Goal: Task Accomplishment & Management: Use online tool/utility

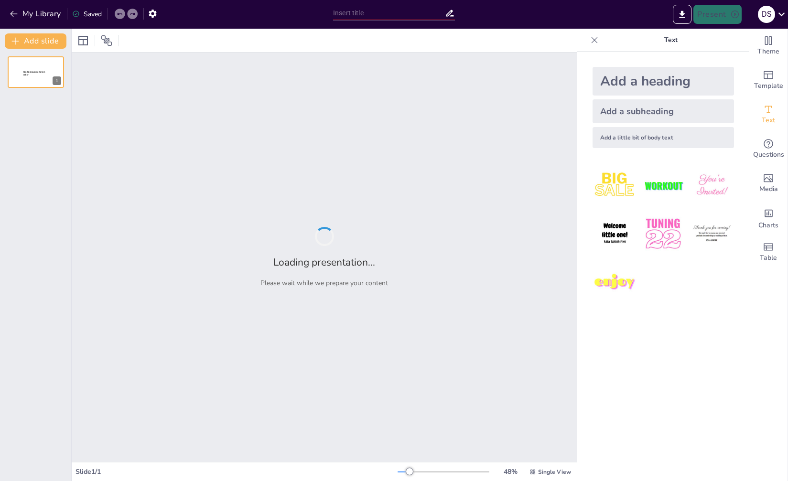
type input "New Sendsteps"
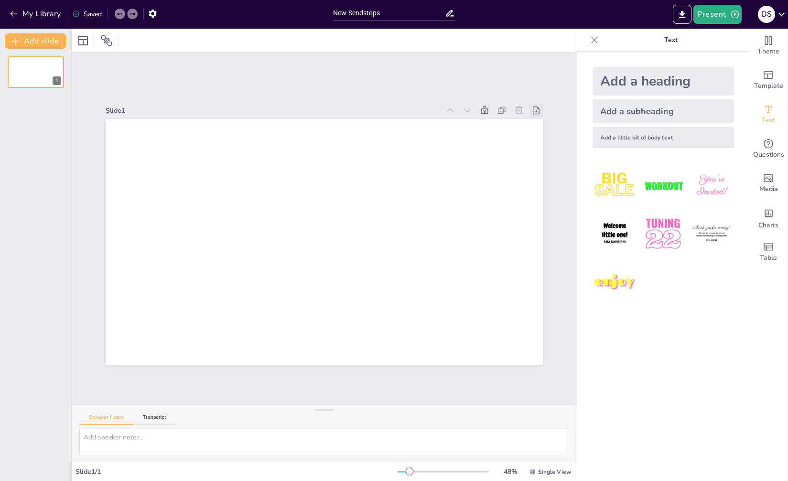
click at [533, 107] on icon at bounding box center [536, 111] width 7 height 8
click at [544, 129] on icon at bounding box center [547, 133] width 7 height 9
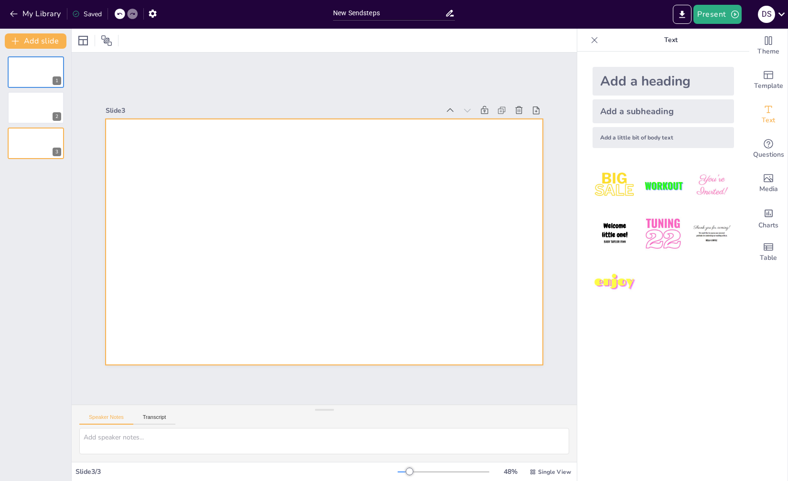
click at [273, 235] on div at bounding box center [324, 242] width 437 height 246
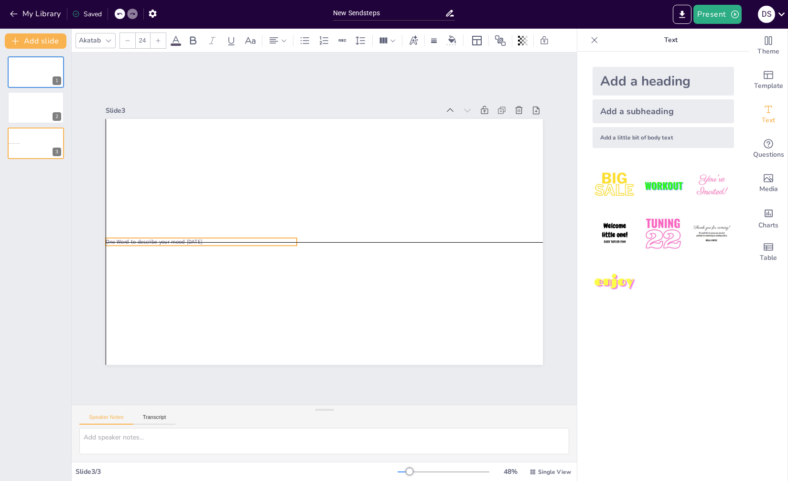
drag, startPoint x: 249, startPoint y: 143, endPoint x: 229, endPoint y: 236, distance: 95.3
click at [229, 238] on p "One Word to describe your mood today" at bounding box center [201, 242] width 191 height 8
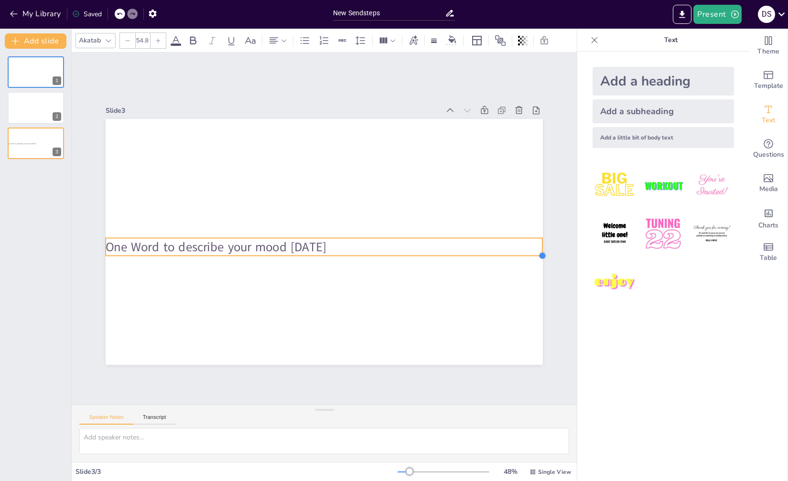
type input "54.9"
drag, startPoint x: 331, startPoint y: 243, endPoint x: 534, endPoint y: 247, distance: 202.6
click at [534, 247] on div "One Word to describe your mood today" at bounding box center [323, 242] width 460 height 290
click at [283, 41] on icon at bounding box center [283, 40] width 7 height 7
click at [295, 75] on icon at bounding box center [296, 72] width 9 height 6
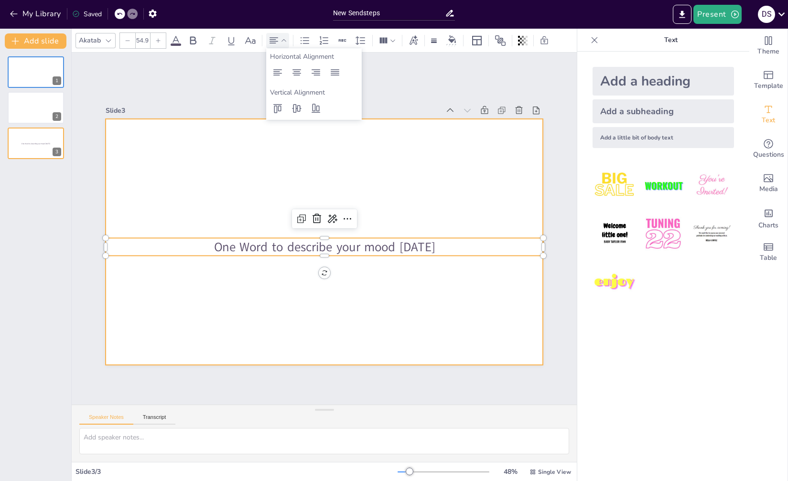
click at [384, 213] on div at bounding box center [324, 242] width 437 height 246
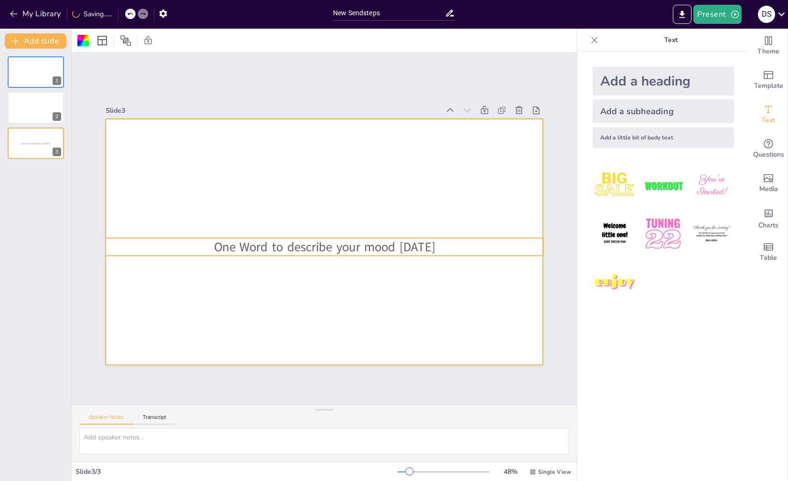
click at [346, 252] on div "One Word to describe your mood today" at bounding box center [324, 242] width 437 height 246
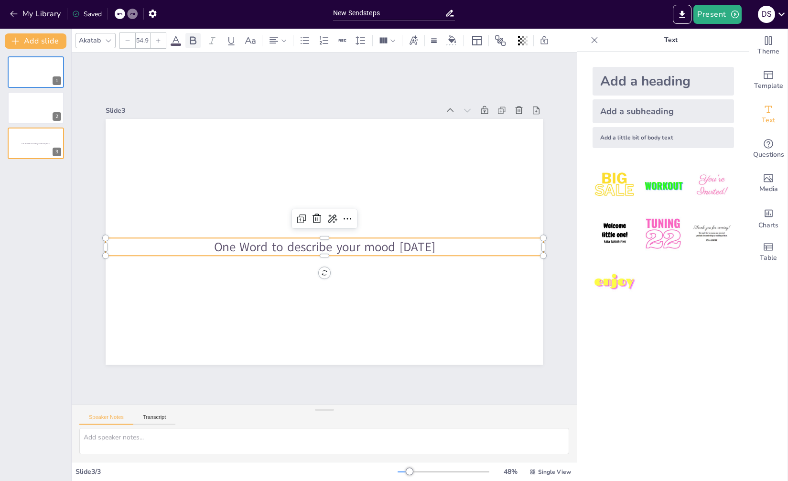
click at [195, 36] on icon at bounding box center [192, 40] width 11 height 11
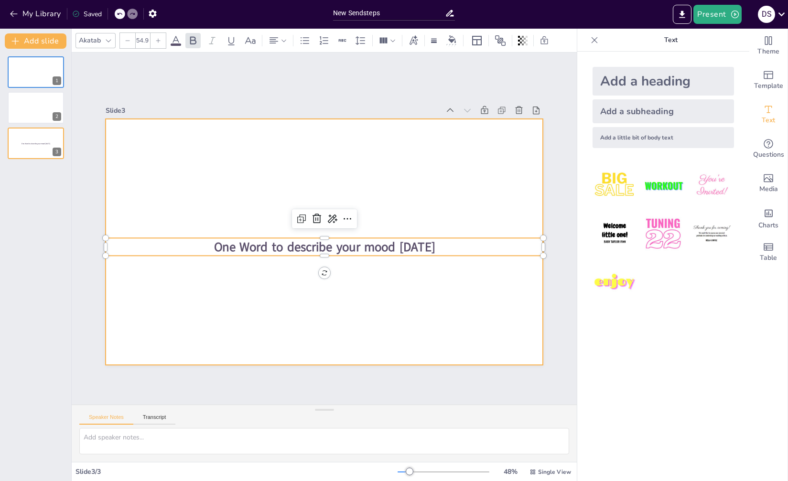
click at [296, 137] on div at bounding box center [324, 242] width 437 height 246
click at [331, 246] on span "One Word to describe your mood today" at bounding box center [324, 246] width 221 height 17
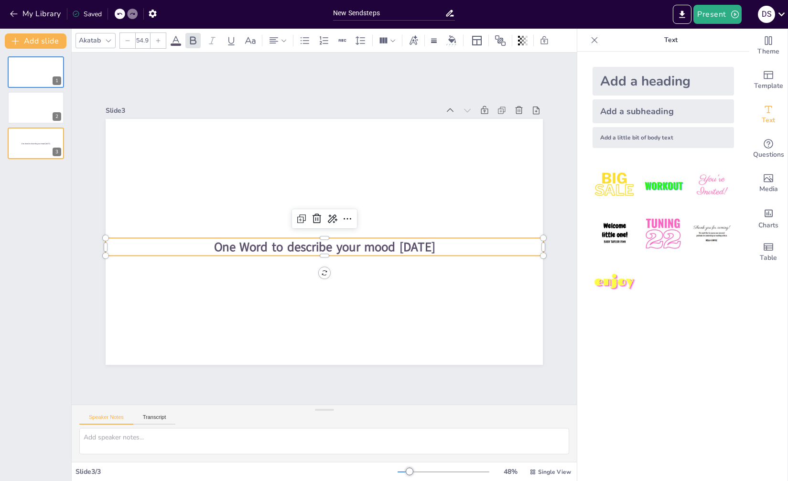
click at [155, 38] on icon at bounding box center [158, 41] width 6 height 6
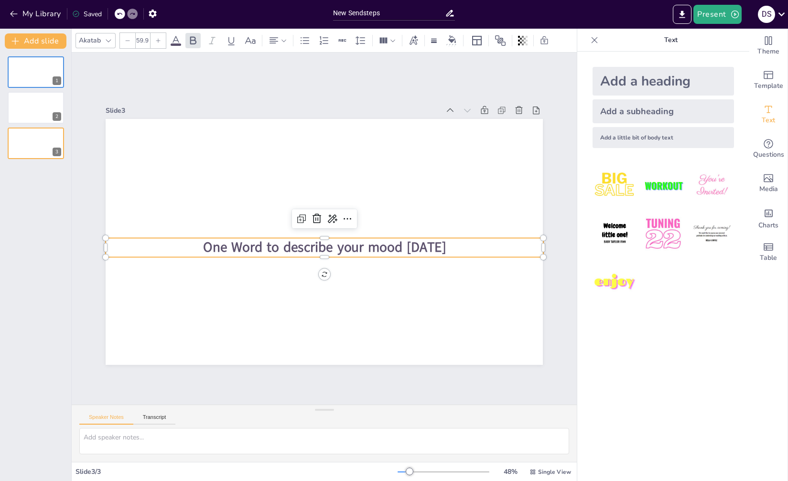
click at [155, 38] on icon at bounding box center [158, 41] width 6 height 6
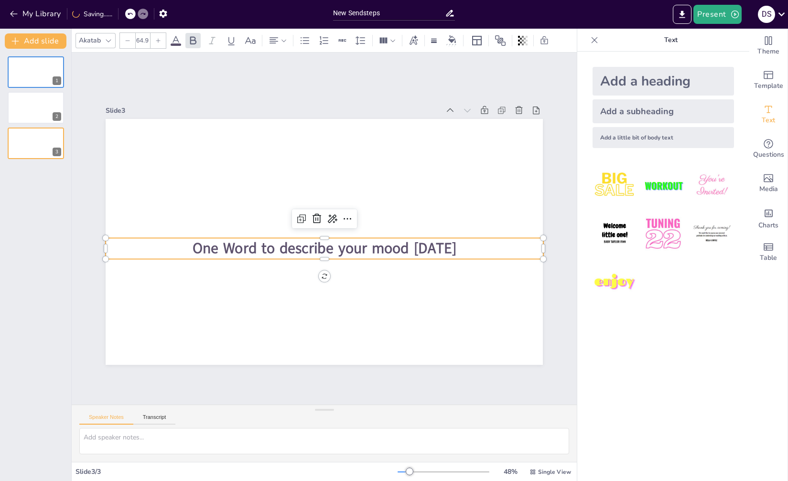
click at [155, 38] on icon at bounding box center [158, 41] width 6 height 6
type input "65.9"
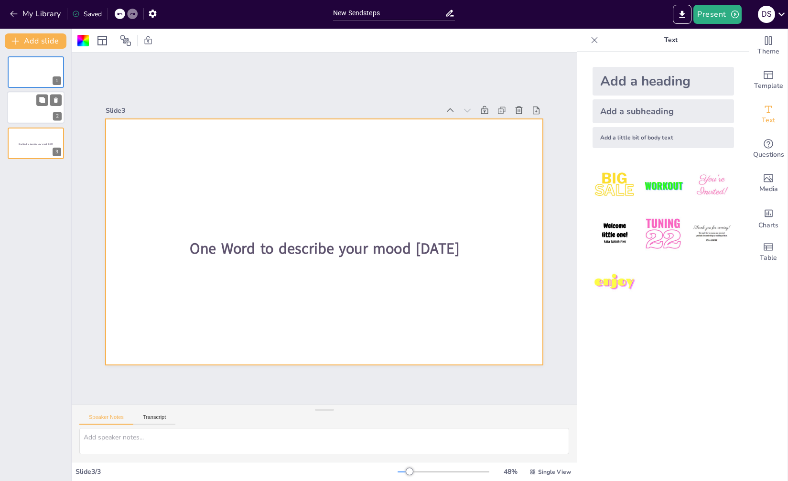
click at [33, 107] on div at bounding box center [35, 108] width 57 height 32
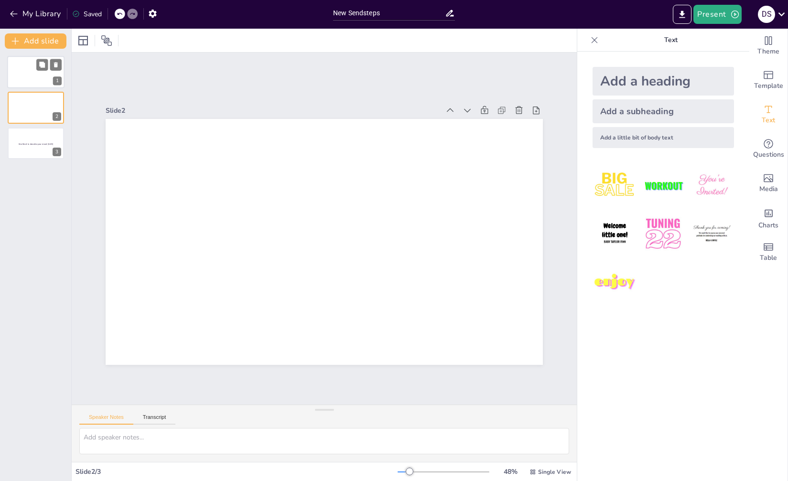
click at [25, 66] on div at bounding box center [35, 72] width 57 height 32
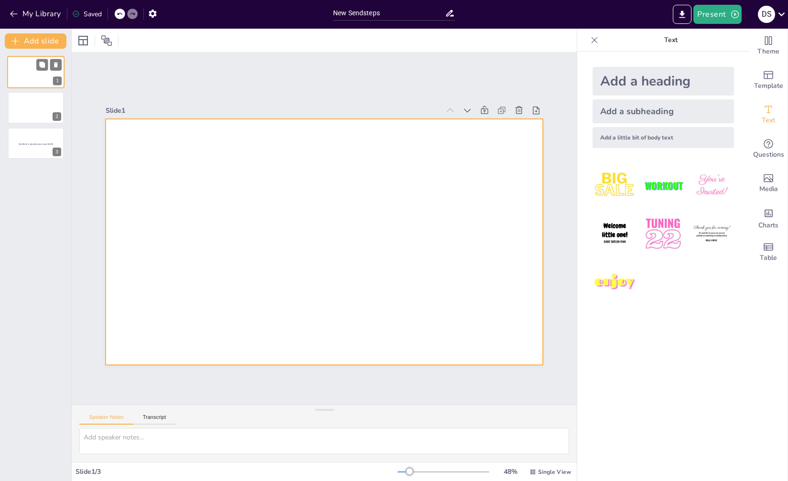
click at [36, 72] on div at bounding box center [35, 72] width 57 height 32
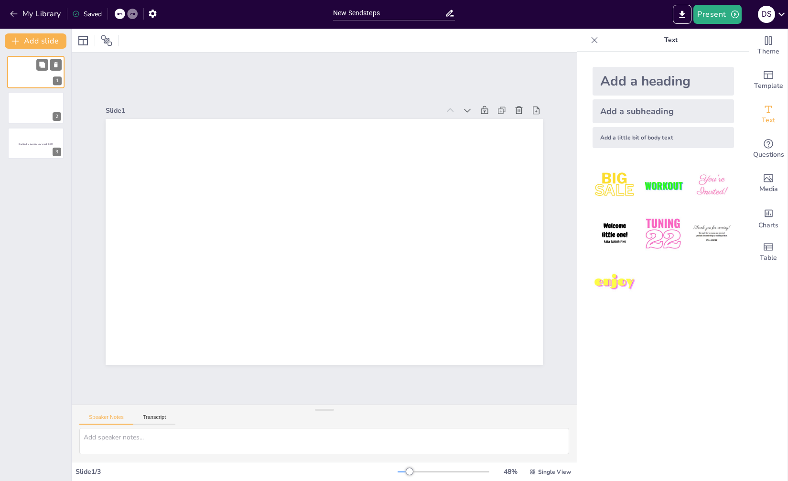
click at [27, 79] on div at bounding box center [35, 72] width 57 height 32
click at [23, 147] on div at bounding box center [35, 143] width 57 height 32
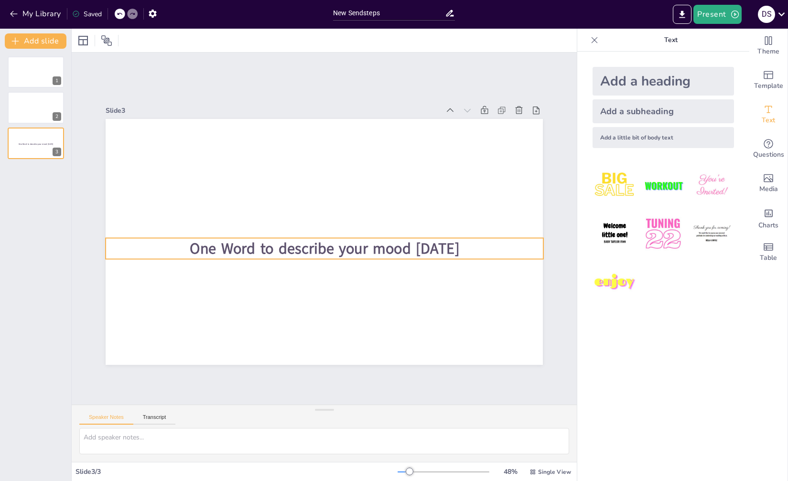
click at [228, 245] on span "One Word to describe your mood today" at bounding box center [322, 248] width 270 height 48
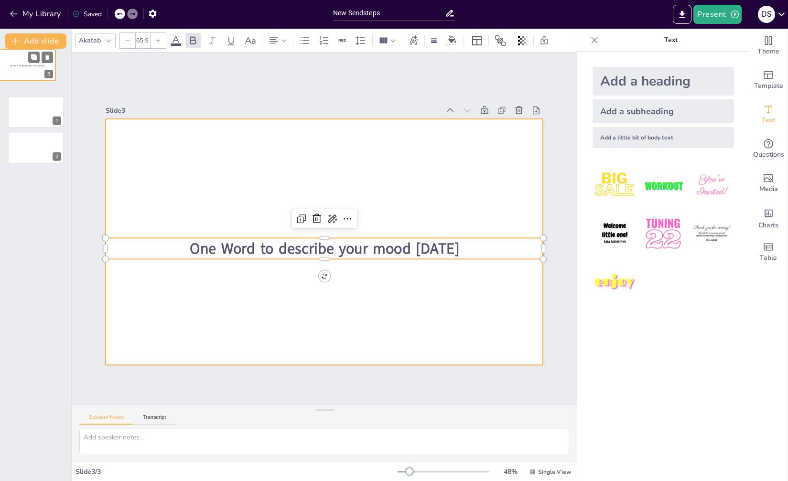
drag, startPoint x: 11, startPoint y: 149, endPoint x: 2, endPoint y: 68, distance: 81.2
click at [2, 68] on div at bounding box center [27, 65] width 56 height 32
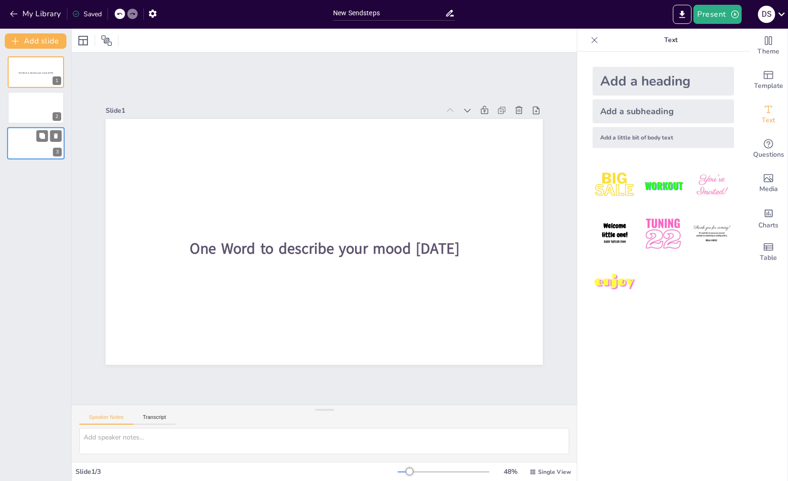
click at [22, 108] on div at bounding box center [36, 108] width 56 height 32
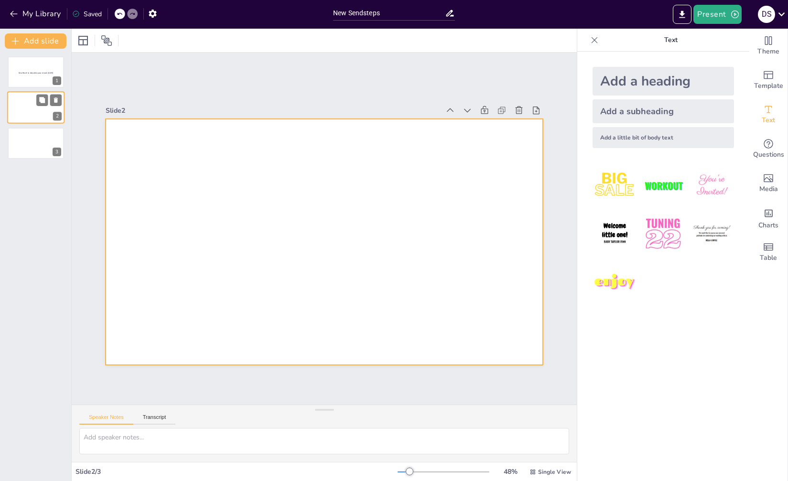
click at [28, 112] on div at bounding box center [35, 108] width 57 height 32
click at [297, 208] on div at bounding box center [324, 242] width 437 height 246
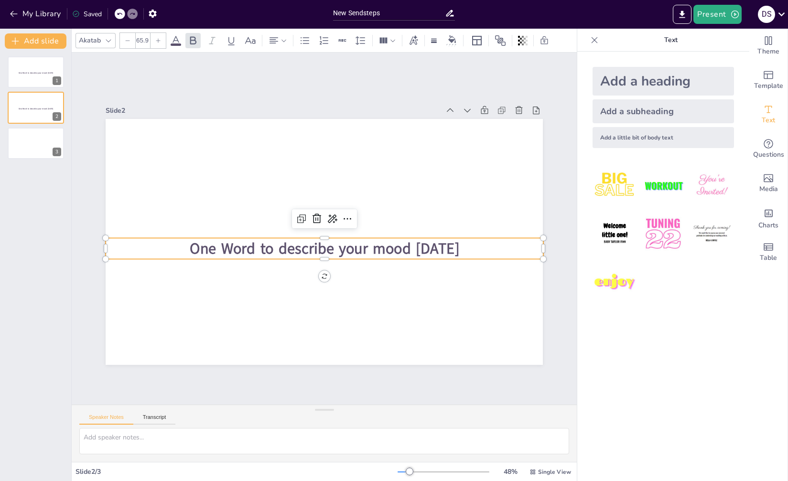
click at [182, 242] on p "One Word to describe your mood today" at bounding box center [325, 248] width 438 height 21
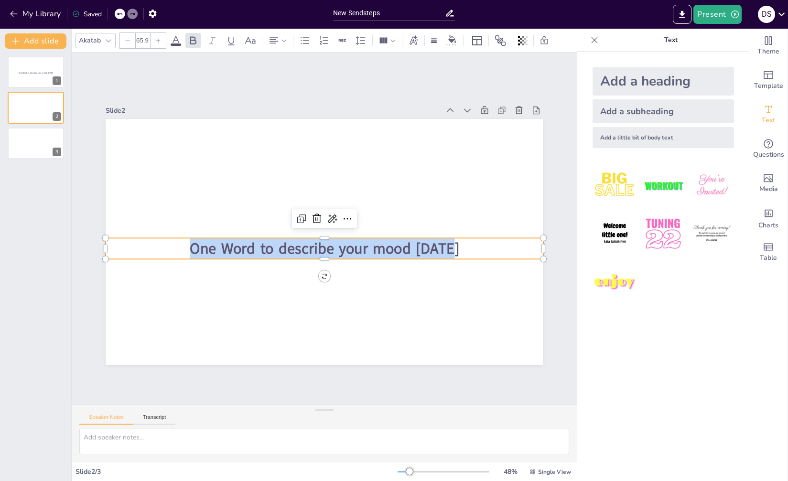
drag, startPoint x: 186, startPoint y: 245, endPoint x: 467, endPoint y: 253, distance: 280.9
click at [468, 250] on p "One Word to describe your mood today" at bounding box center [325, 248] width 438 height 21
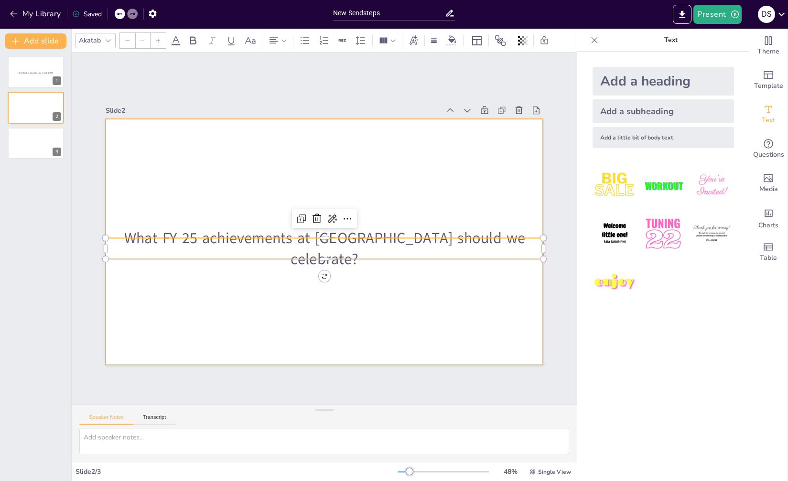
type input "24"
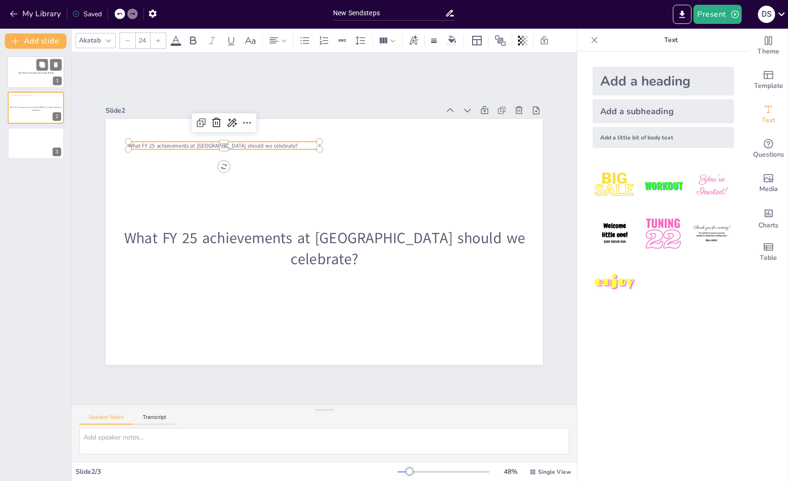
click at [39, 75] on div at bounding box center [35, 72] width 57 height 32
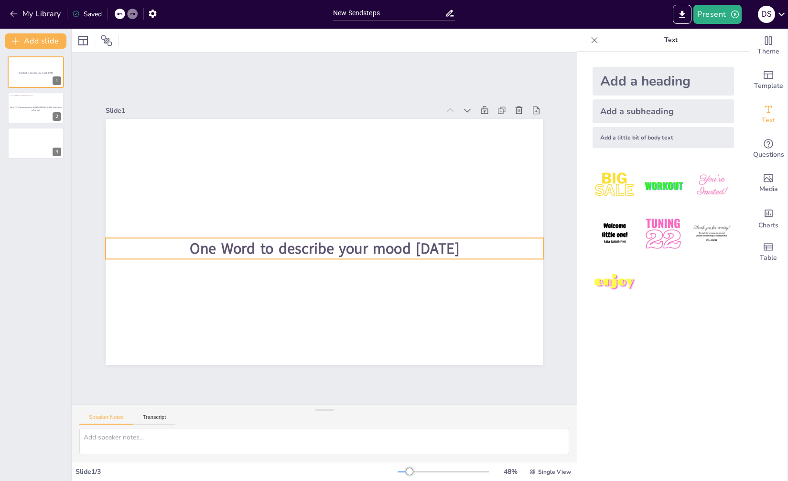
click at [221, 251] on span "One Word to describe your mood today" at bounding box center [324, 248] width 269 height 21
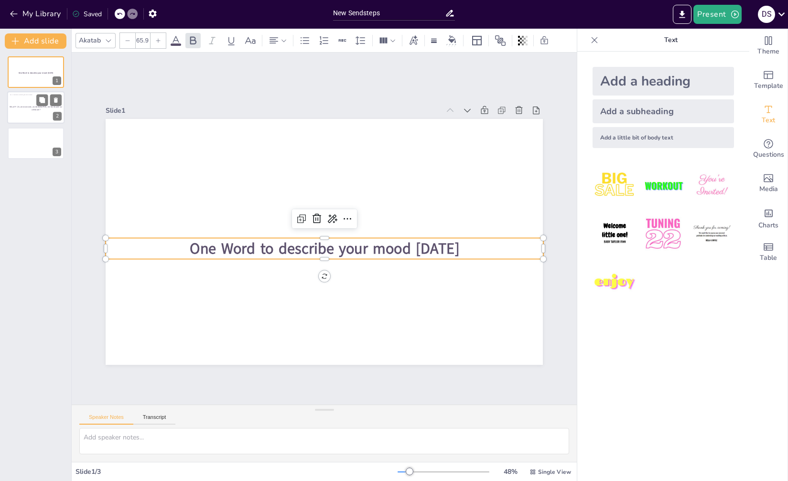
click at [38, 115] on div at bounding box center [35, 108] width 57 height 32
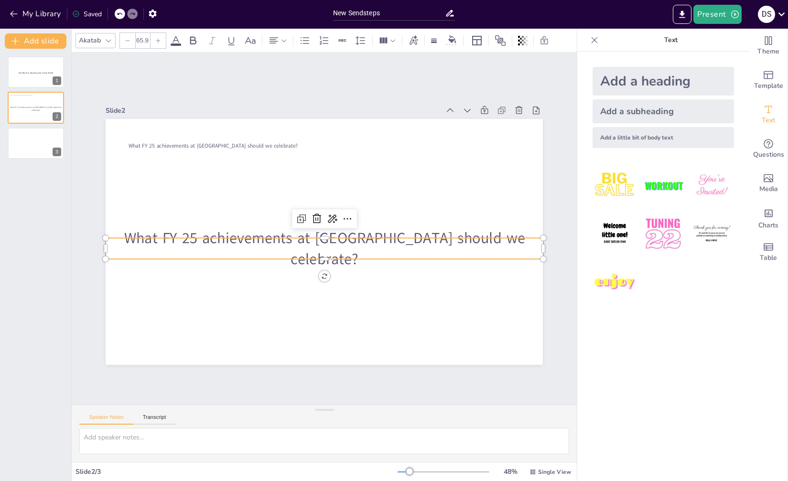
click at [247, 248] on p "What FY 25 achievements at [GEOGRAPHIC_DATA] should we celebrate?" at bounding box center [325, 248] width 438 height 42
click at [193, 38] on icon at bounding box center [192, 40] width 11 height 11
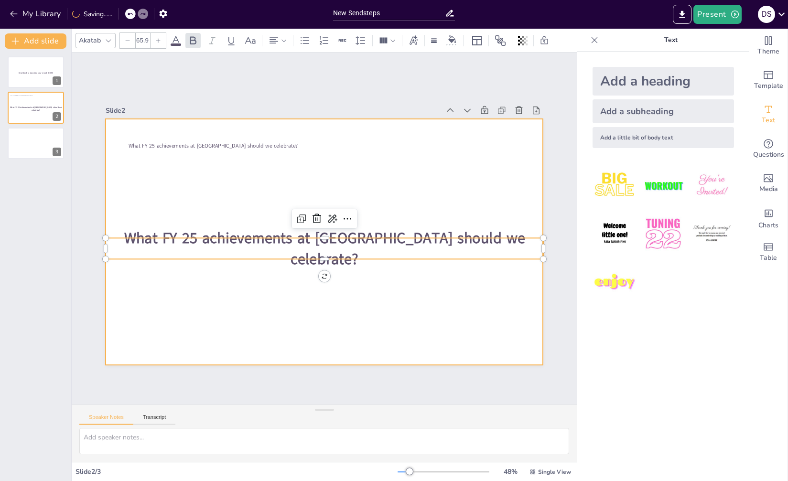
click at [356, 163] on div at bounding box center [324, 242] width 437 height 246
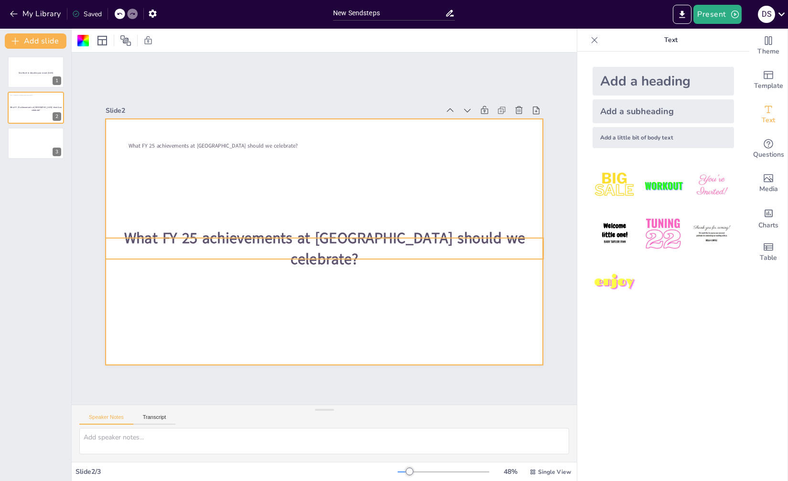
click at [306, 240] on strong "What FY 25 achievements at [GEOGRAPHIC_DATA] should we celebrate?" at bounding box center [324, 249] width 401 height 42
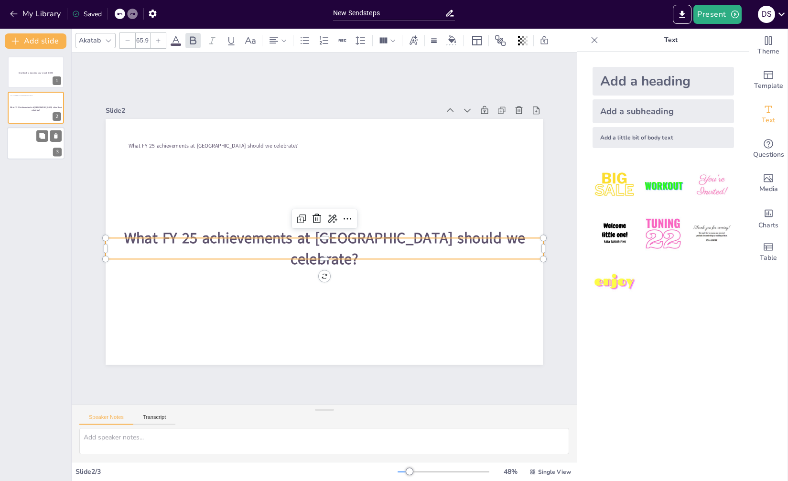
click at [22, 147] on div at bounding box center [35, 143] width 57 height 32
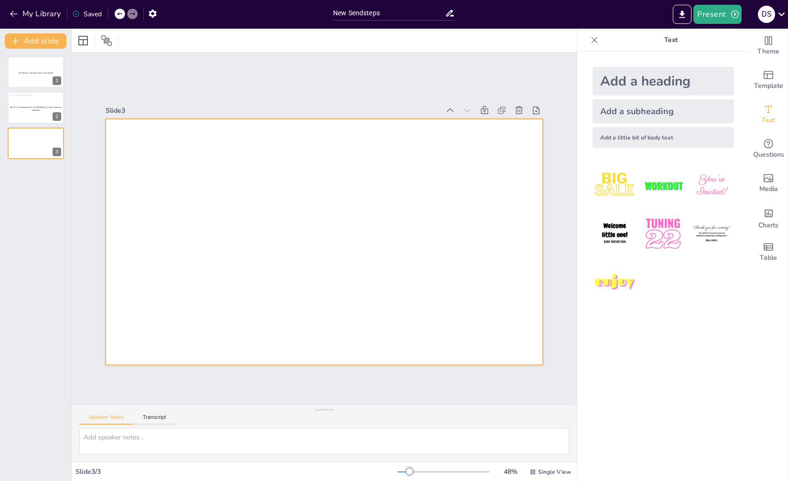
click at [278, 240] on div at bounding box center [321, 241] width 479 height 331
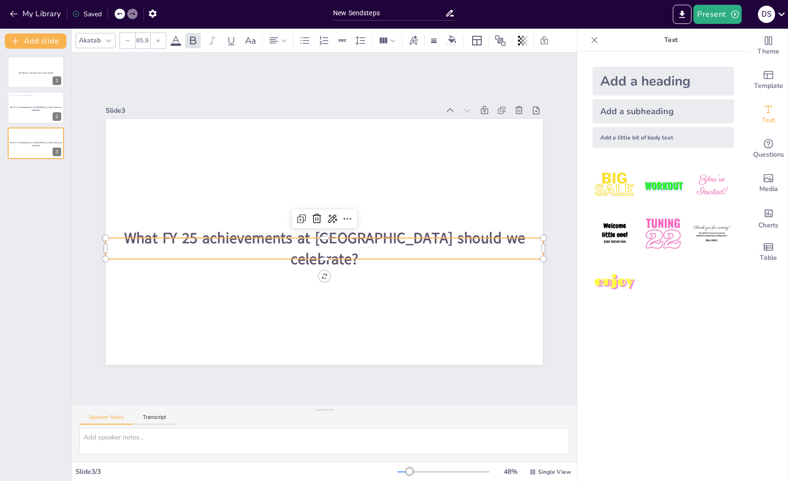
click at [205, 243] on strong "What FY 25 achievements at [GEOGRAPHIC_DATA] should we celebrate?" at bounding box center [324, 249] width 401 height 42
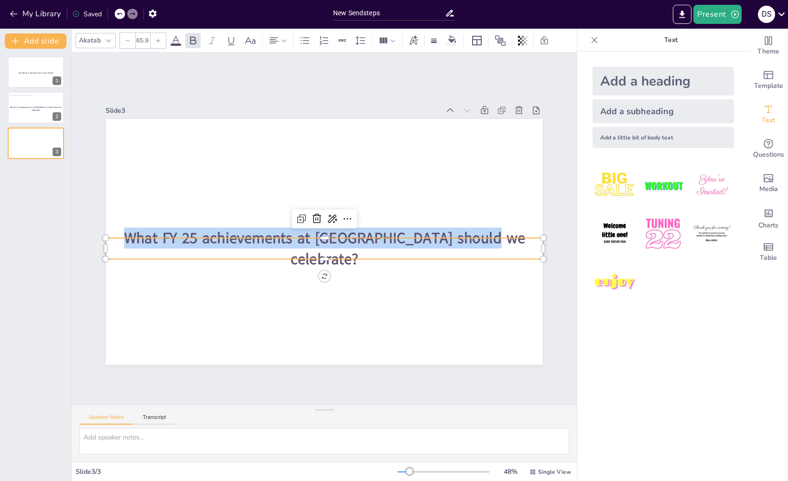
drag, startPoint x: 139, startPoint y: 245, endPoint x: 514, endPoint y: 246, distance: 374.9
click at [515, 246] on p "What FY 25 achievements at [GEOGRAPHIC_DATA] should we celebrate?" at bounding box center [325, 248] width 438 height 42
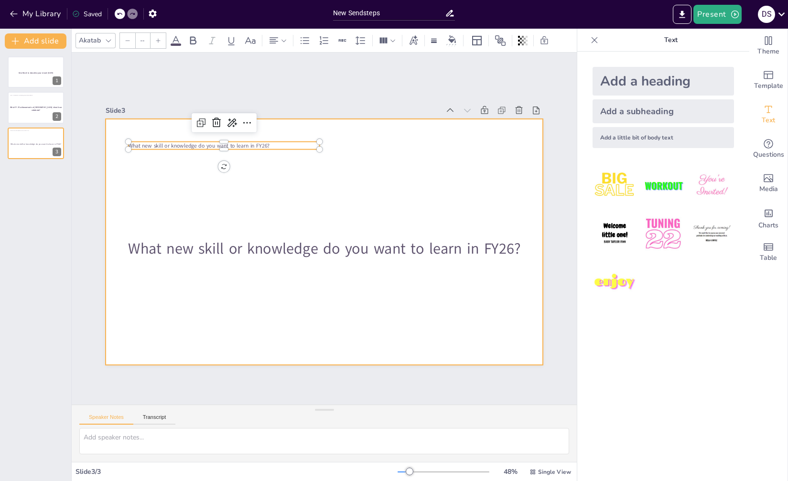
type input "65.9"
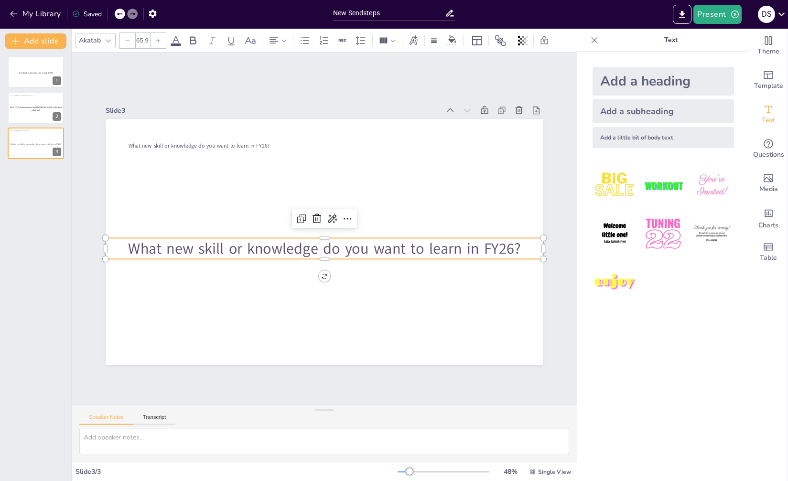
click at [399, 251] on p "What new skill or knowledge do you want to learn in FY26?" at bounding box center [325, 248] width 438 height 21
click at [192, 38] on icon at bounding box center [192, 40] width 11 height 11
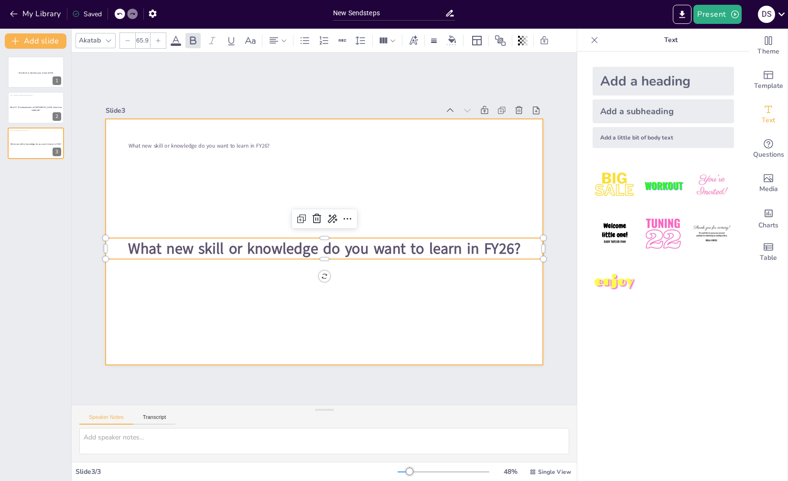
click at [202, 331] on div at bounding box center [323, 242] width 460 height 290
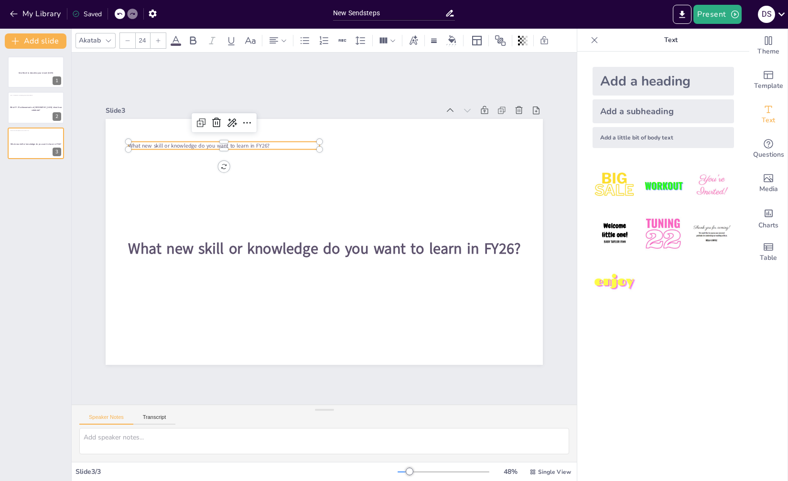
click at [158, 142] on span "What new skill or knowledge do you want to learn in FY26?" at bounding box center [198, 146] width 141 height 8
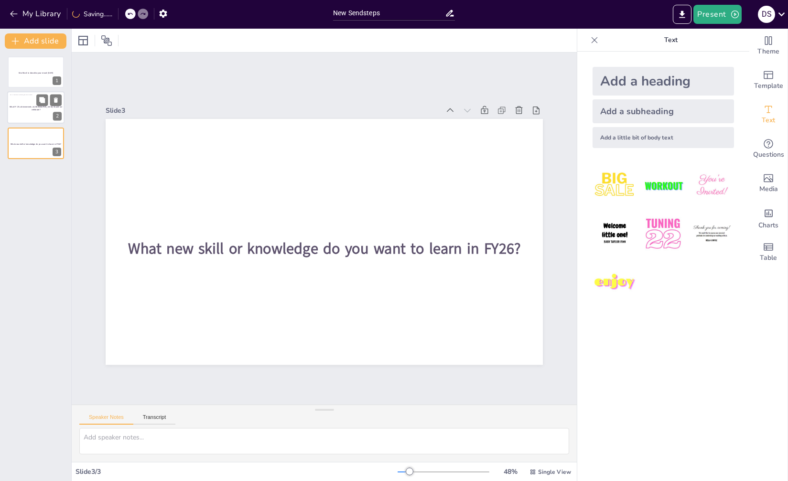
click at [36, 114] on div at bounding box center [35, 108] width 57 height 32
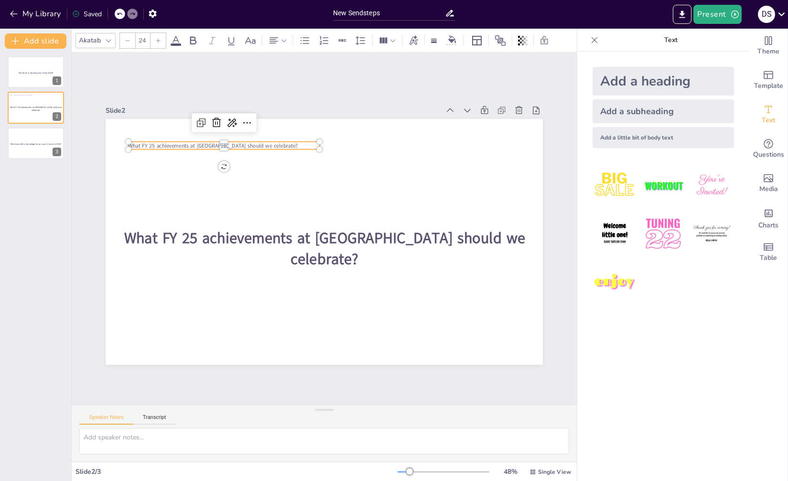
click at [149, 142] on span "What FY 25 achievements at [GEOGRAPHIC_DATA] should we celebrate?" at bounding box center [213, 146] width 170 height 8
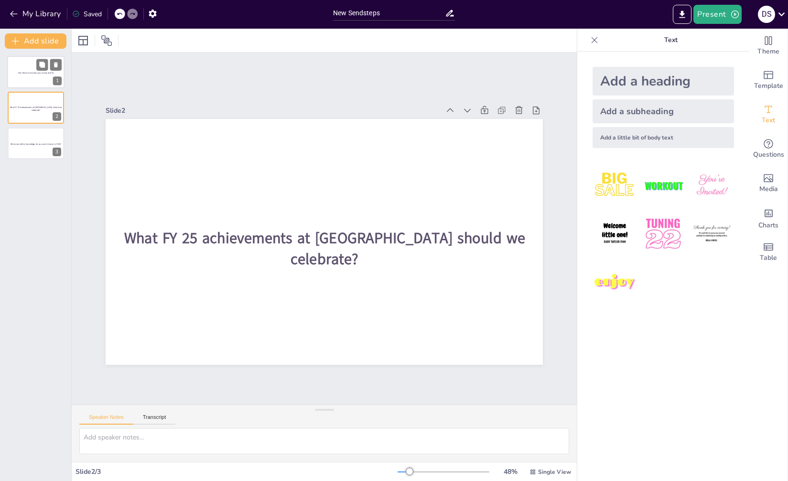
click at [32, 70] on div at bounding box center [35, 72] width 57 height 32
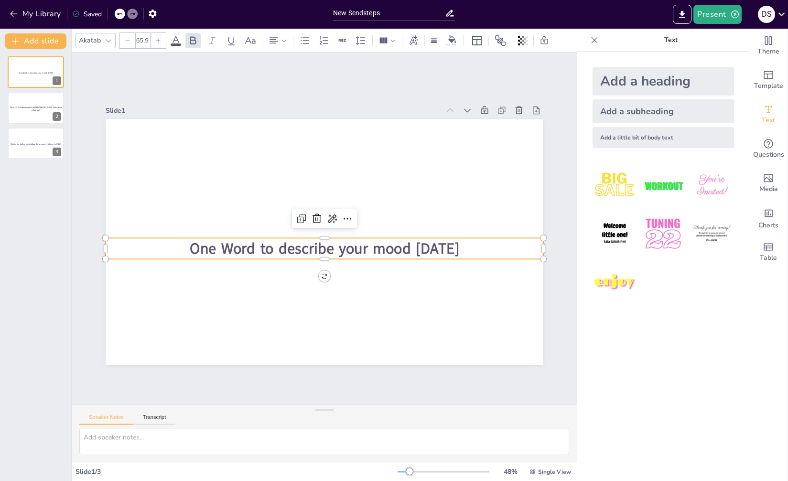
click at [456, 245] on p "One Word to describe your mood today" at bounding box center [325, 248] width 438 height 21
click at [453, 245] on p "One Word to describe your mood today" at bounding box center [325, 248] width 438 height 21
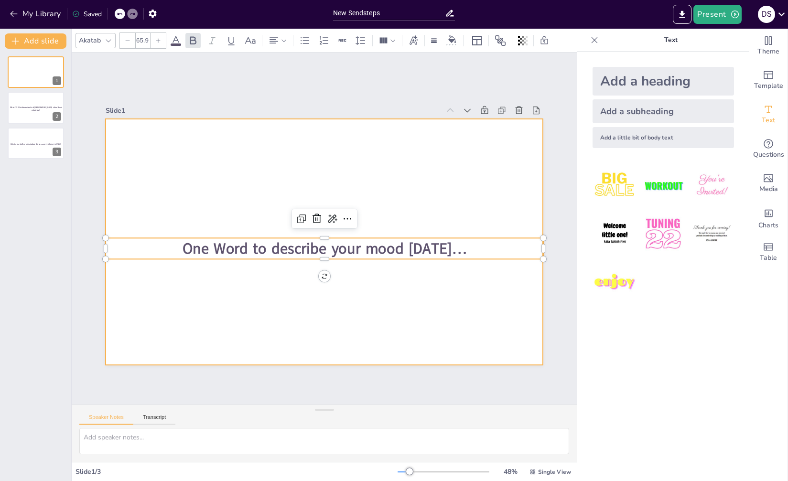
click at [421, 169] on div at bounding box center [324, 242] width 437 height 246
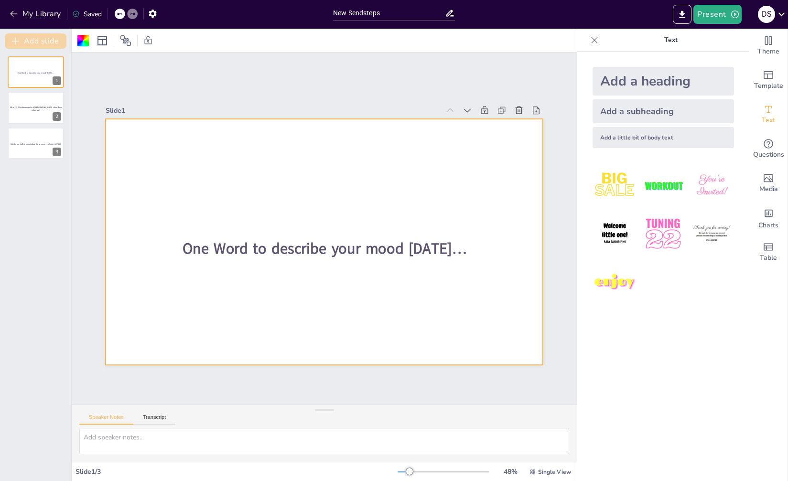
click at [13, 42] on icon "button" at bounding box center [16, 41] width 10 height 10
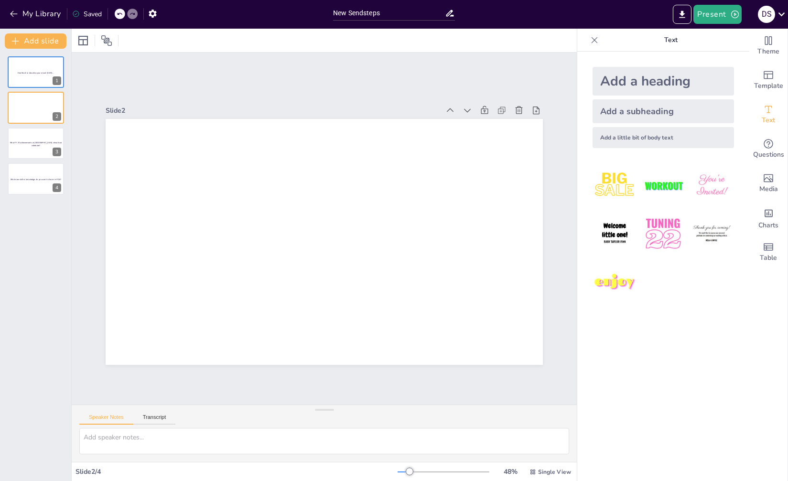
click at [56, 160] on div "One Word to describe your mood today… 1 2 What FY 25 achievements at IQS should…" at bounding box center [35, 125] width 71 height 139
click at [11, 41] on icon "button" at bounding box center [16, 41] width 10 height 10
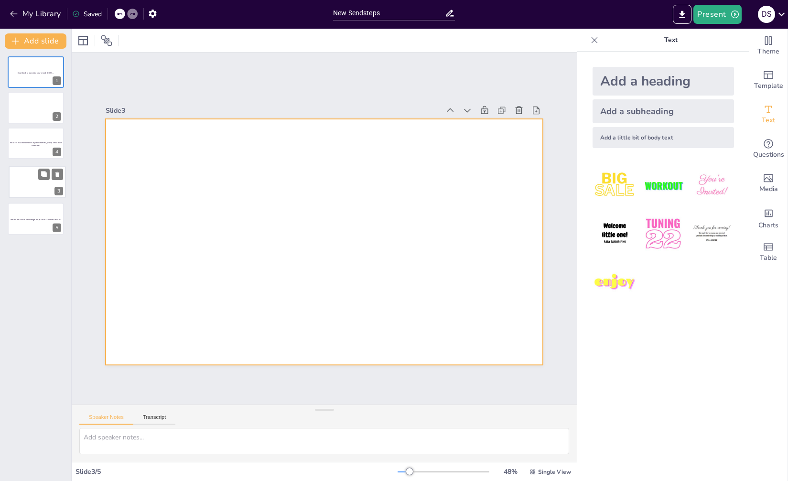
drag, startPoint x: 32, startPoint y: 139, endPoint x: 33, endPoint y: 181, distance: 41.6
click at [33, 181] on div at bounding box center [37, 182] width 56 height 32
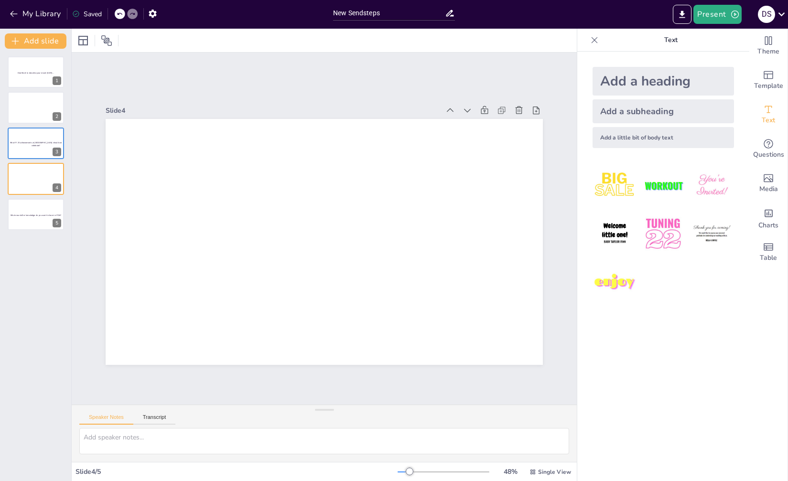
click at [43, 249] on div "One Word to describe your mood today… 1 2 What FY 25 achievements at IQS should…" at bounding box center [35, 265] width 71 height 432
click at [24, 41] on button "Add slide" at bounding box center [36, 40] width 62 height 15
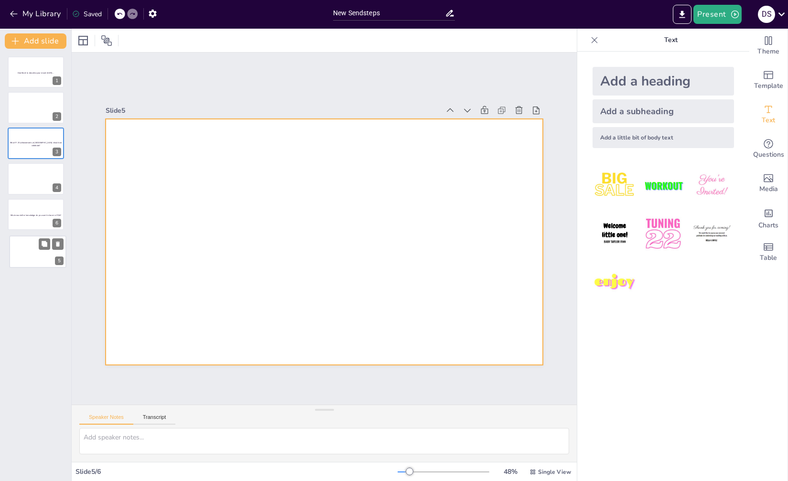
drag, startPoint x: 33, startPoint y: 218, endPoint x: 35, endPoint y: 259, distance: 41.1
click at [35, 259] on div at bounding box center [38, 251] width 56 height 32
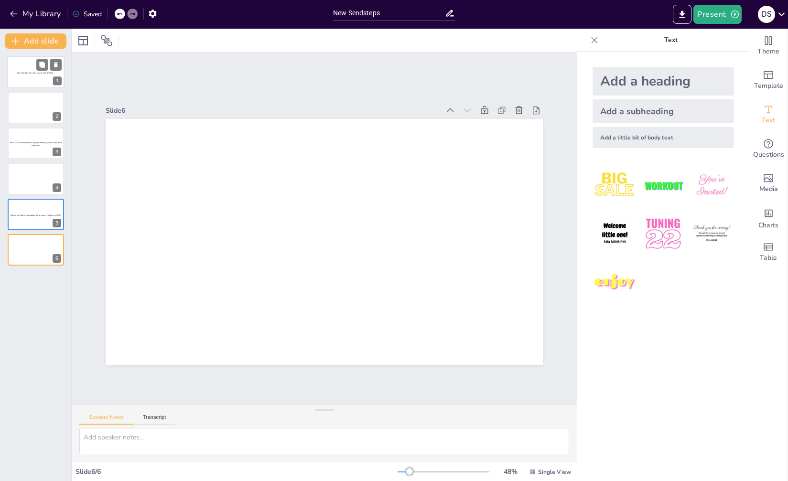
click at [42, 73] on span "One Word to describe your mood today…" at bounding box center [35, 73] width 37 height 3
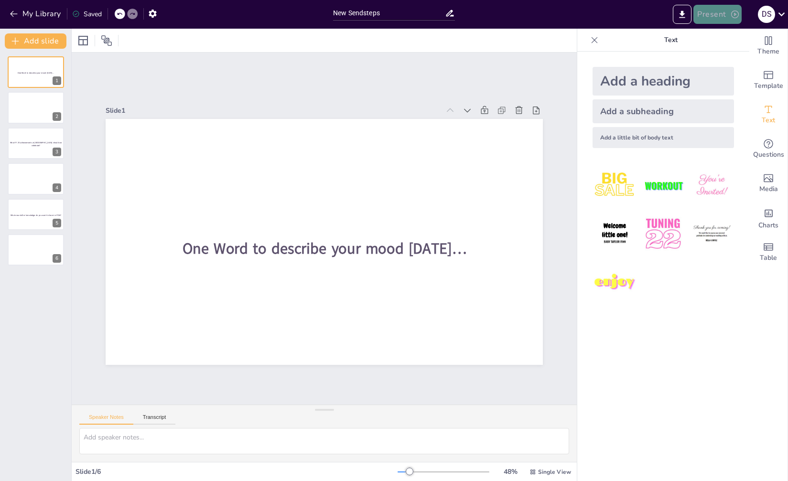
click at [730, 11] on icon "button" at bounding box center [735, 15] width 10 height 10
click at [727, 30] on li "Preview presentation" at bounding box center [731, 35] width 75 height 15
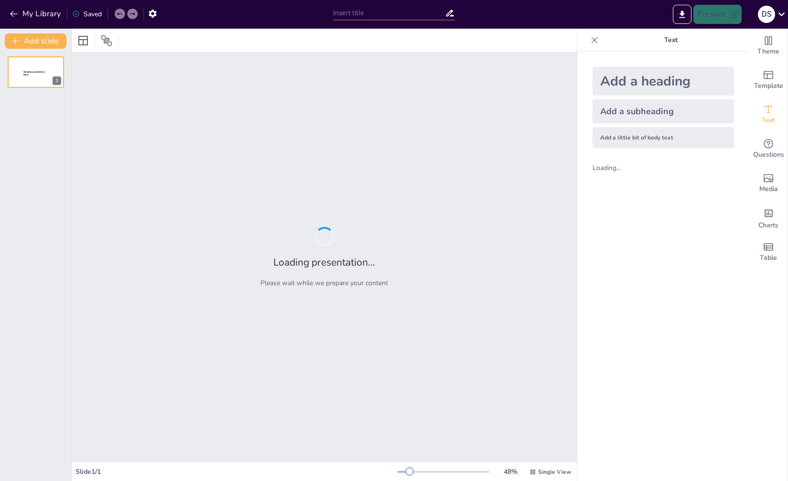
type input "New Sendsteps"
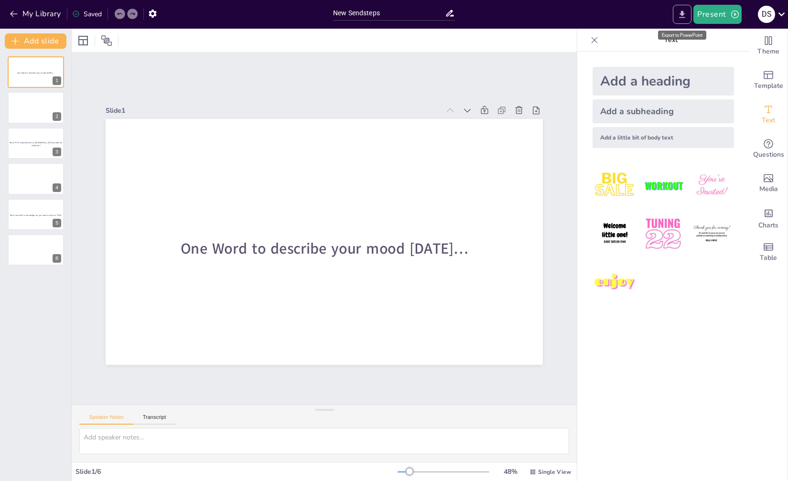
click at [682, 7] on button "Export to PowerPoint" at bounding box center [681, 14] width 19 height 19
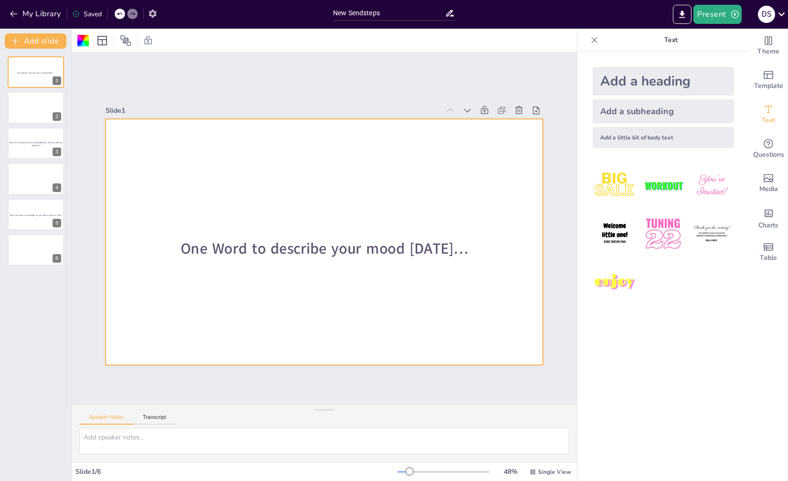
click at [154, 12] on icon "button" at bounding box center [153, 14] width 10 height 10
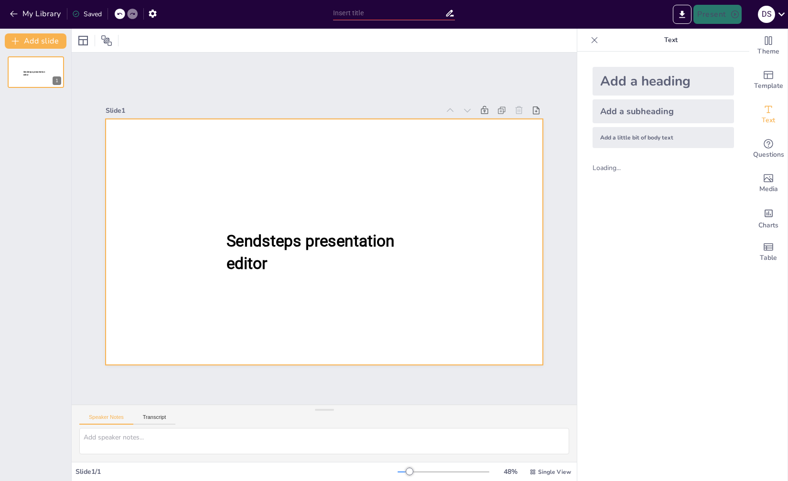
type input "New Sendsteps"
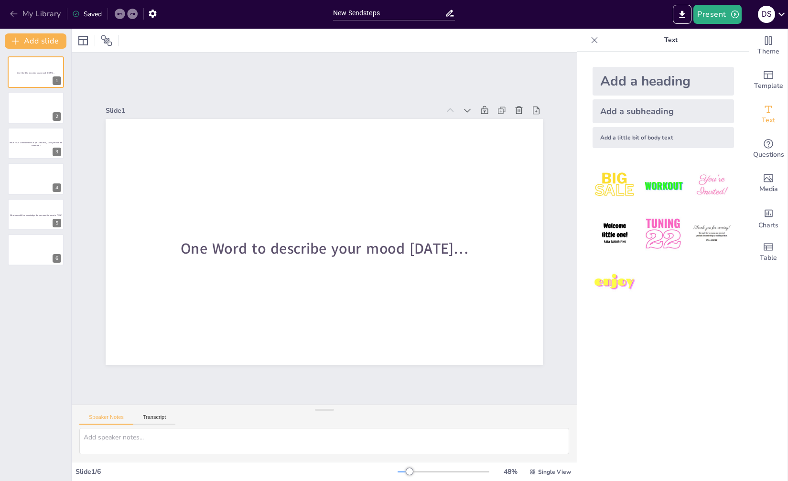
click at [21, 12] on button "My Library" at bounding box center [36, 13] width 58 height 15
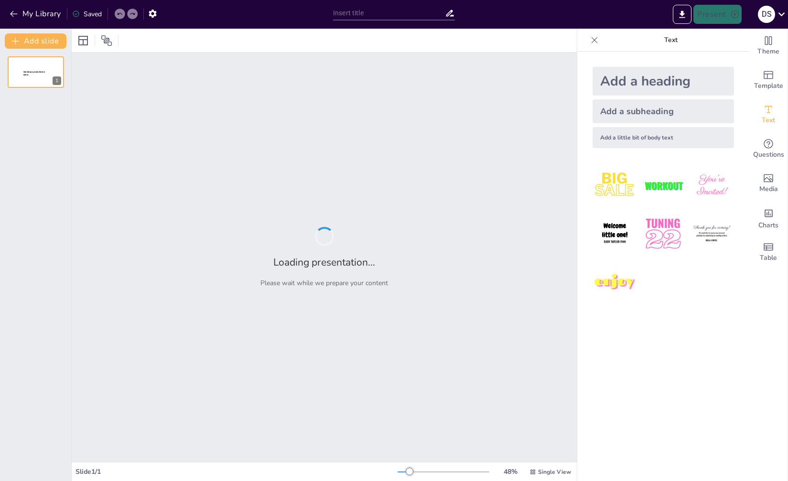
type input "Imported sendsteps_presentation_4320040.pptx"
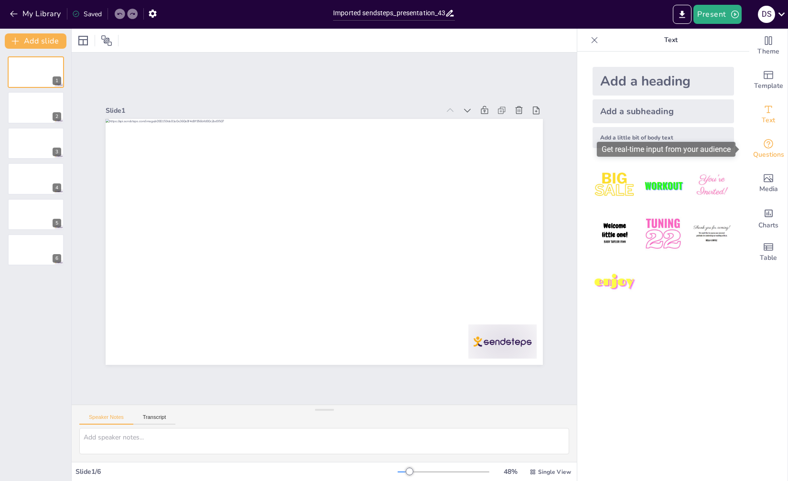
click at [764, 146] on icon "Get real-time input from your audience" at bounding box center [767, 143] width 11 height 11
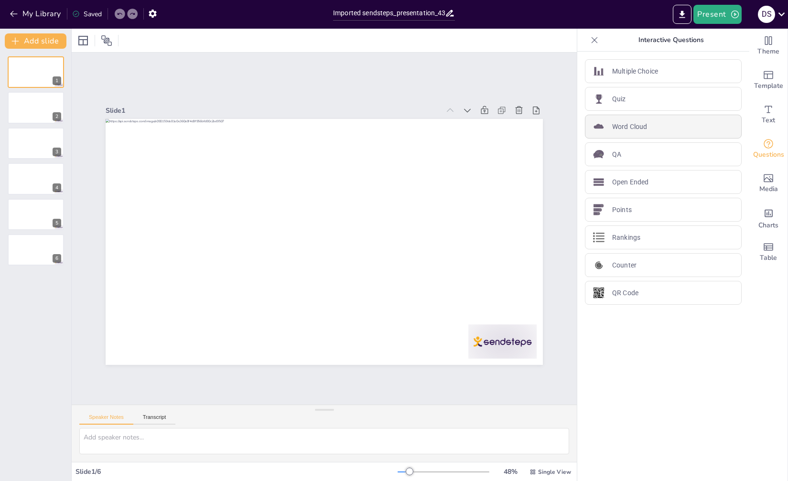
click at [630, 128] on p "Word Cloud" at bounding box center [629, 127] width 35 height 10
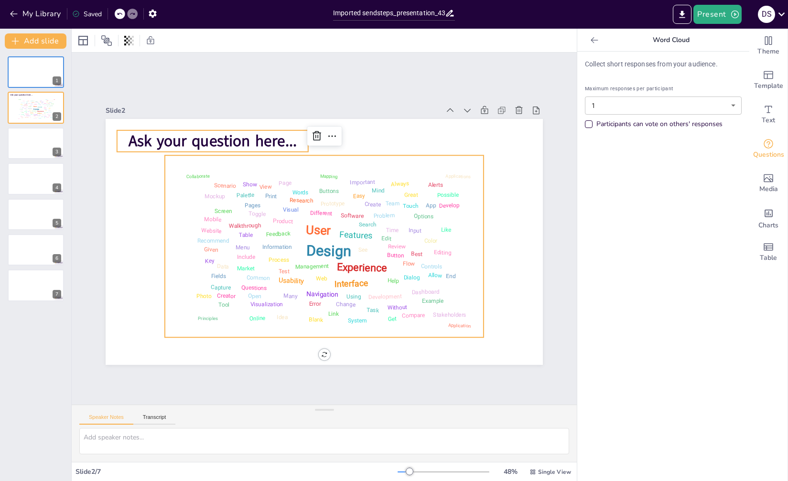
click at [228, 141] on span "Ask your question here..." at bounding box center [223, 130] width 170 height 39
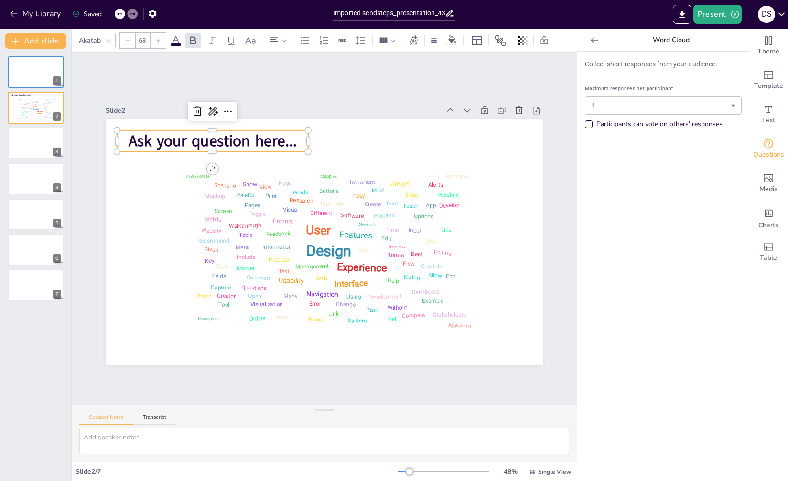
click at [218, 138] on span "Ask your question here..." at bounding box center [223, 130] width 170 height 39
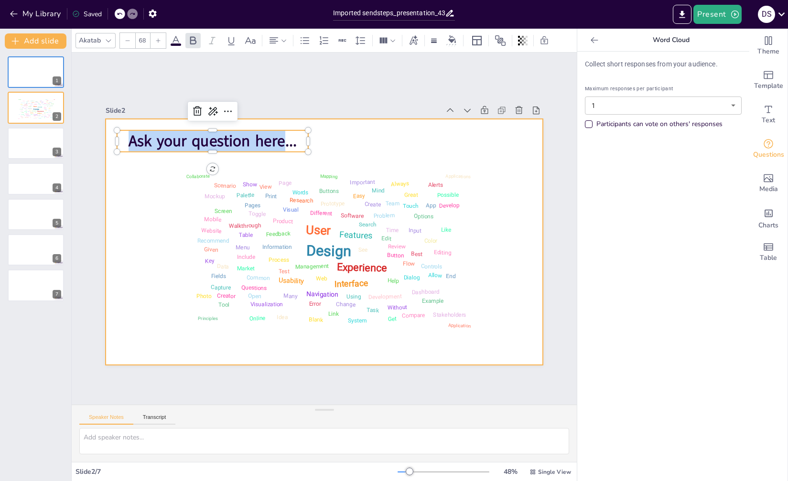
drag, startPoint x: 277, startPoint y: 138, endPoint x: 102, endPoint y: 141, distance: 175.3
click at [102, 141] on div "Design User Experience Interface Features Navigation Usability Test Process Inf…" at bounding box center [319, 241] width 491 height 369
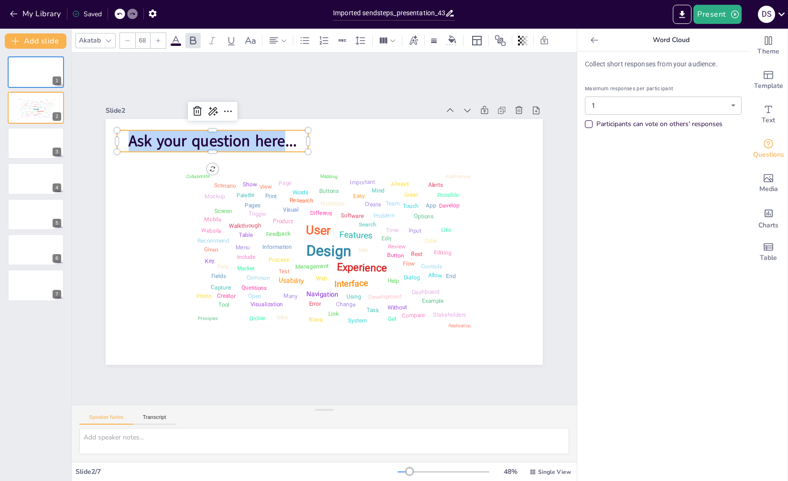
click at [213, 126] on div at bounding box center [212, 127] width 191 height 8
click at [275, 135] on span "Ask your question here..." at bounding box center [212, 140] width 168 height 21
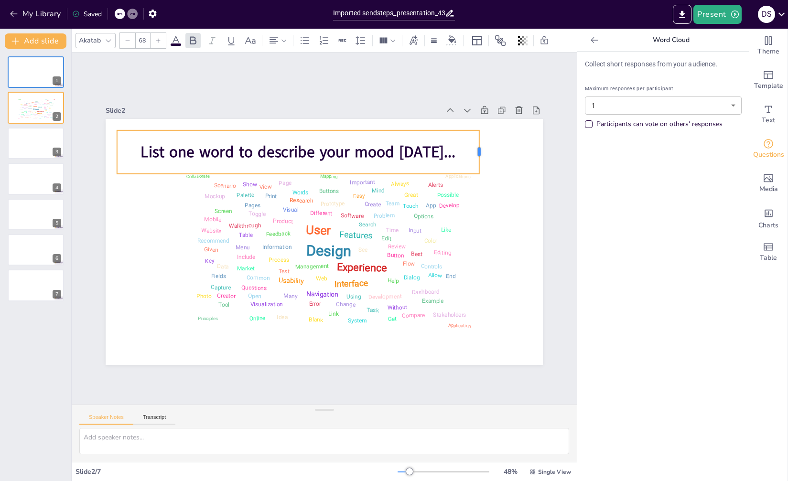
drag, startPoint x: 302, startPoint y: 148, endPoint x: 473, endPoint y: 151, distance: 171.0
click at [479, 151] on div at bounding box center [483, 151] width 8 height 43
click at [392, 42] on icon at bounding box center [392, 40] width 7 height 7
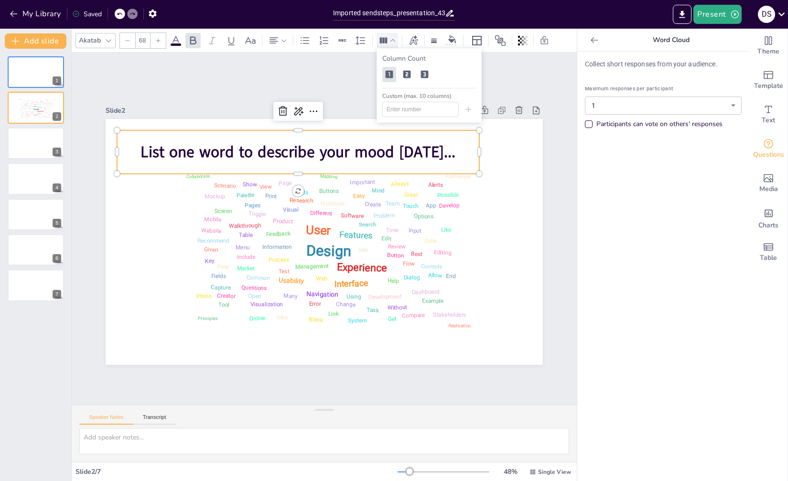
click at [392, 42] on icon at bounding box center [392, 40] width 7 height 7
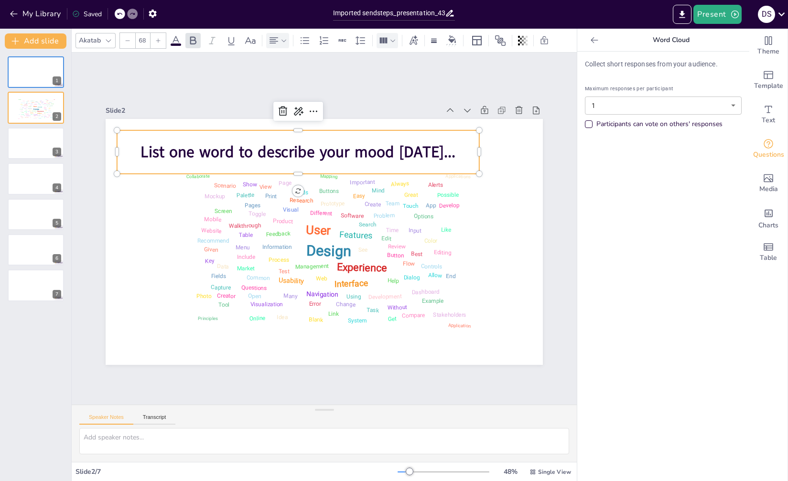
click at [281, 41] on icon at bounding box center [283, 40] width 7 height 7
click at [277, 72] on icon at bounding box center [277, 72] width 9 height 6
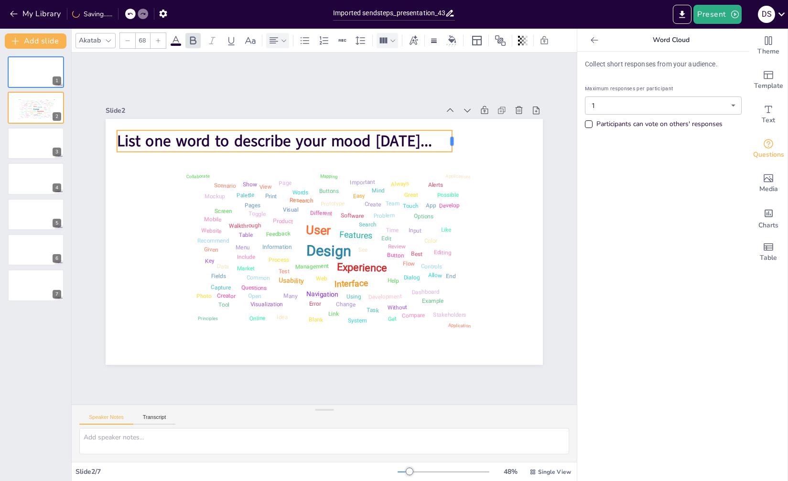
drag, startPoint x: 303, startPoint y: 135, endPoint x: 447, endPoint y: 140, distance: 143.8
click at [452, 140] on div at bounding box center [456, 140] width 8 height 21
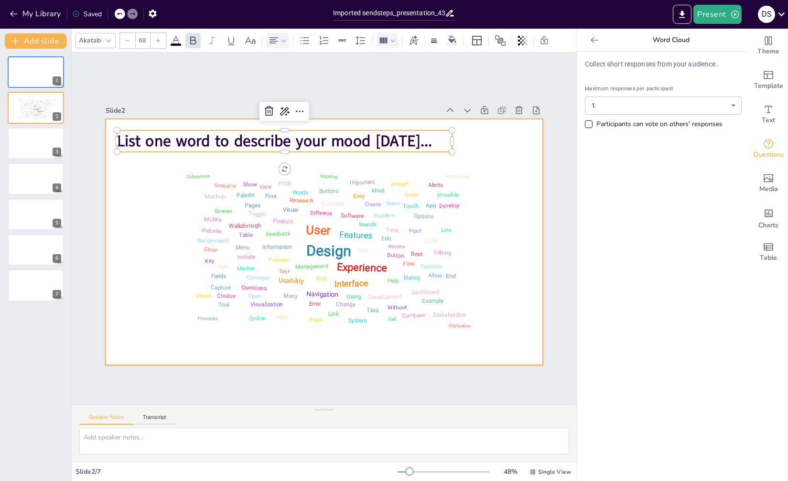
click at [500, 177] on div at bounding box center [324, 242] width 437 height 246
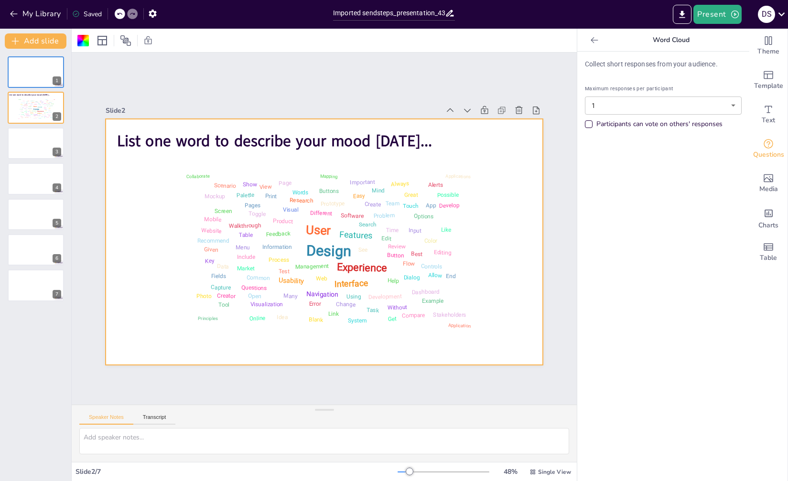
click at [586, 123] on div "Participants can vote on others' responses" at bounding box center [588, 124] width 5 height 5
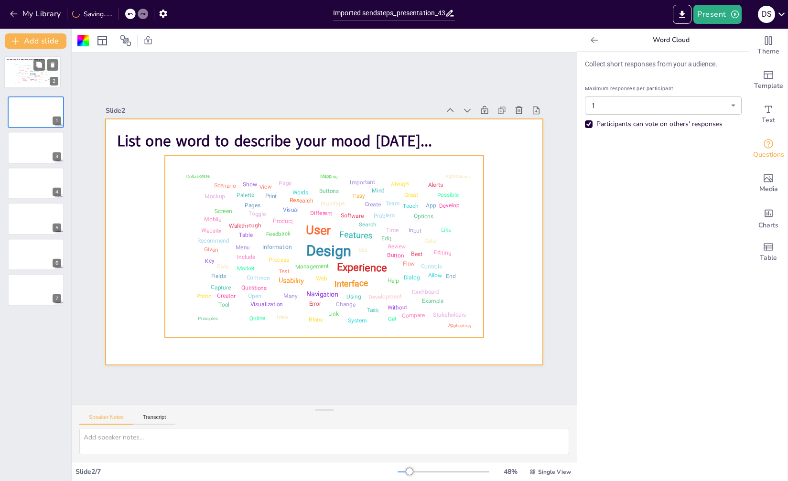
drag, startPoint x: 29, startPoint y: 101, endPoint x: 26, endPoint y: 63, distance: 37.9
click at [26, 63] on div "Design User Experience Interface Features Navigation Usability Test Process Inf…" at bounding box center [32, 73] width 40 height 22
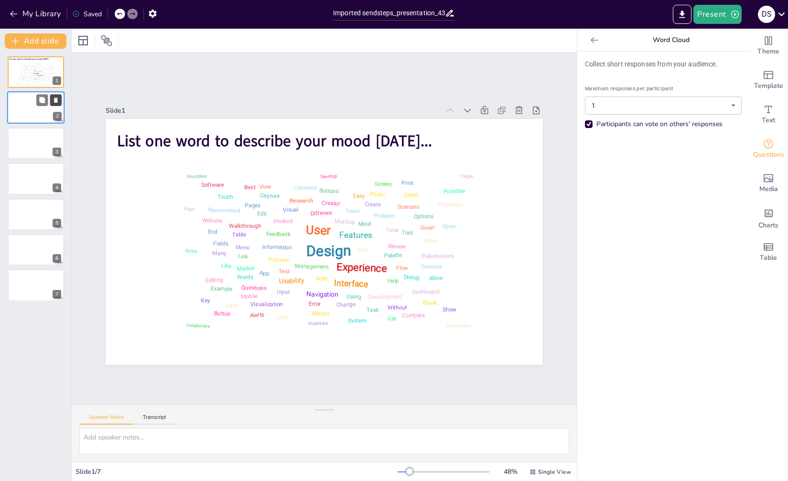
click at [56, 99] on icon at bounding box center [56, 100] width 4 height 5
click at [57, 103] on icon at bounding box center [56, 100] width 7 height 7
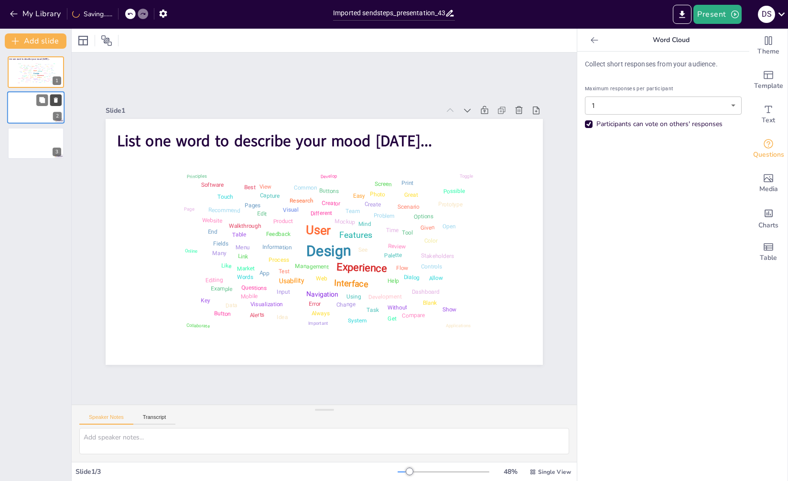
click at [57, 103] on icon at bounding box center [56, 100] width 7 height 7
click at [55, 137] on div "List one word to describe your mood today... Design User Experience Interface F…" at bounding box center [35, 265] width 71 height 432
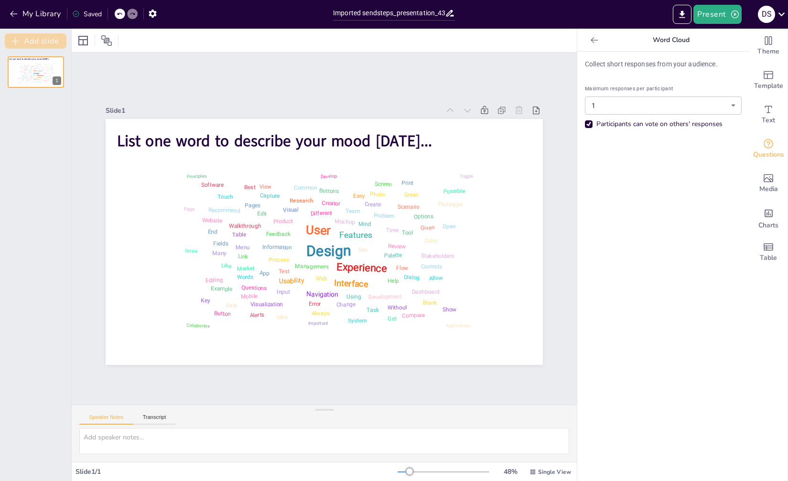
click at [25, 39] on button "Add slide" at bounding box center [36, 40] width 62 height 15
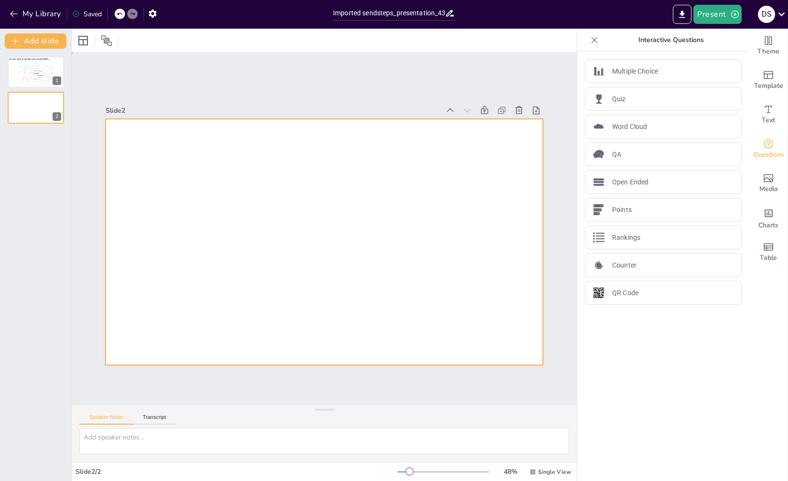
click at [411, 239] on div at bounding box center [323, 242] width 460 height 290
click at [655, 126] on div "Word Cloud" at bounding box center [663, 127] width 157 height 24
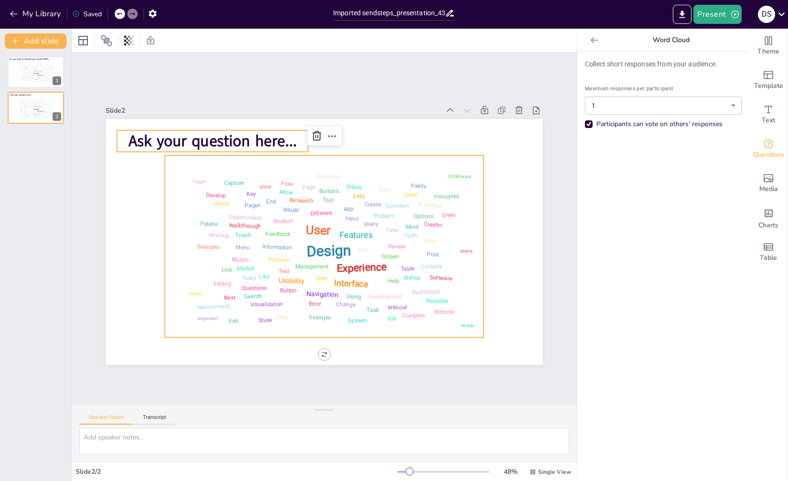
click at [138, 138] on span "Ask your question here..." at bounding box center [223, 130] width 170 height 39
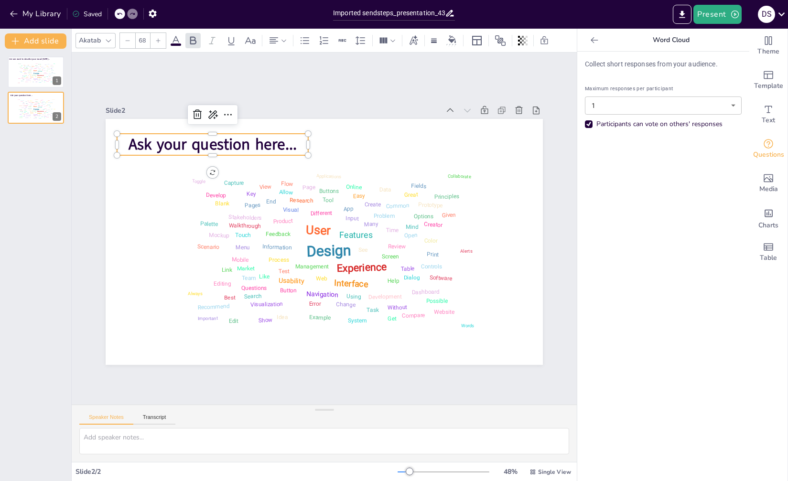
click at [285, 142] on span "Ask your question here..." at bounding box center [222, 133] width 170 height 39
click at [284, 144] on span "Ask your question here..." at bounding box center [326, 89] width 116 height 149
click at [284, 144] on span "Ask your question here..." at bounding box center [222, 133] width 170 height 39
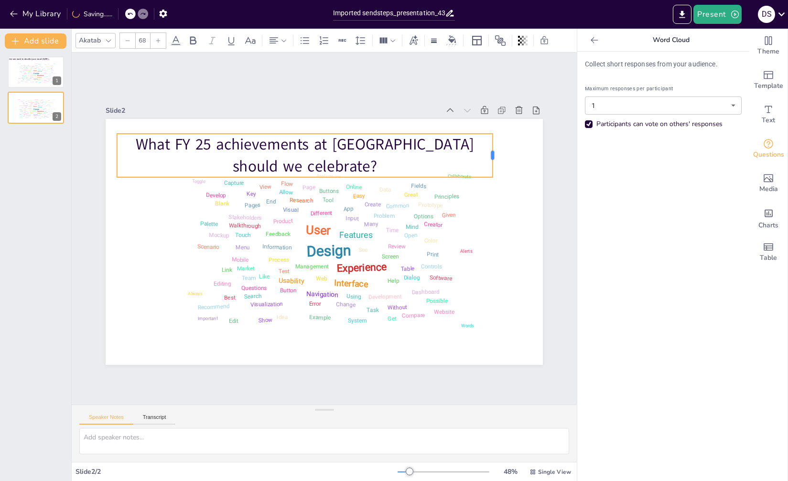
drag, startPoint x: 302, startPoint y: 149, endPoint x: 486, endPoint y: 149, distance: 184.4
click at [492, 149] on div at bounding box center [496, 155] width 8 height 43
click at [276, 37] on icon at bounding box center [273, 40] width 9 height 6
click at [277, 73] on icon at bounding box center [277, 72] width 9 height 6
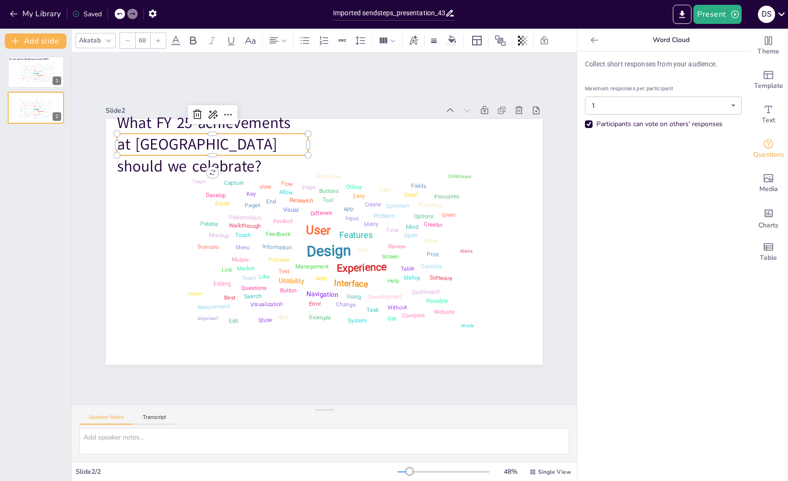
click at [300, 141] on p "What FY 25 achievements at [GEOGRAPHIC_DATA] should we celebrate?" at bounding box center [222, 133] width 197 height 85
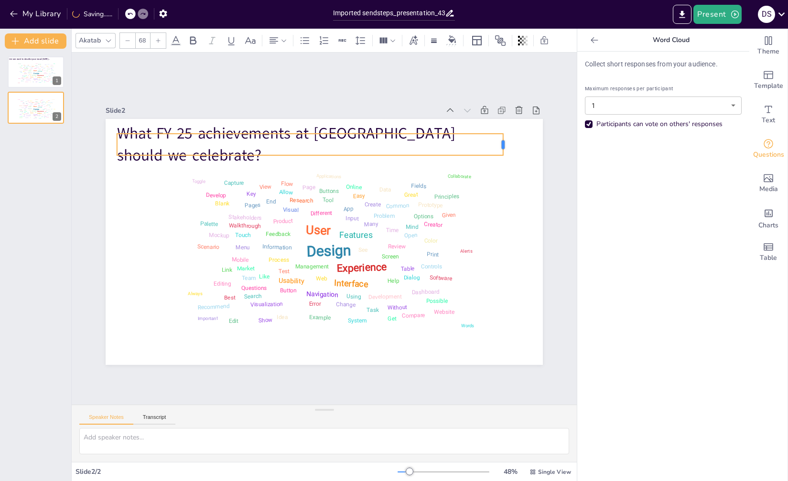
drag, startPoint x: 301, startPoint y: 141, endPoint x: 496, endPoint y: 140, distance: 194.9
click at [517, 194] on div at bounding box center [524, 205] width 14 height 23
click at [39, 72] on div "Features" at bounding box center [40, 71] width 5 height 1
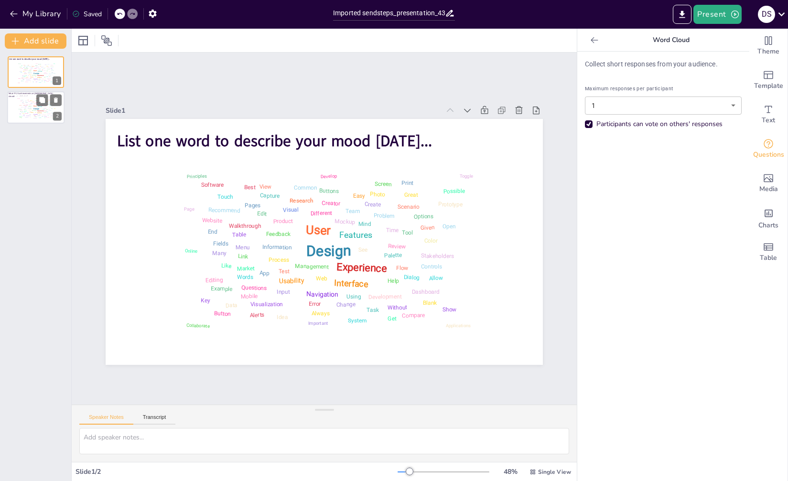
click at [35, 116] on div "Error" at bounding box center [35, 116] width 2 height 1
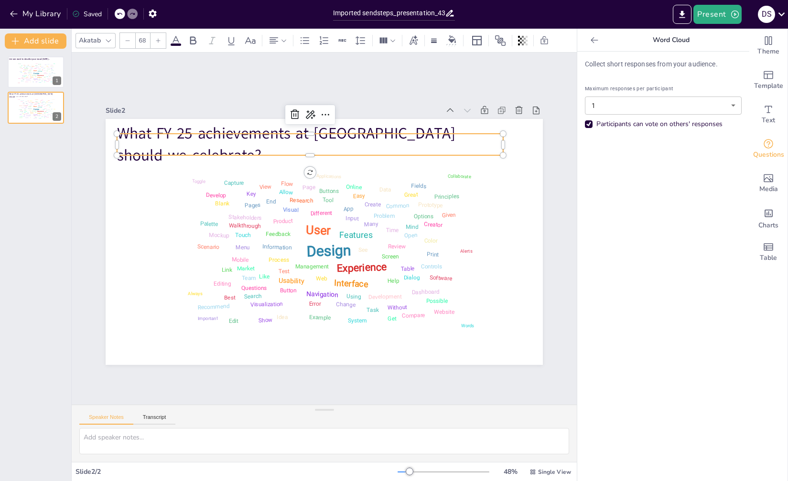
click at [143, 143] on p "What FY 25 achievements at [GEOGRAPHIC_DATA] should we celebrate?" at bounding box center [310, 144] width 386 height 43
click at [194, 40] on icon at bounding box center [193, 40] width 6 height 8
click at [181, 136] on p "What FY 25 achievements at [GEOGRAPHIC_DATA] should we celebrate?" at bounding box center [319, 144] width 388 height 84
click at [193, 40] on icon at bounding box center [193, 40] width 6 height 8
click at [178, 139] on p "What FY 25 achievements at [GEOGRAPHIC_DATA] should we celebrate?" at bounding box center [336, 144] width 381 height 160
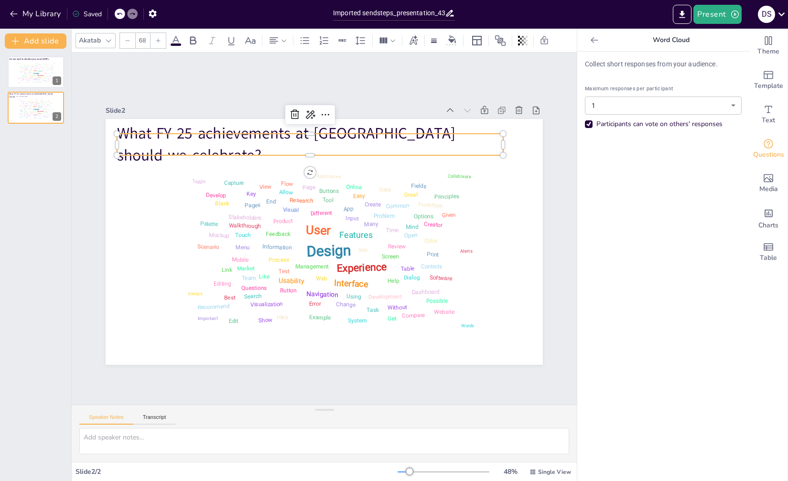
click at [480, 139] on p "What FY 25 achievements at [GEOGRAPHIC_DATA] should we celebrate?" at bounding box center [327, 143] width 387 height 123
click at [477, 137] on p "What FY 25 achievements at [GEOGRAPHIC_DATA] should we celebrate?" at bounding box center [390, 174] width 231 height 356
click at [477, 137] on p "What FY 25 achievements at [GEOGRAPHIC_DATA] should we celebrate?" at bounding box center [319, 144] width 388 height 84
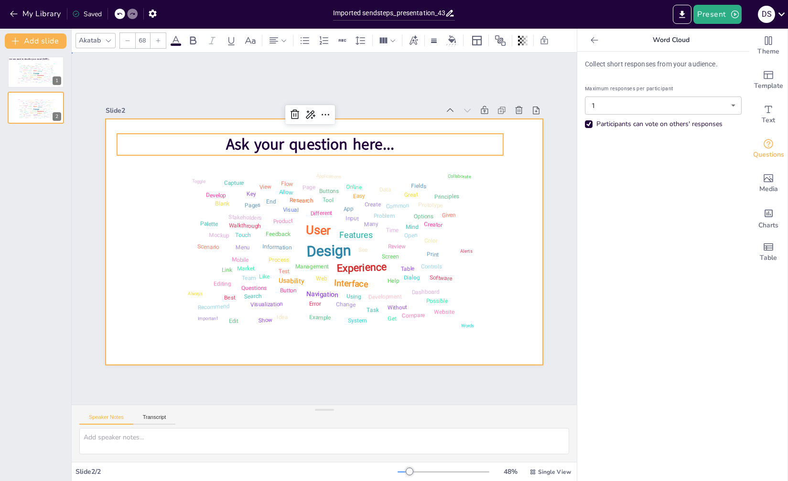
drag, startPoint x: 507, startPoint y: 203, endPoint x: 523, endPoint y: 218, distance: 22.3
click at [508, 203] on div at bounding box center [324, 242] width 437 height 246
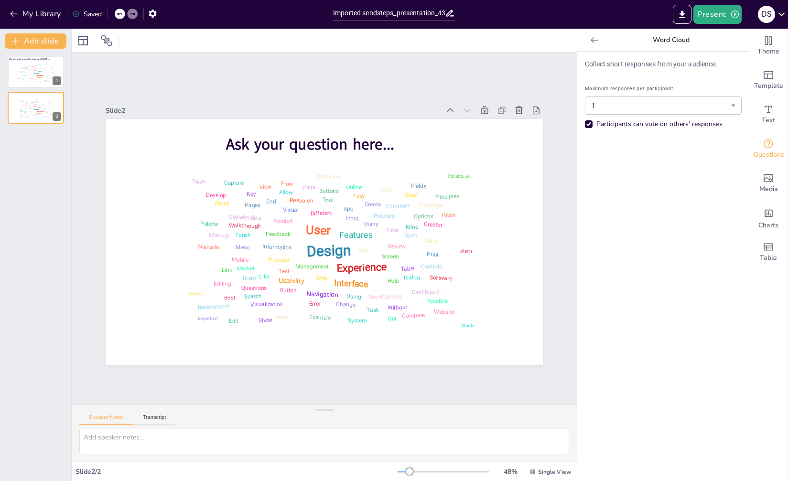
click at [358, 141] on span "Ask your question here..." at bounding box center [310, 144] width 168 height 21
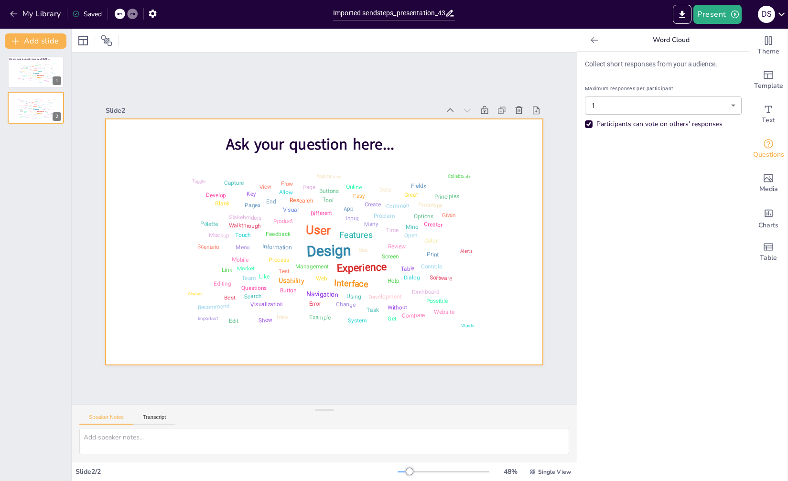
click at [129, 254] on div at bounding box center [318, 241] width 499 height 402
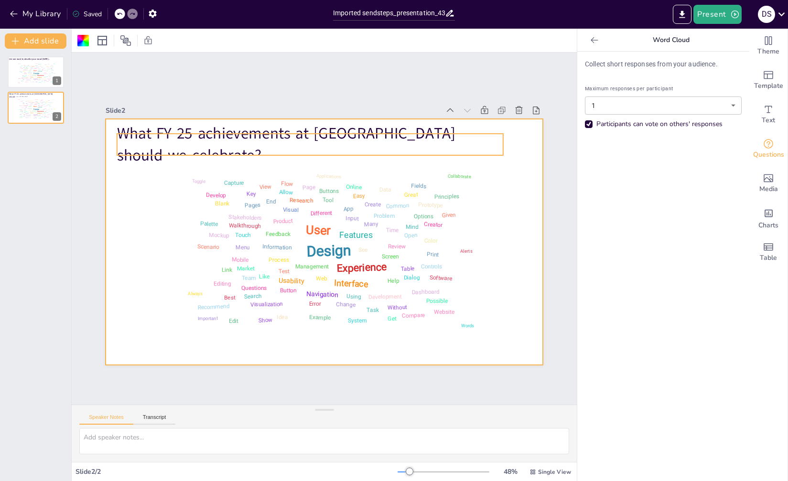
click at [135, 138] on p "What FY 25 achievements at [GEOGRAPHIC_DATA] should we celebrate?" at bounding box center [310, 144] width 386 height 43
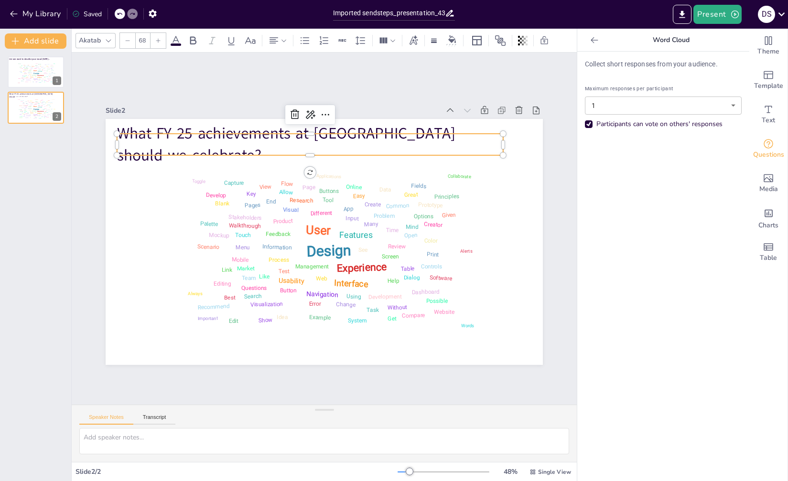
click at [478, 139] on p "What FY 25 achievements at [GEOGRAPHIC_DATA] should we celebrate?" at bounding box center [319, 144] width 388 height 84
click at [192, 43] on icon at bounding box center [192, 40] width 11 height 11
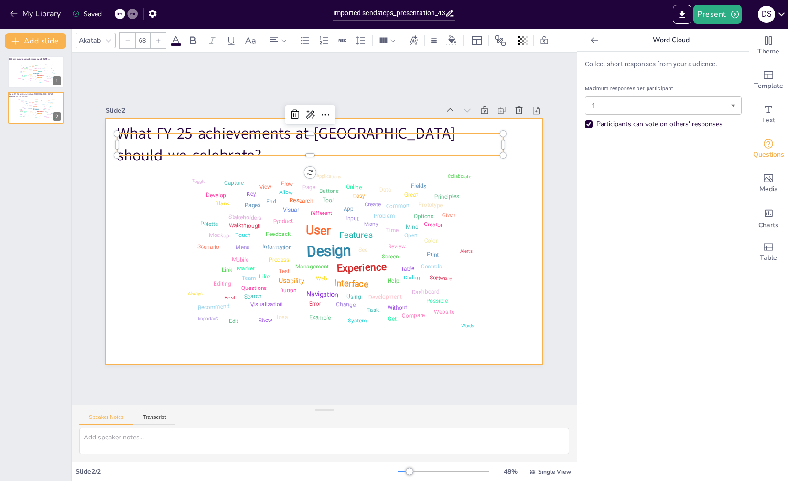
click at [517, 245] on div at bounding box center [323, 242] width 460 height 290
click at [475, 137] on p "What FY 25 achievements at [GEOGRAPHIC_DATA] should we celebrate?" at bounding box center [310, 144] width 386 height 43
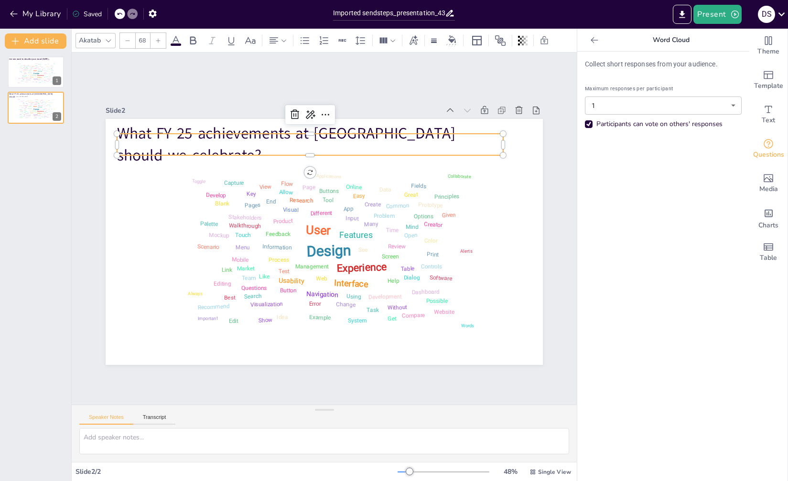
click at [475, 137] on p "What FY 25 achievements at [GEOGRAPHIC_DATA] should we celebrate?" at bounding box center [310, 144] width 386 height 43
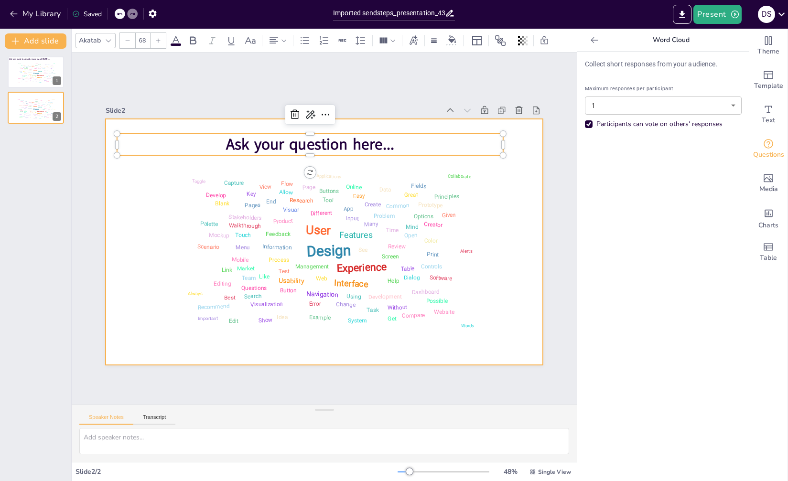
click at [499, 201] on div at bounding box center [324, 242] width 437 height 246
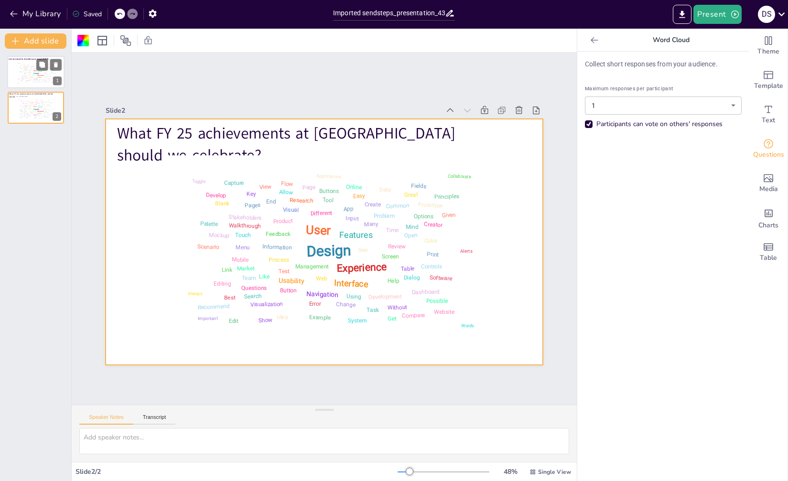
click at [34, 71] on div "User" at bounding box center [35, 71] width 4 height 2
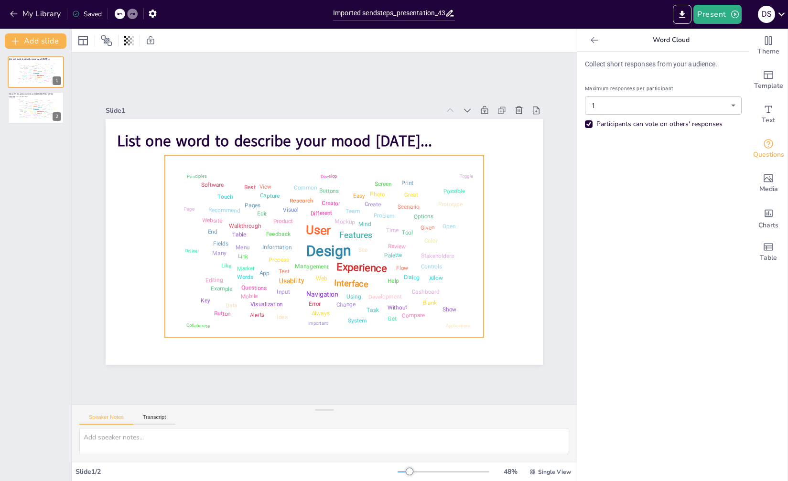
click at [428, 158] on div "Design User Experience Interface Features Navigation Usability Test Process Inf…" at bounding box center [322, 246] width 326 height 204
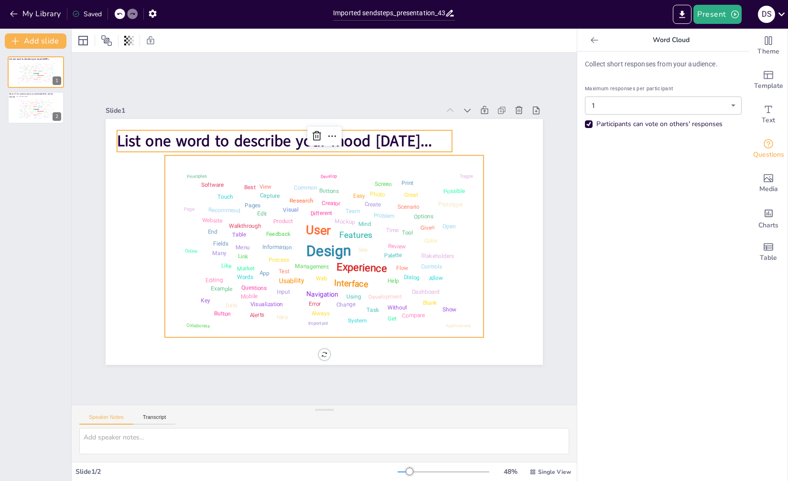
click at [386, 139] on span "List one word to describe your mood [DATE]..." at bounding box center [283, 136] width 315 height 54
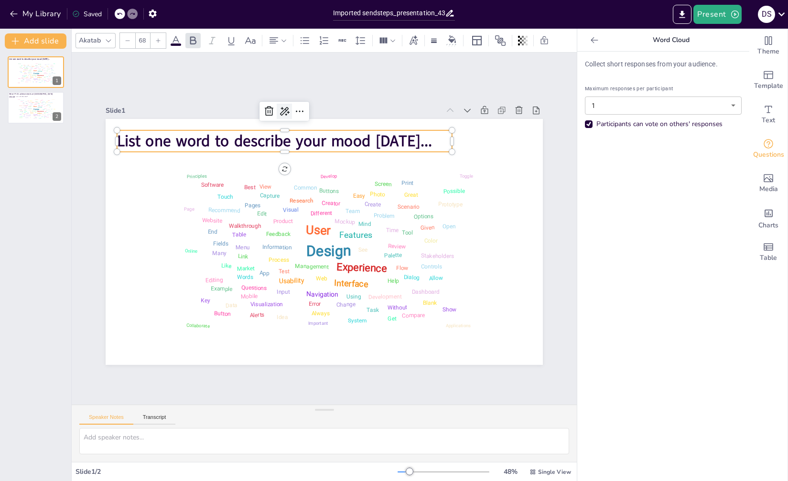
click at [278, 106] on icon at bounding box center [283, 111] width 11 height 11
click at [298, 108] on icon at bounding box center [299, 111] width 11 height 11
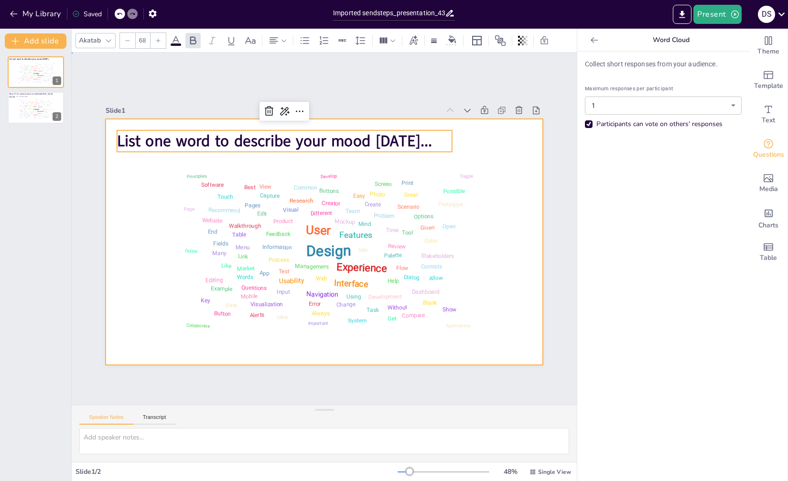
click at [507, 222] on div at bounding box center [323, 242] width 460 height 290
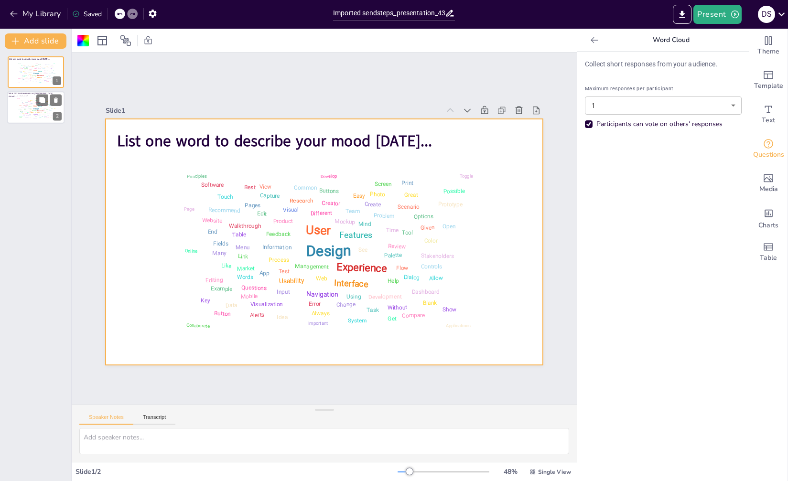
click at [32, 103] on div "Design User Experience Interface Features Navigation Usability Test Process Inf…" at bounding box center [35, 108] width 41 height 23
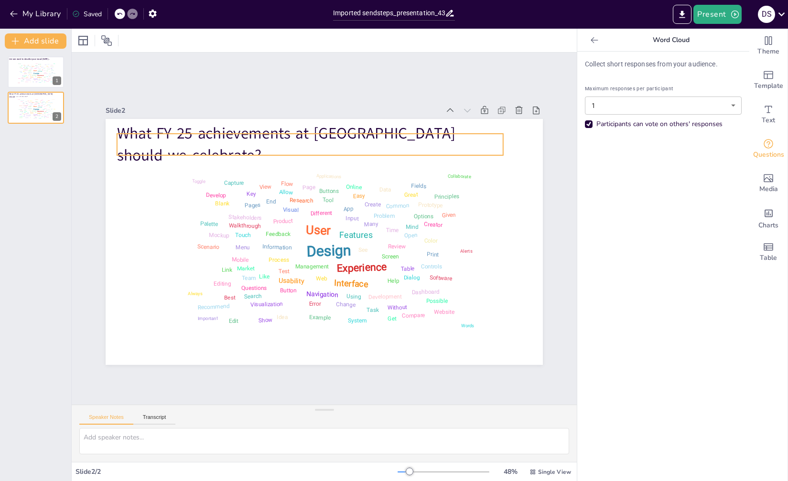
click at [457, 136] on p "What FY 25 achievements at [GEOGRAPHIC_DATA] should we celebrate?" at bounding box center [310, 144] width 386 height 43
click at [193, 44] on icon at bounding box center [192, 40] width 11 height 11
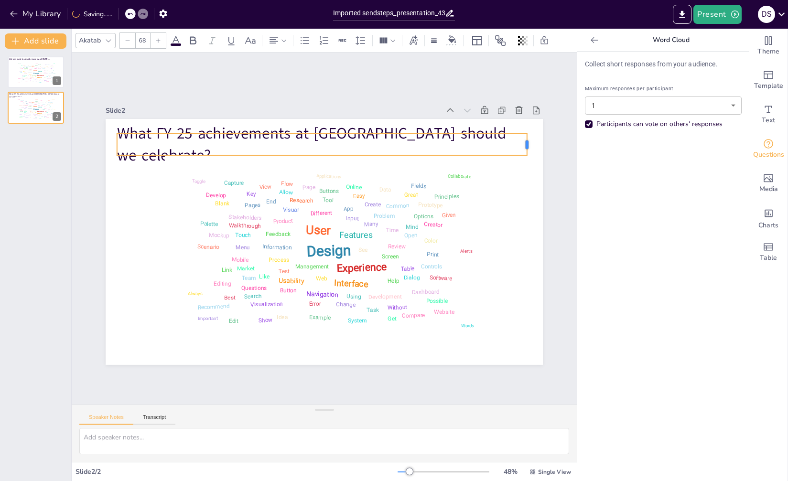
drag, startPoint x: 498, startPoint y: 142, endPoint x: 522, endPoint y: 141, distance: 23.9
click at [534, 156] on div at bounding box center [539, 167] width 10 height 22
click at [196, 40] on icon at bounding box center [192, 40] width 11 height 11
click at [36, 72] on div "Design" at bounding box center [36, 73] width 7 height 2
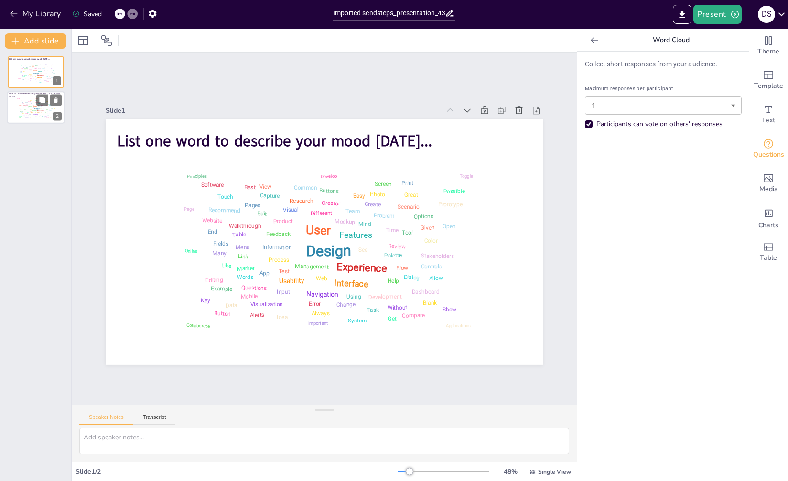
click at [36, 107] on div "User" at bounding box center [34, 106] width 3 height 2
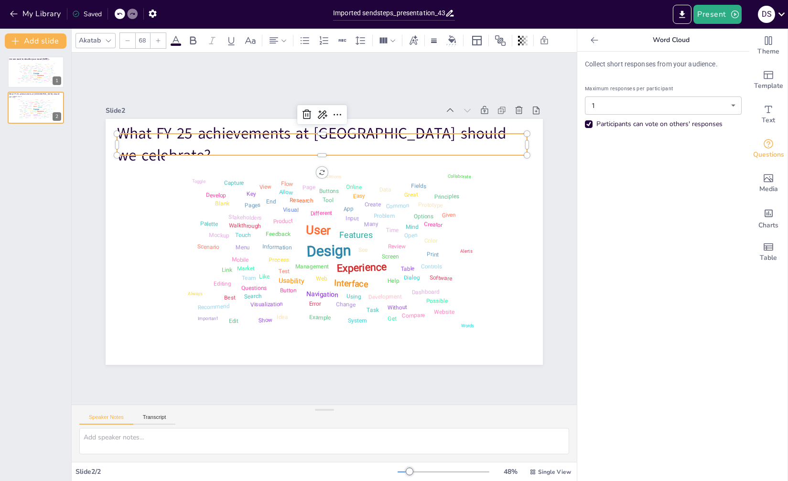
click at [125, 138] on p "What FY 25 achievements at [GEOGRAPHIC_DATA] should we celebrate?" at bounding box center [331, 145] width 412 height 86
click at [27, 64] on div "Design User Experience Interface Features Navigation Usability Test Process Inf…" at bounding box center [35, 73] width 41 height 23
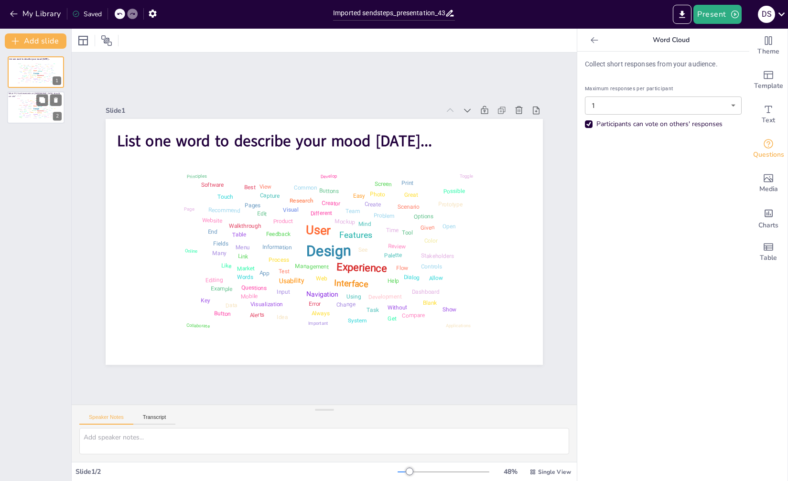
click at [30, 99] on div "Design User Experience Interface Features Navigation Usability Test Process Inf…" at bounding box center [35, 108] width 41 height 23
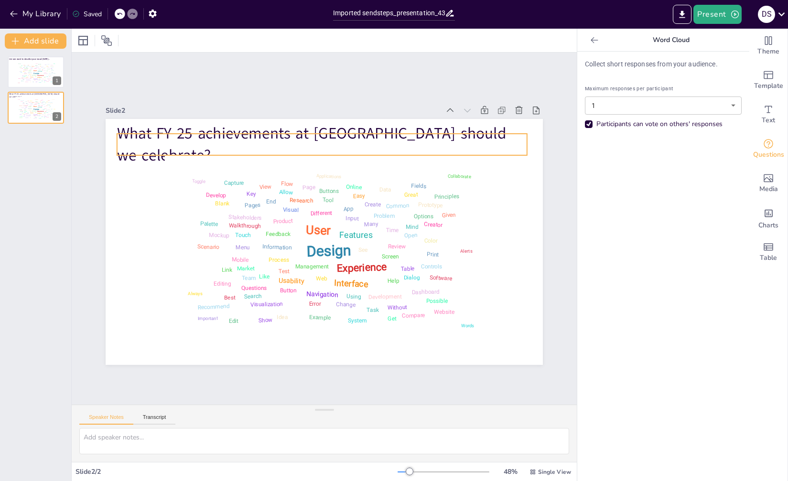
click at [121, 144] on p "What FY 25 achievements at [GEOGRAPHIC_DATA] should we celebrate?" at bounding box center [322, 144] width 410 height 43
click at [29, 70] on div "Product" at bounding box center [30, 69] width 3 height 1
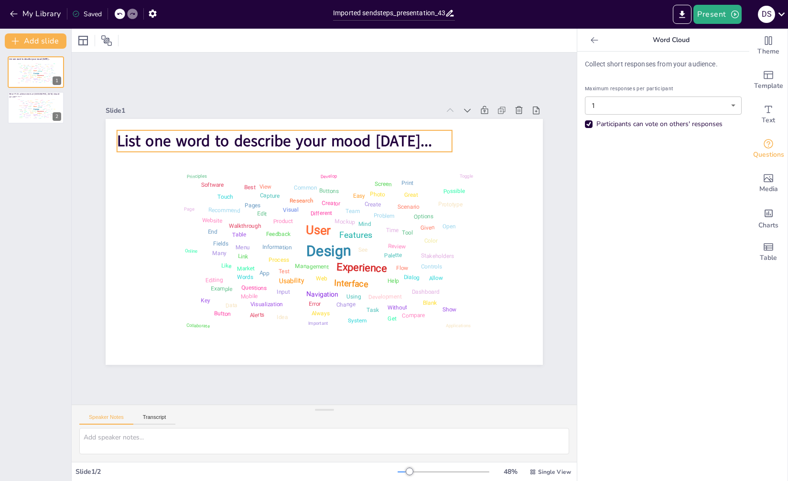
click at [152, 145] on span "List one word to describe your mood [DATE]..." at bounding box center [283, 136] width 315 height 54
click at [36, 110] on div "Management" at bounding box center [34, 110] width 5 height 1
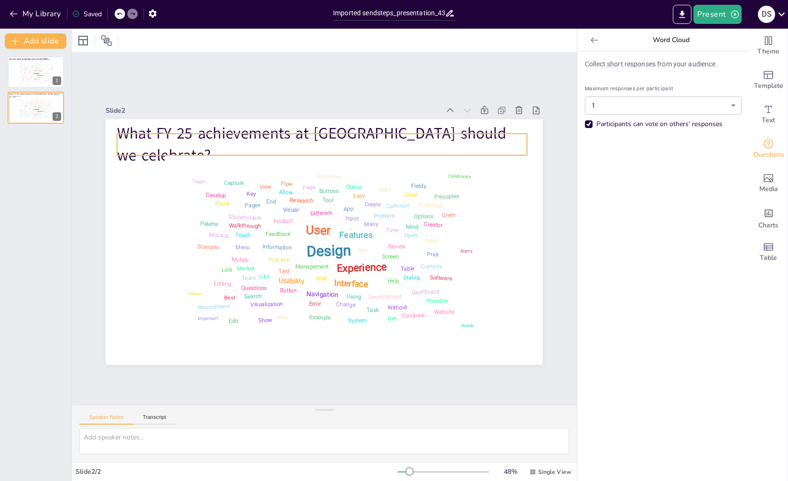
click at [158, 141] on p "What FY 25 achievements at [GEOGRAPHIC_DATA] should we celebrate?" at bounding box center [322, 144] width 410 height 43
click at [227, 44] on icon at bounding box center [230, 40] width 11 height 11
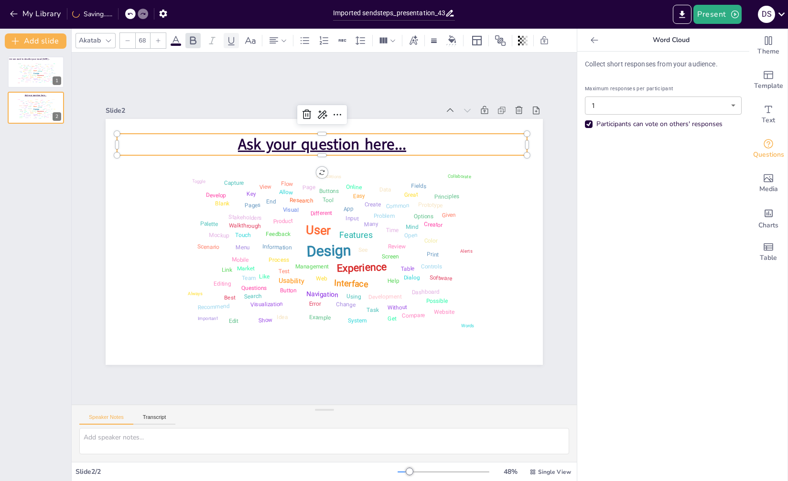
click at [227, 44] on icon at bounding box center [230, 40] width 11 height 11
click at [238, 138] on span "Ask your question here..." at bounding box center [322, 144] width 168 height 21
click at [272, 39] on icon at bounding box center [273, 40] width 9 height 6
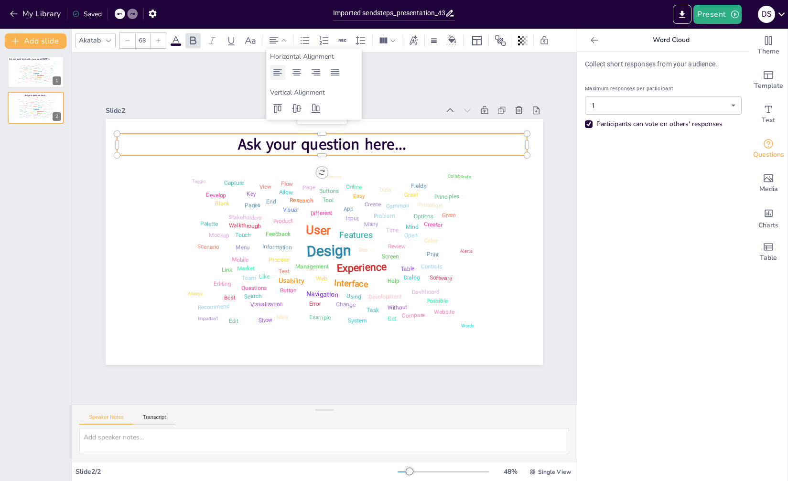
click at [276, 73] on icon at bounding box center [277, 72] width 11 height 11
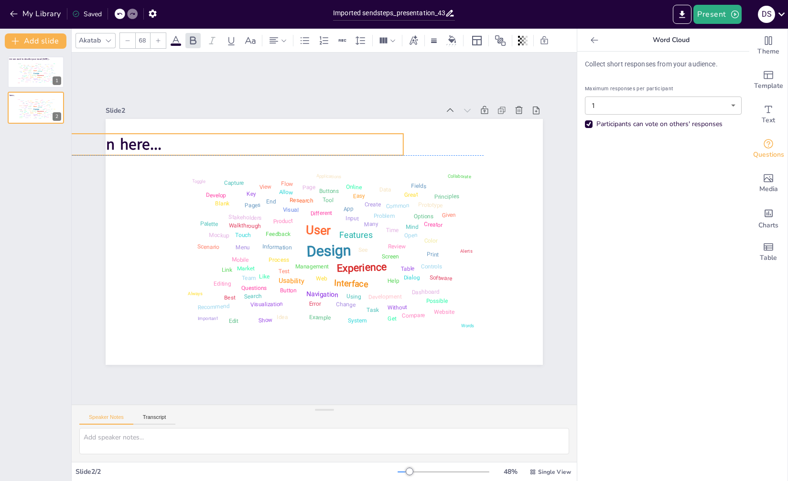
drag, startPoint x: 279, startPoint y: 143, endPoint x: 155, endPoint y: 141, distance: 123.7
click at [155, 141] on p "Ask your question here..." at bounding box center [198, 144] width 410 height 21
click at [117, 11] on div at bounding box center [120, 14] width 11 height 11
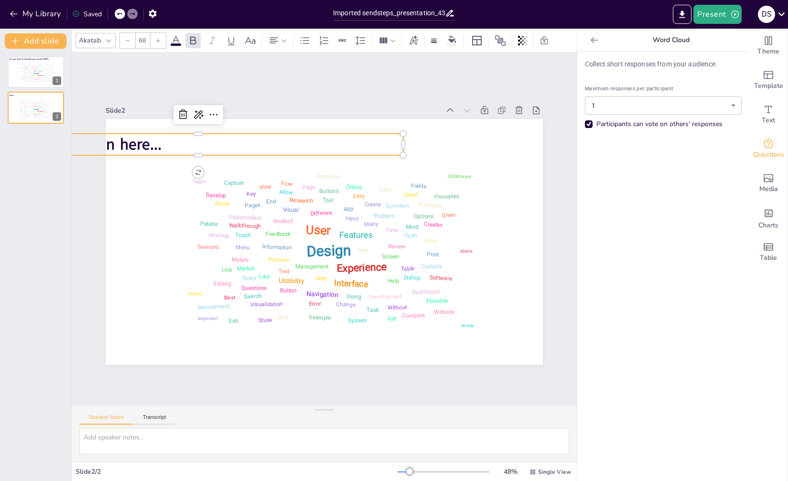
click at [117, 11] on div at bounding box center [120, 14] width 11 height 11
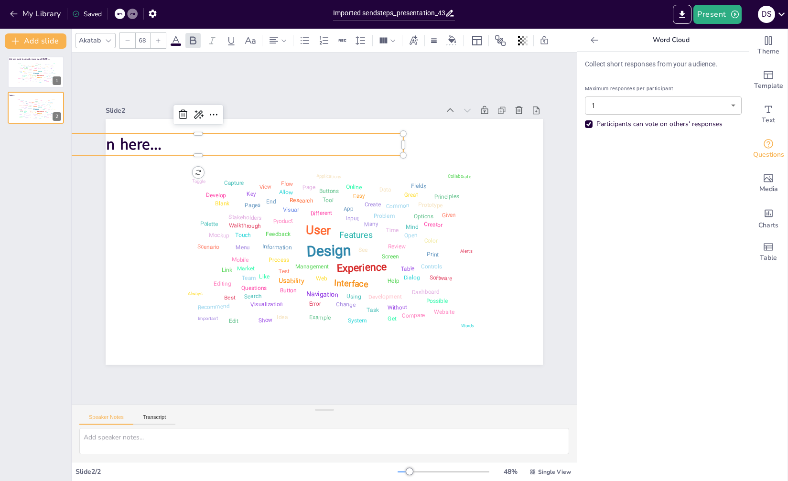
drag, startPoint x: 117, startPoint y: 11, endPoint x: 182, endPoint y: 112, distance: 120.7
click at [117, 11] on div at bounding box center [120, 14] width 11 height 11
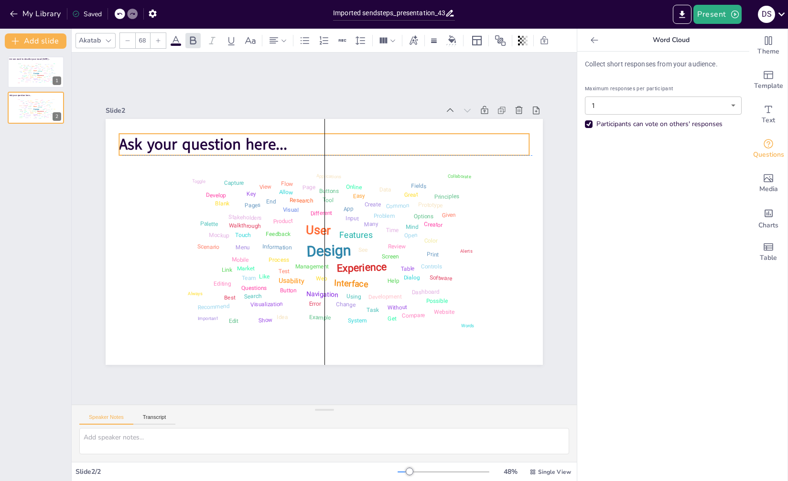
drag, startPoint x: 218, startPoint y: 138, endPoint x: 347, endPoint y: 138, distance: 129.0
click at [347, 138] on p "Ask your question here..." at bounding box center [350, 148] width 396 height 147
click at [35, 73] on div "Design" at bounding box center [36, 73] width 7 height 2
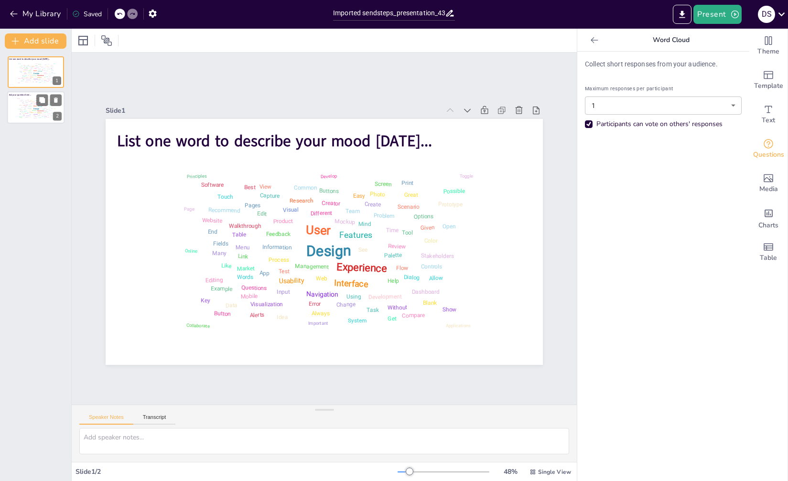
click at [32, 110] on div "Management" at bounding box center [34, 110] width 5 height 1
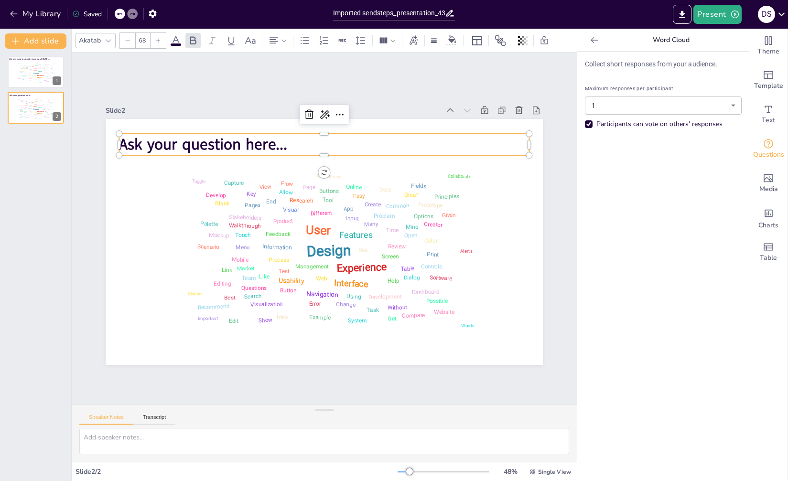
click at [141, 145] on span "Ask your question here..." at bounding box center [203, 144] width 168 height 21
click at [141, 145] on span "Ask your question here..." at bounding box center [213, 132] width 170 height 39
click at [141, 145] on span "Ask your question here..." at bounding box center [203, 144] width 168 height 21
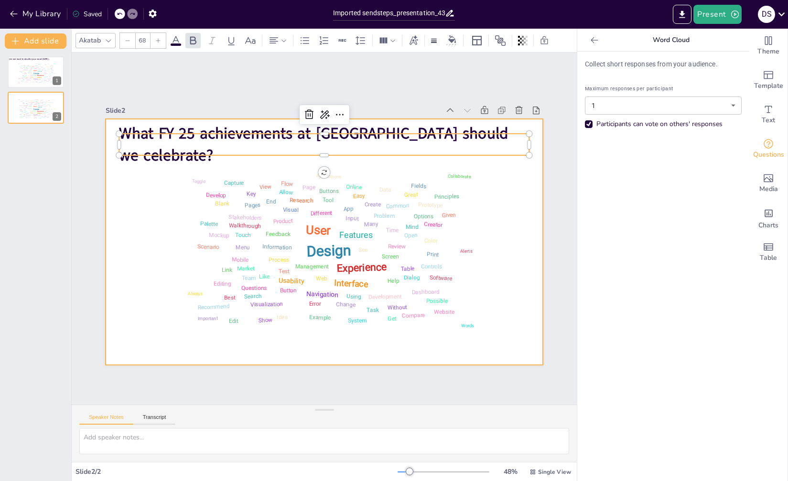
click at [531, 240] on div at bounding box center [323, 242] width 460 height 290
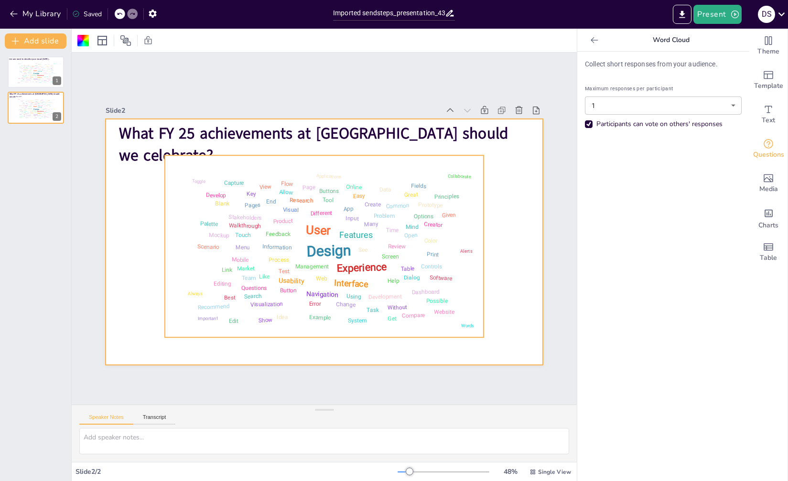
click at [436, 256] on div "Design User Experience Interface Features Navigation Usability Test Process Inf…" at bounding box center [322, 246] width 326 height 204
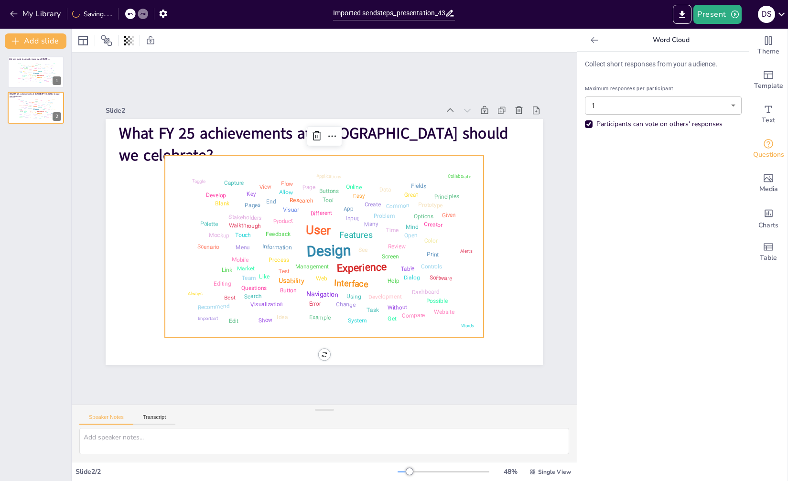
click at [617, 277] on div "Collect short responses from your audience. Maximum responses per participant 1…" at bounding box center [663, 266] width 172 height 429
click at [21, 42] on button "Add slide" at bounding box center [36, 40] width 62 height 15
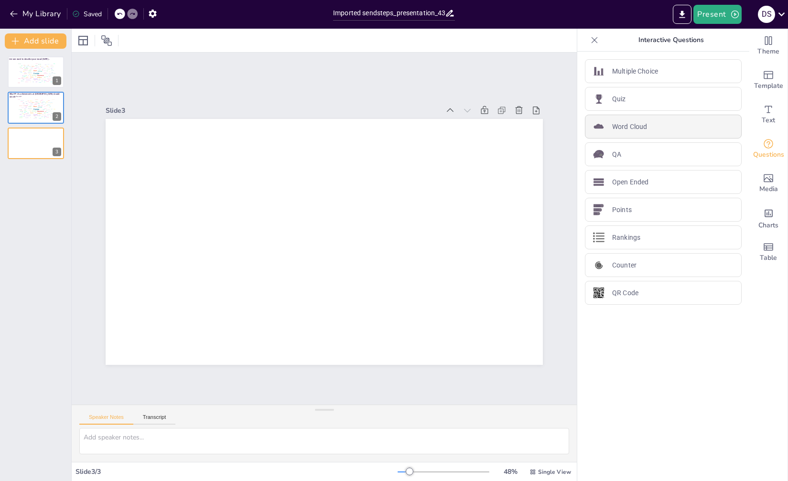
click at [630, 122] on p "Word Cloud" at bounding box center [629, 127] width 35 height 10
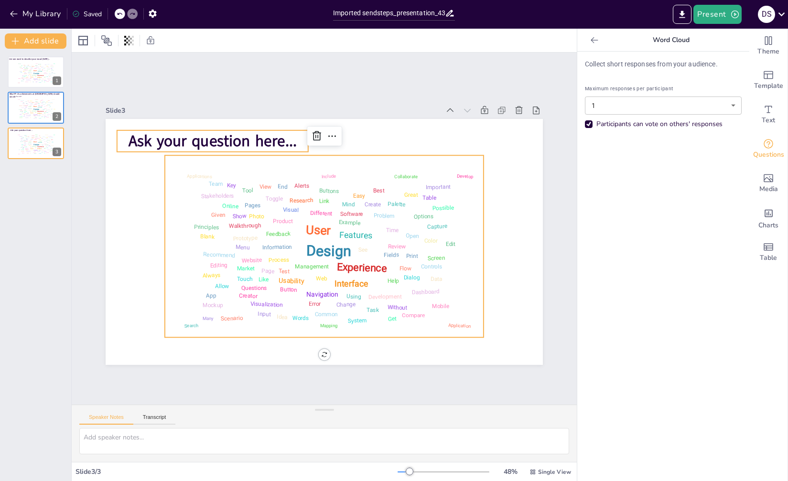
click at [283, 139] on span "Ask your question here..." at bounding box center [212, 140] width 168 height 21
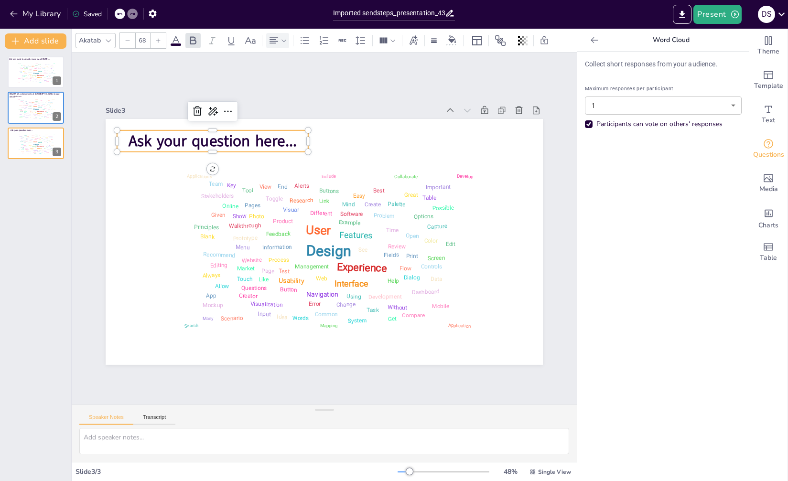
click at [276, 37] on icon at bounding box center [273, 40] width 9 height 6
click at [277, 70] on icon at bounding box center [277, 72] width 11 height 11
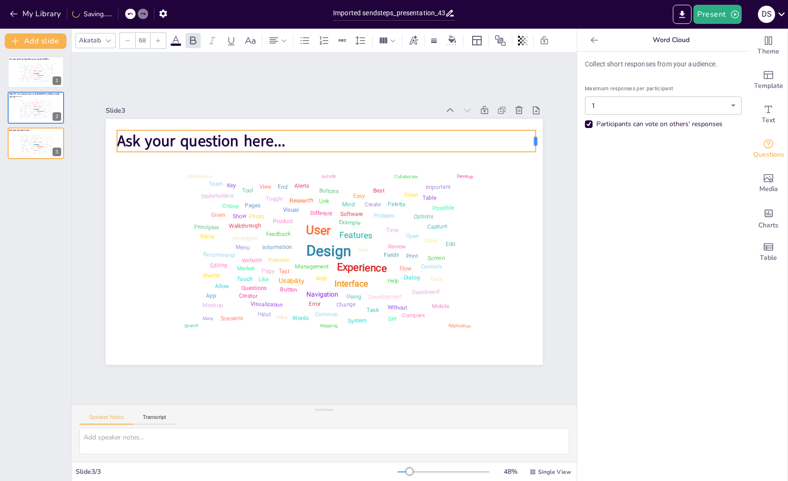
drag, startPoint x: 305, startPoint y: 136, endPoint x: 532, endPoint y: 148, distance: 227.7
click at [532, 148] on div "Ask your question here... Design User Experience Interface Features Navigation …" at bounding box center [324, 242] width 437 height 246
click at [272, 138] on span "Ask your question here..." at bounding box center [201, 140] width 168 height 21
click at [277, 141] on span "Ask your question here..." at bounding box center [201, 140] width 168 height 21
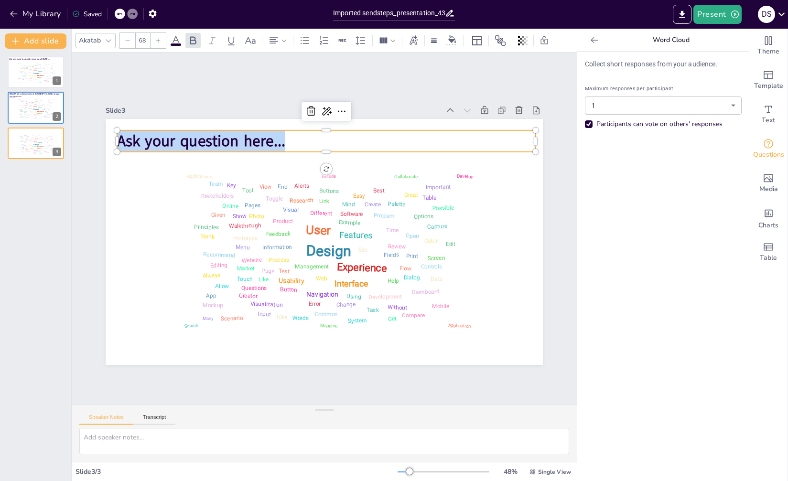
drag, startPoint x: 279, startPoint y: 140, endPoint x: 114, endPoint y: 133, distance: 165.9
click at [126, 133] on p "Ask your question here..." at bounding box center [335, 141] width 418 height 65
click at [280, 142] on p "Ask your question here..." at bounding box center [335, 141] width 418 height 65
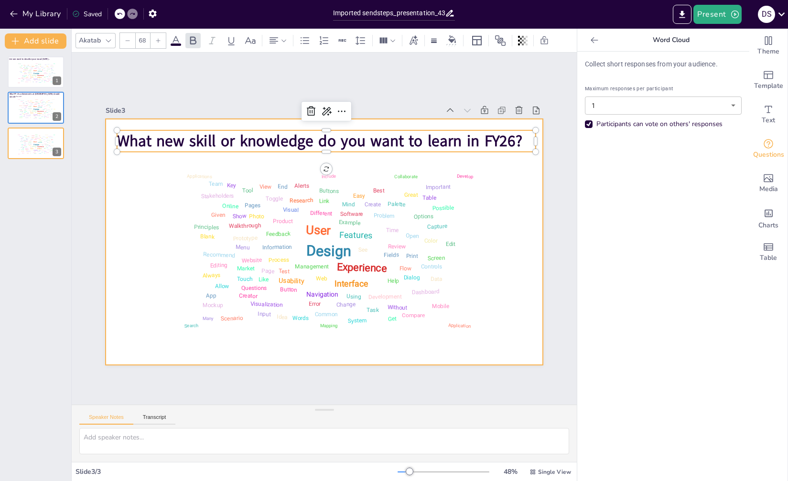
click at [504, 270] on div at bounding box center [323, 242] width 460 height 290
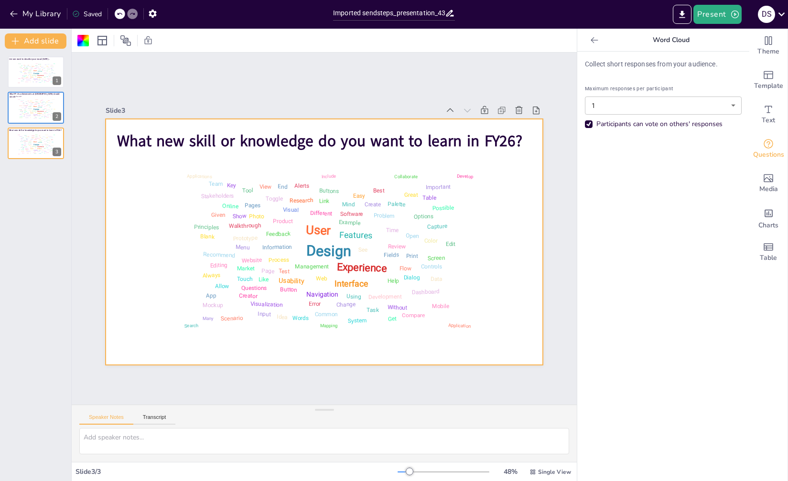
click at [672, 320] on div "Collect short responses from your audience. Maximum responses per participant 1…" at bounding box center [663, 266] width 172 height 429
click at [719, 12] on button "Present" at bounding box center [717, 14] width 48 height 19
click at [720, 37] on li "Preview presentation" at bounding box center [731, 35] width 75 height 15
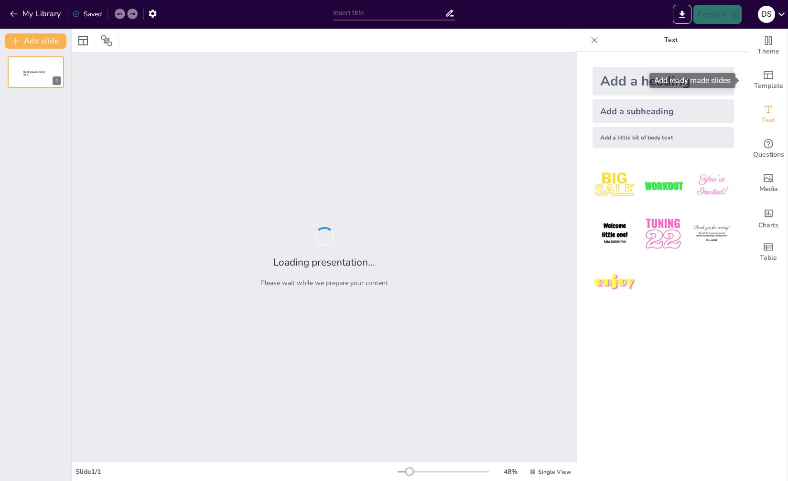
type input "Imported sendsteps_presentation_4320040.pptx"
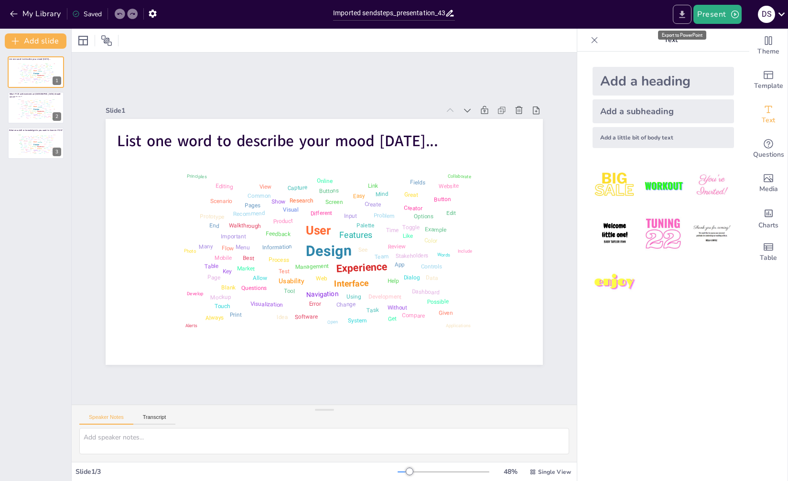
click at [679, 9] on button "Export to PowerPoint" at bounding box center [681, 14] width 19 height 19
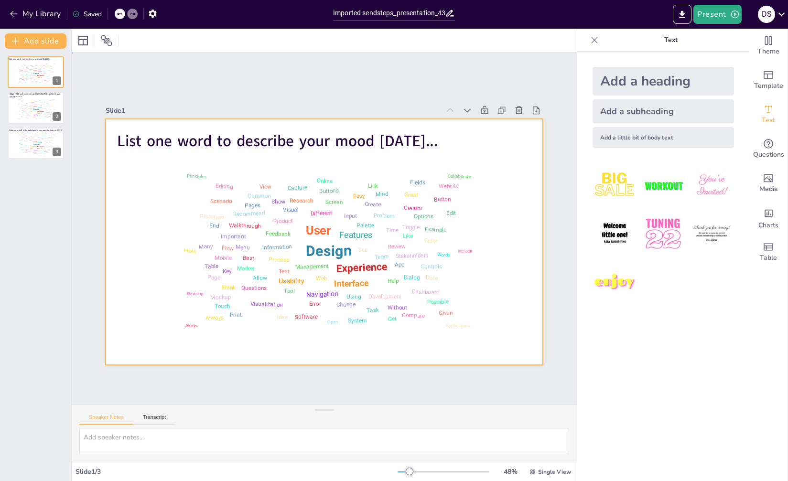
click at [518, 148] on div at bounding box center [319, 241] width 491 height 369
click at [589, 40] on icon at bounding box center [594, 40] width 10 height 10
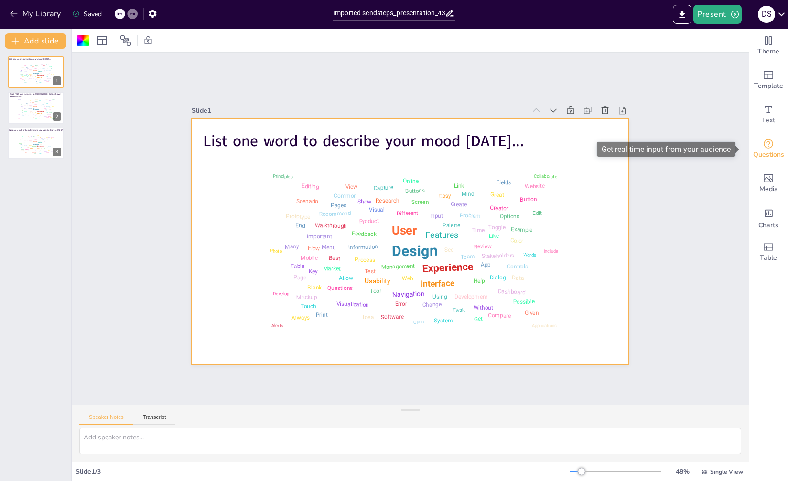
click at [762, 144] on icon "Get real-time input from your audience" at bounding box center [767, 143] width 11 height 11
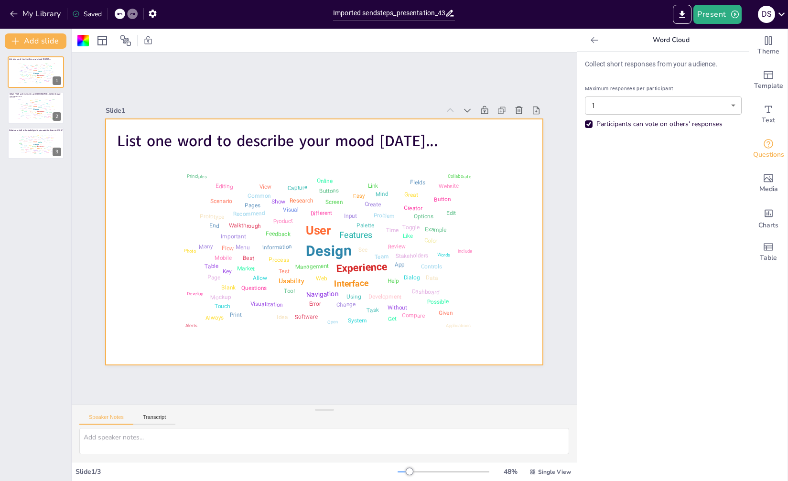
click at [590, 42] on icon at bounding box center [593, 40] width 7 height 6
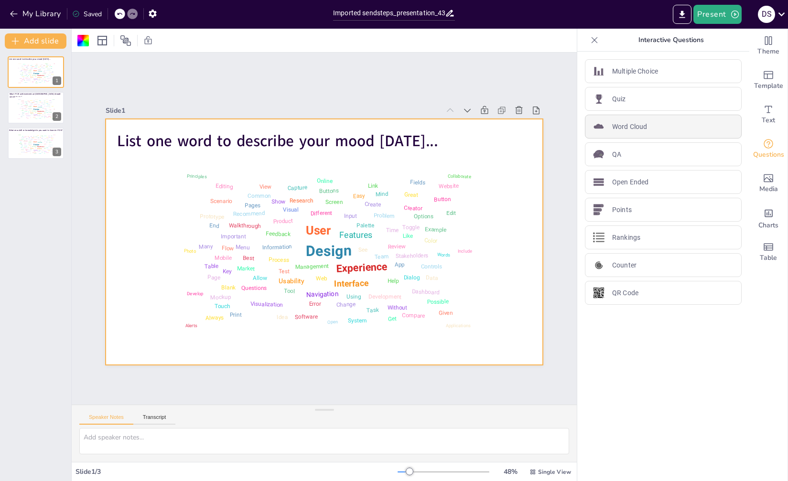
click at [637, 123] on p "Word Cloud" at bounding box center [629, 127] width 35 height 10
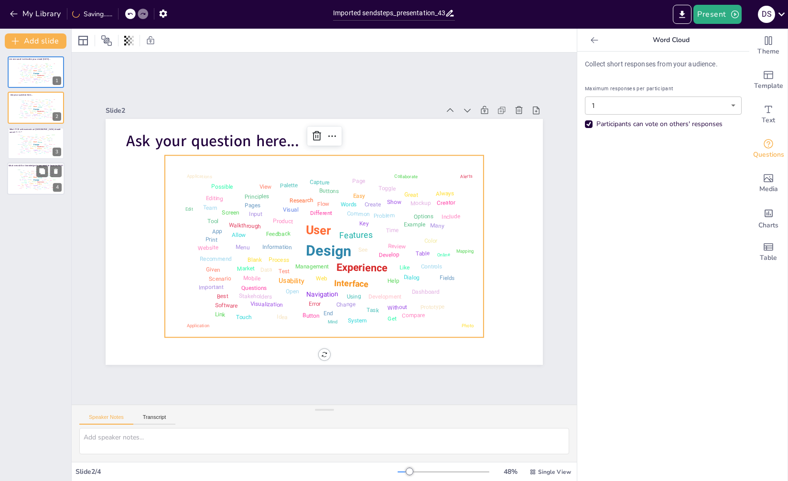
click at [21, 178] on div "Design User Experience Interface Features Navigation Usability Test Process Inf…" at bounding box center [35, 179] width 41 height 23
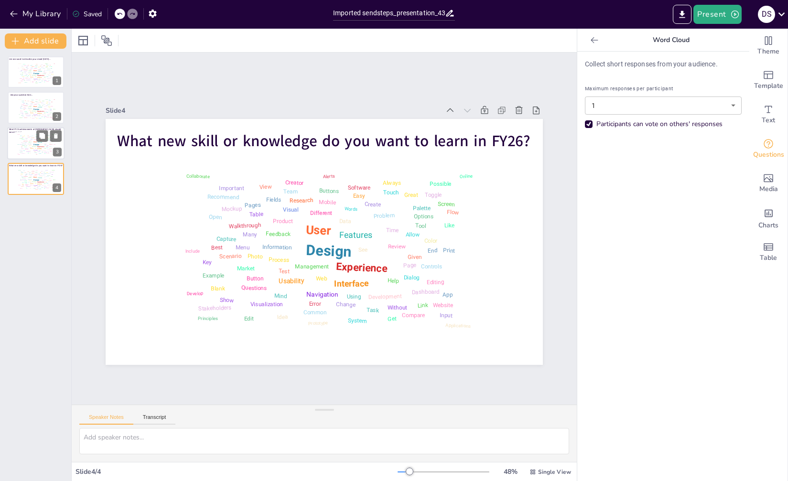
click at [24, 145] on div "Example" at bounding box center [23, 145] width 3 height 1
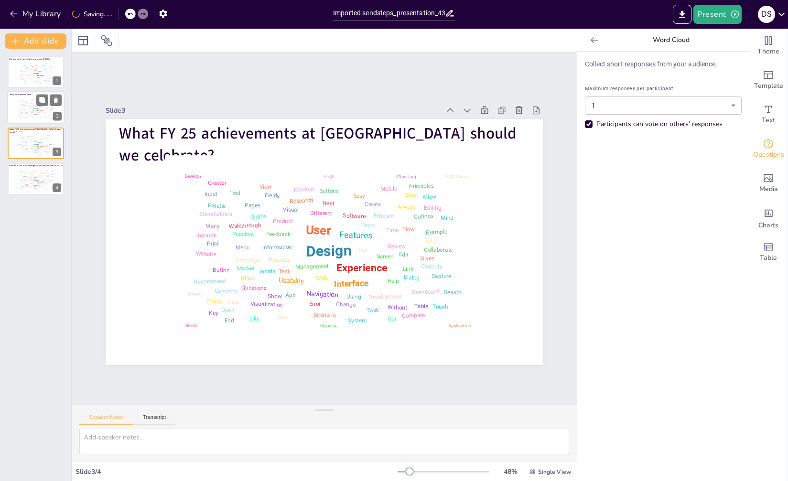
click at [27, 107] on div "Design User Experience Interface Features Navigation Usability Test Process Inf…" at bounding box center [35, 108] width 41 height 23
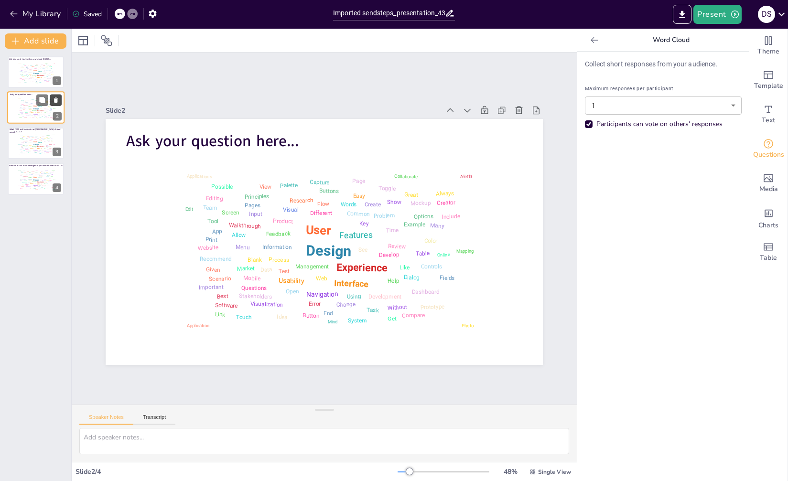
click at [58, 100] on icon at bounding box center [56, 100] width 7 height 7
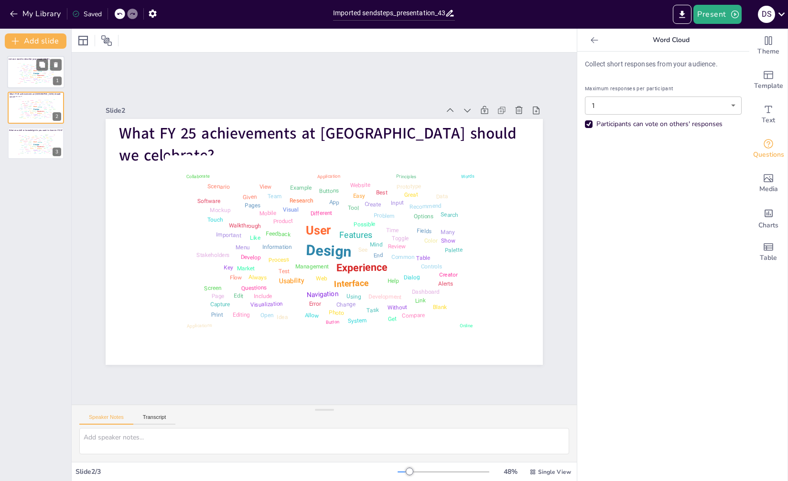
click at [25, 65] on div "Mobile" at bounding box center [24, 65] width 2 height 1
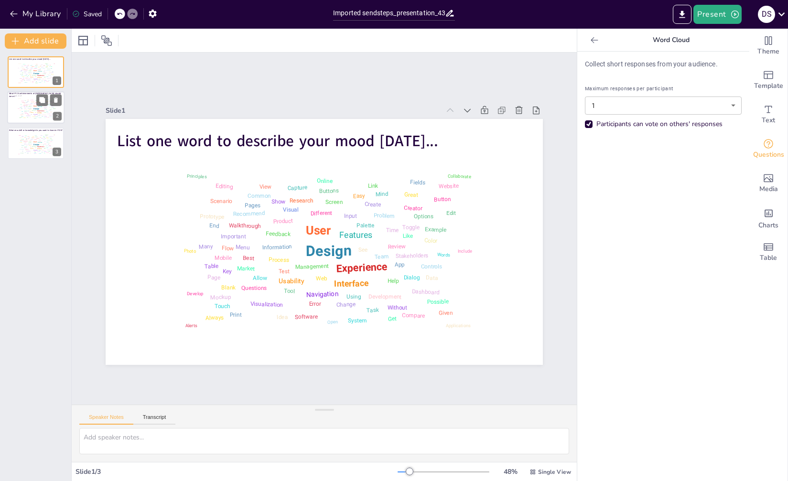
click at [28, 104] on div "Mockup" at bounding box center [27, 104] width 3 height 1
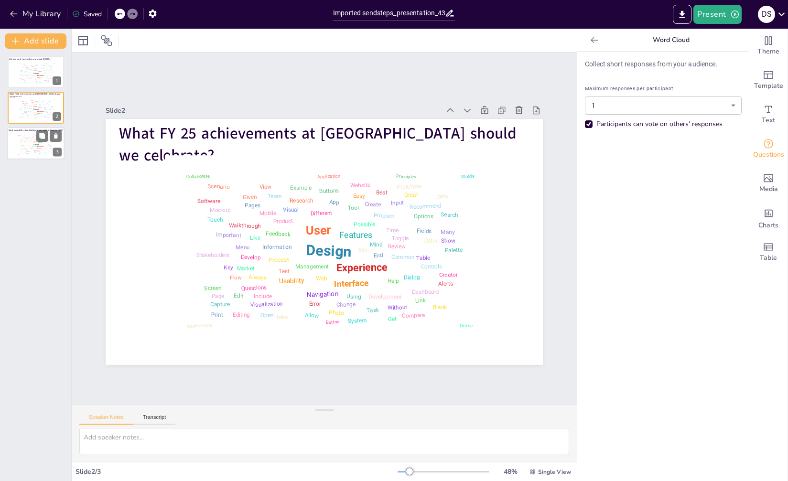
click at [32, 145] on div "Design User Experience Interface Features Navigation Usability Test Process Inf…" at bounding box center [35, 143] width 41 height 23
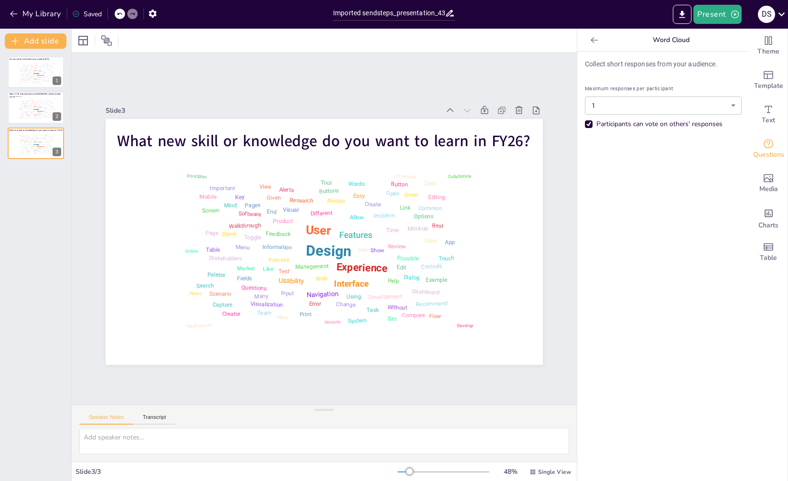
click at [87, 13] on div "Saved" at bounding box center [87, 14] width 30 height 9
click at [152, 14] on icon "button" at bounding box center [153, 14] width 10 height 10
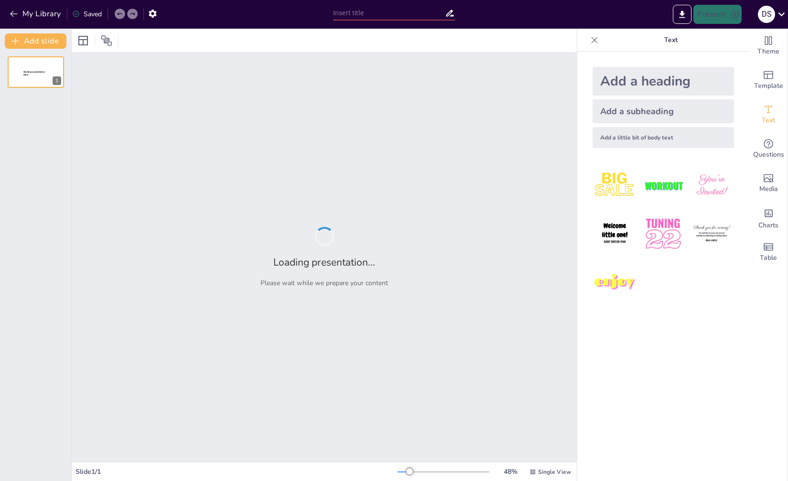
type input "Imported sendsteps_presentation_4320040.pptx"
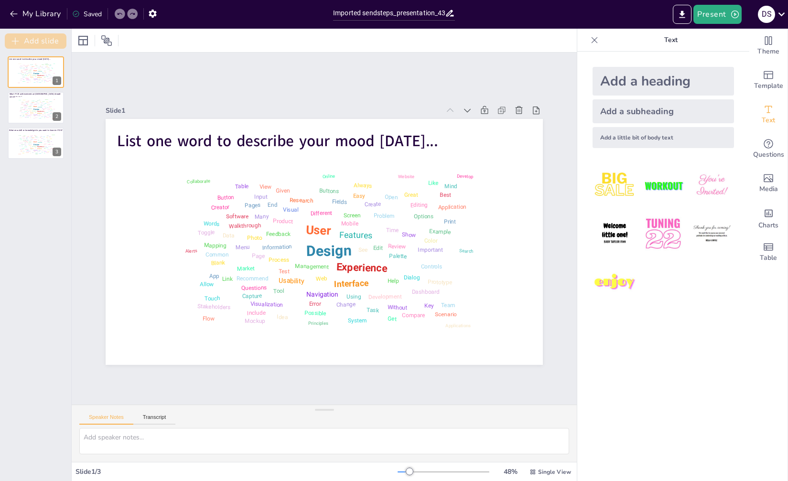
click at [14, 42] on icon "button" at bounding box center [16, 41] width 10 height 10
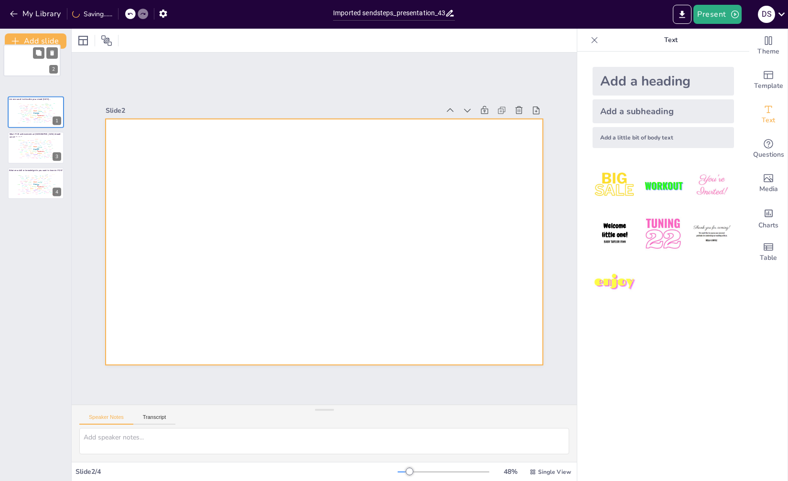
drag, startPoint x: 45, startPoint y: 110, endPoint x: 41, endPoint y: 59, distance: 50.8
click at [41, 59] on div at bounding box center [32, 60] width 56 height 32
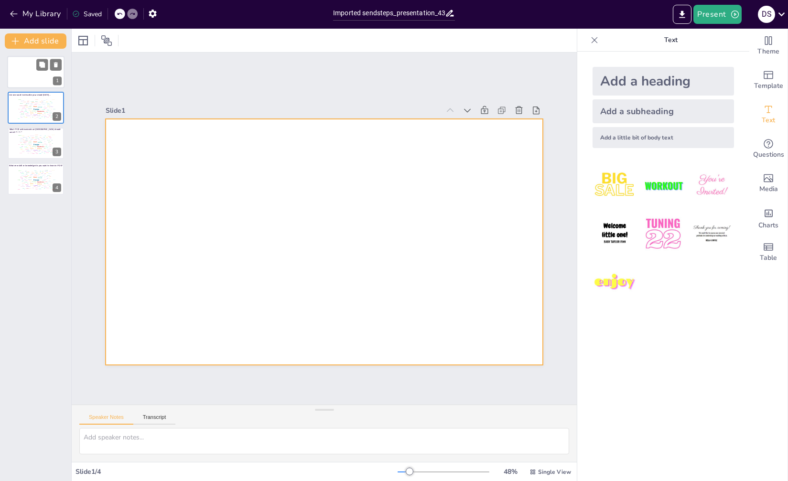
click at [21, 65] on div at bounding box center [35, 72] width 57 height 32
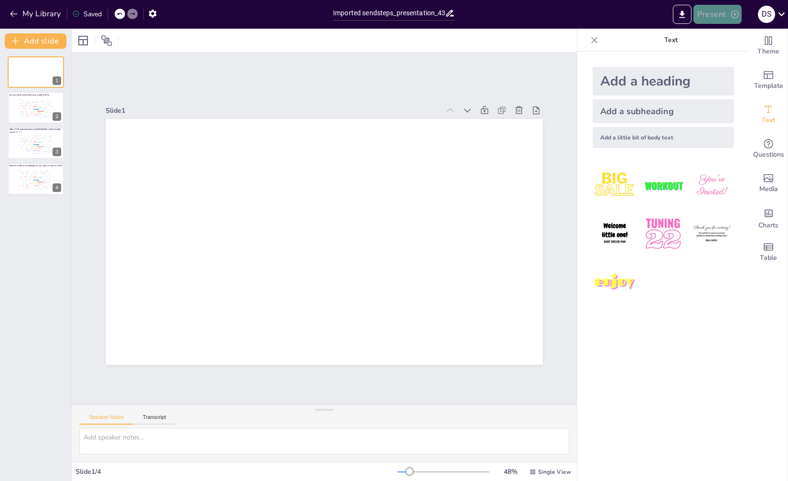
click at [730, 14] on icon "button" at bounding box center [735, 15] width 10 height 10
click at [730, 57] on li "Play presentation" at bounding box center [731, 58] width 75 height 15
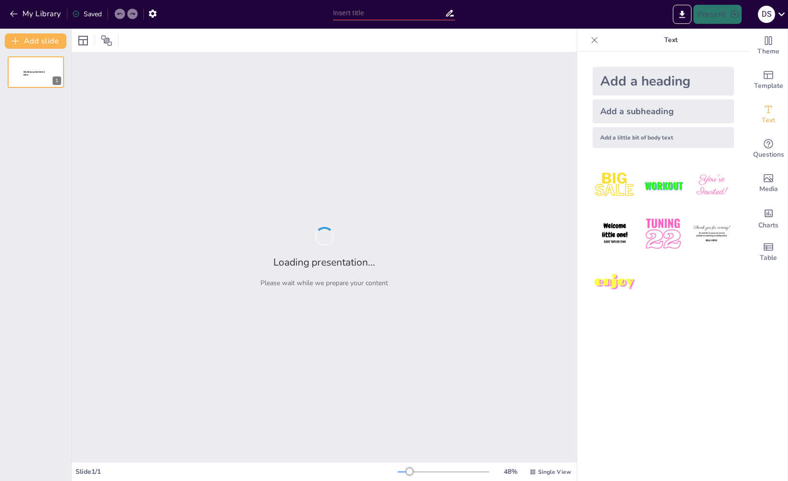
type input "Imported sendsteps_presentation_4320040.pptx"
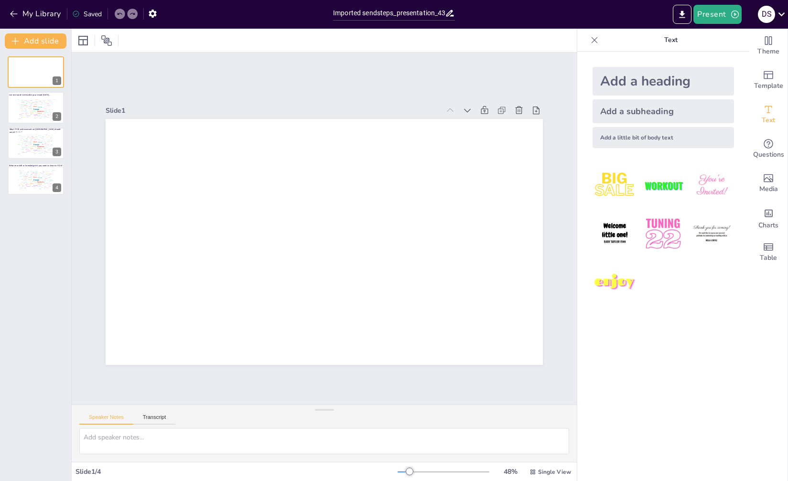
click at [785, 9] on icon at bounding box center [781, 14] width 13 height 13
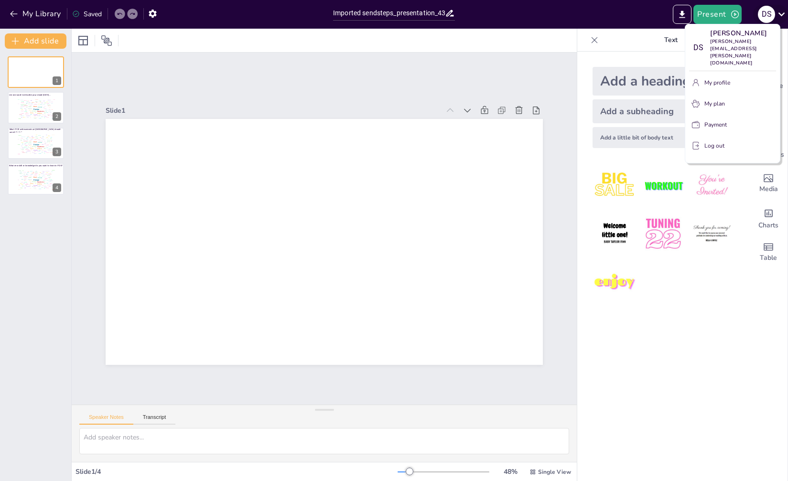
click at [785, 9] on div at bounding box center [394, 240] width 788 height 481
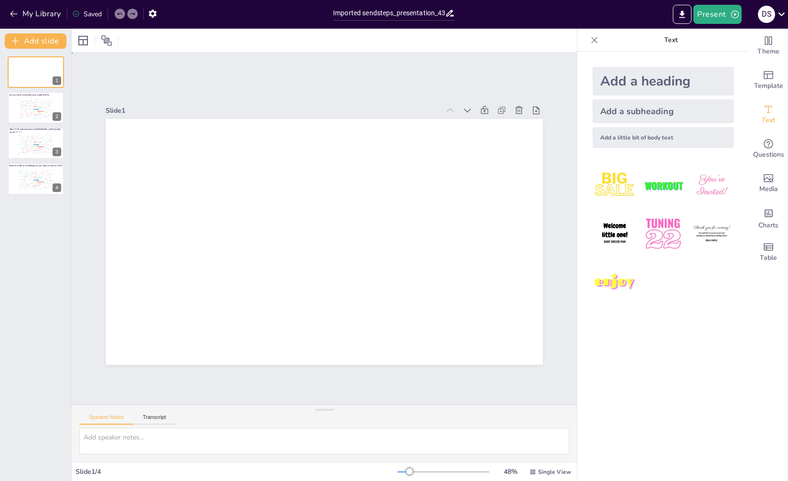
click at [458, 71] on div "Slide 1 Slide 2 List one word to describe your mood [DATE]... Design User Exper…" at bounding box center [323, 228] width 581 height 615
click at [591, 38] on icon at bounding box center [594, 40] width 6 height 6
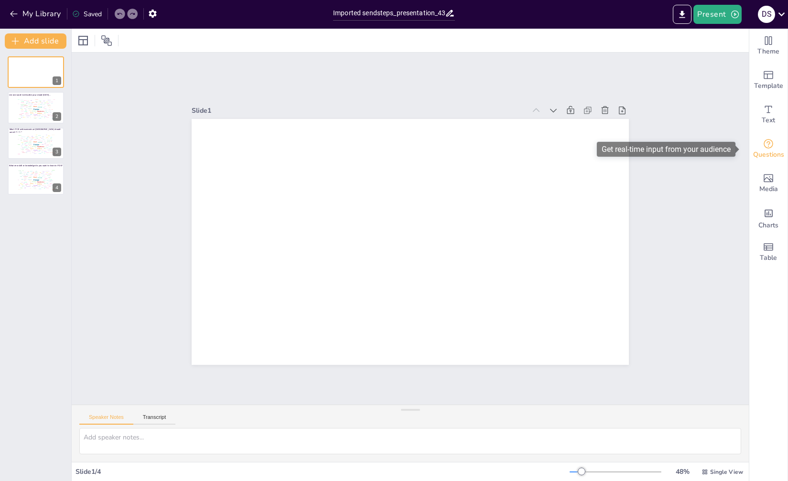
click at [763, 142] on icon "Get real-time input from your audience" at bounding box center [768, 144] width 10 height 10
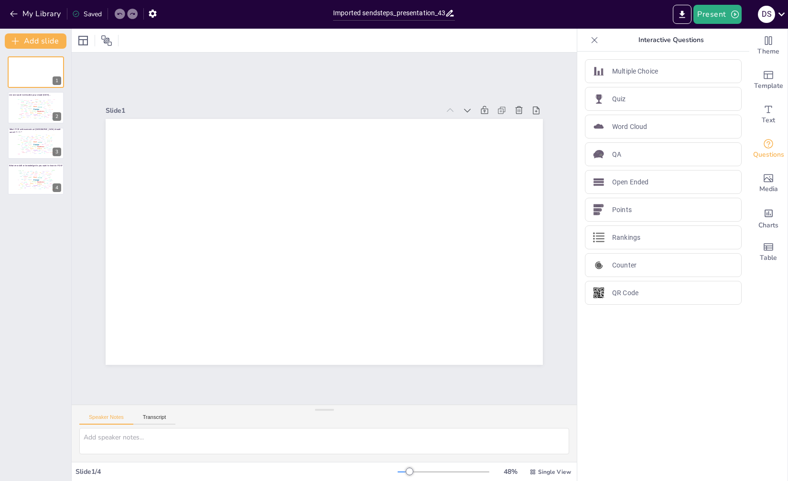
drag, startPoint x: 648, startPoint y: 125, endPoint x: 512, endPoint y: 89, distance: 141.2
click at [648, 125] on div "Word Cloud" at bounding box center [663, 127] width 157 height 24
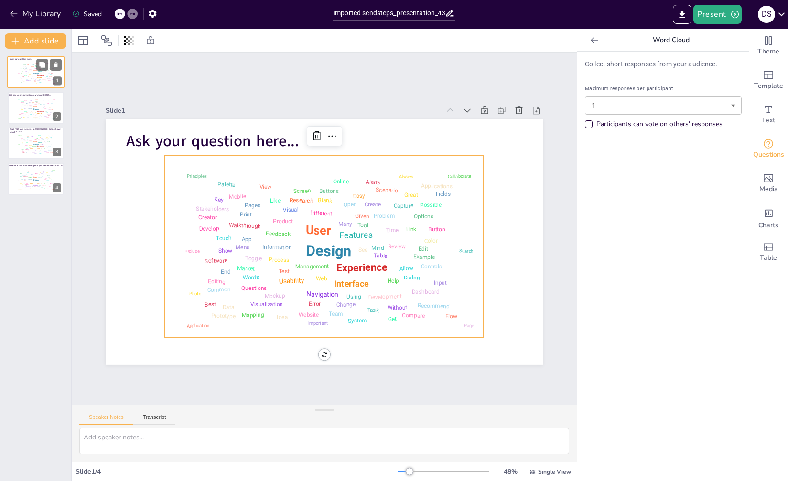
click at [30, 73] on div "Information" at bounding box center [30, 73] width 4 height 1
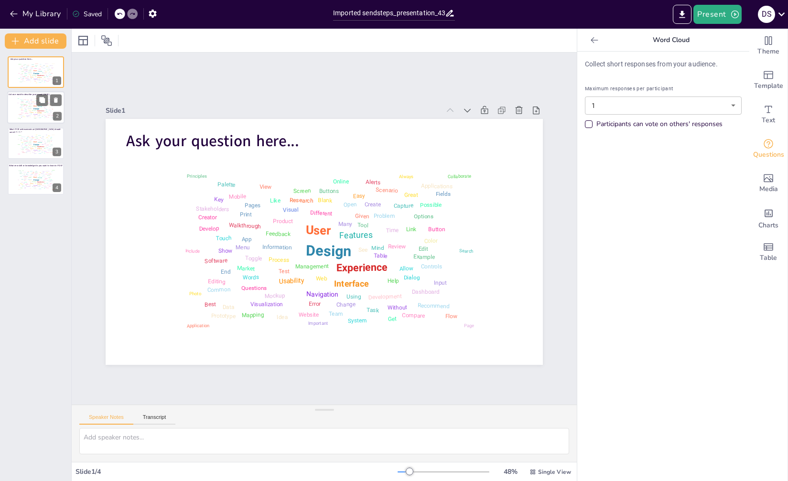
click at [30, 109] on div "Process" at bounding box center [29, 109] width 3 height 1
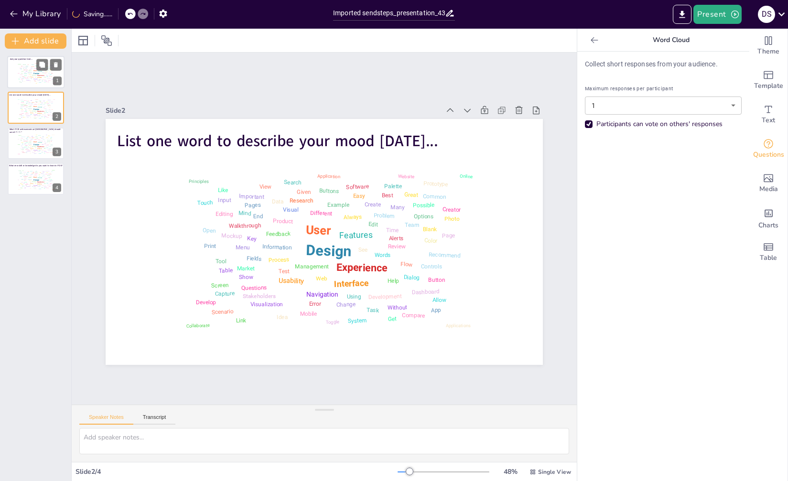
click at [32, 73] on div "Information" at bounding box center [30, 73] width 4 height 1
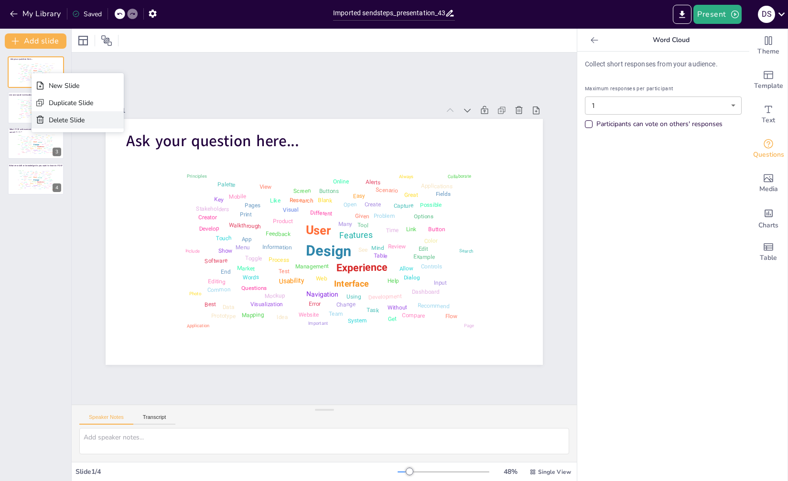
click at [65, 116] on div "Delete Slide" at bounding box center [71, 120] width 44 height 9
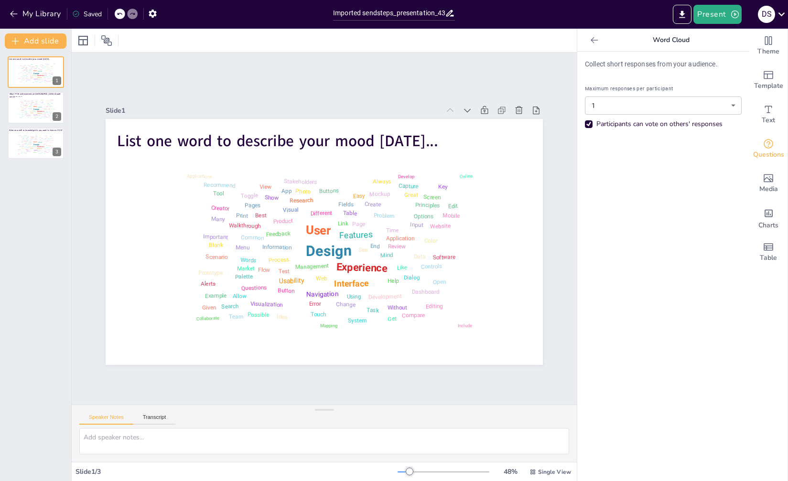
click at [589, 41] on icon at bounding box center [594, 40] width 10 height 10
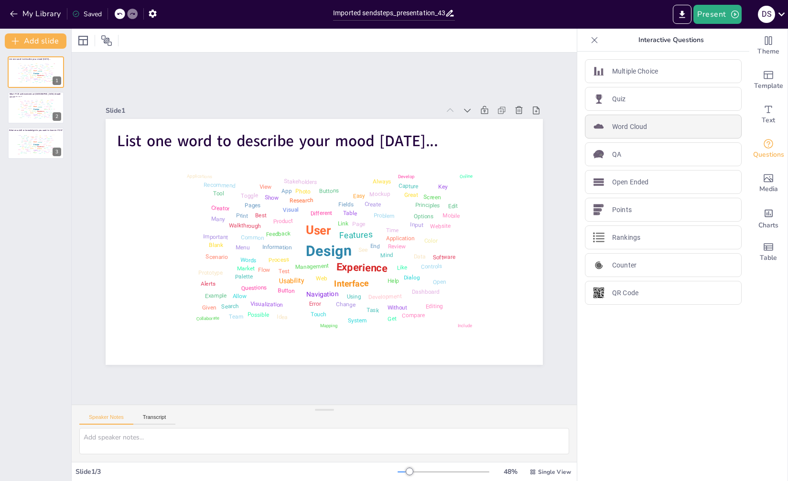
click at [623, 122] on p "Word Cloud" at bounding box center [629, 127] width 35 height 10
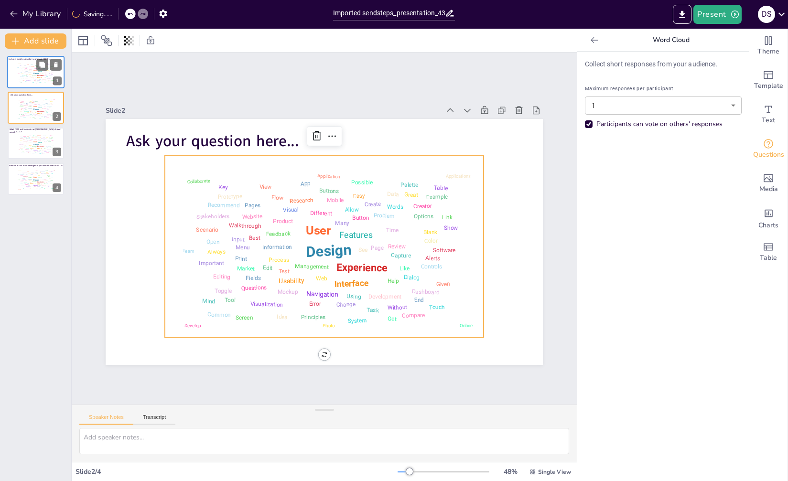
click at [24, 71] on div "Design User Experience Interface Features Navigation Usability Test Process Inf…" at bounding box center [35, 73] width 41 height 23
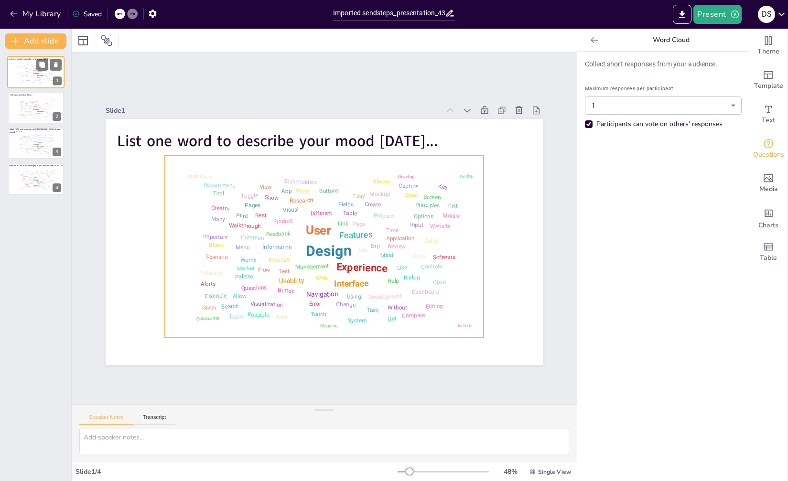
click at [28, 72] on div "Design User Experience Interface Features Navigation Usability Test Process Inf…" at bounding box center [35, 73] width 41 height 23
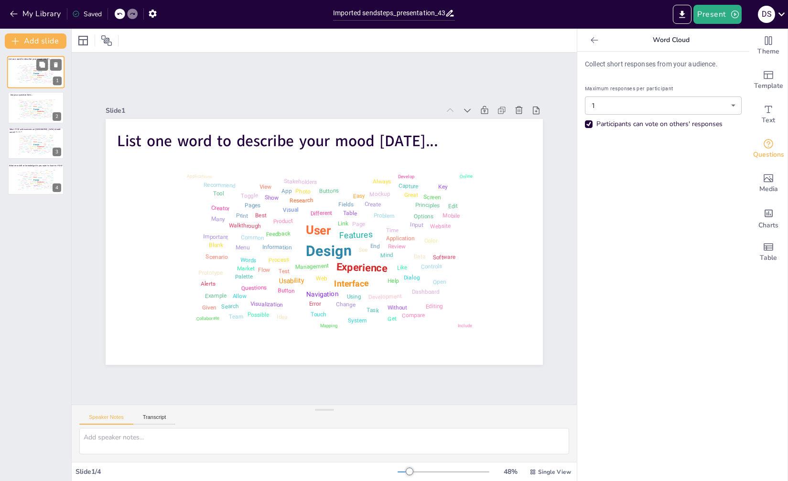
click at [28, 72] on div "Design User Experience Interface Features Navigation Usability Test Process Inf…" at bounding box center [35, 73] width 41 height 23
click at [34, 121] on div at bounding box center [35, 108] width 57 height 32
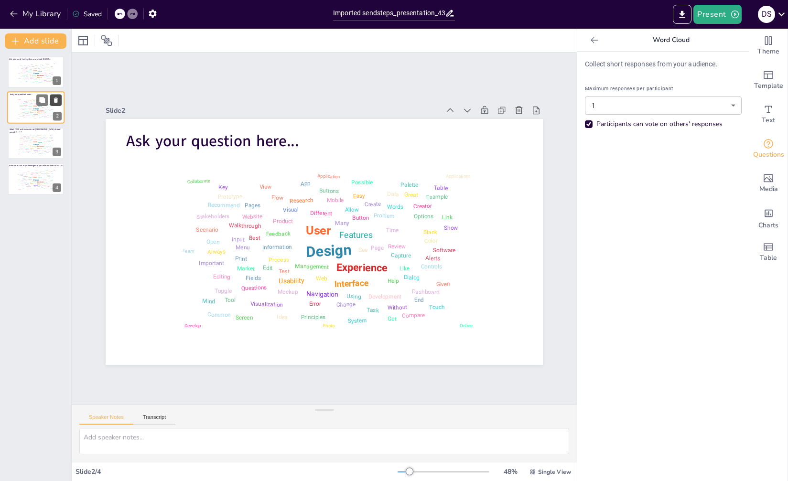
click at [56, 100] on icon at bounding box center [56, 100] width 4 height 5
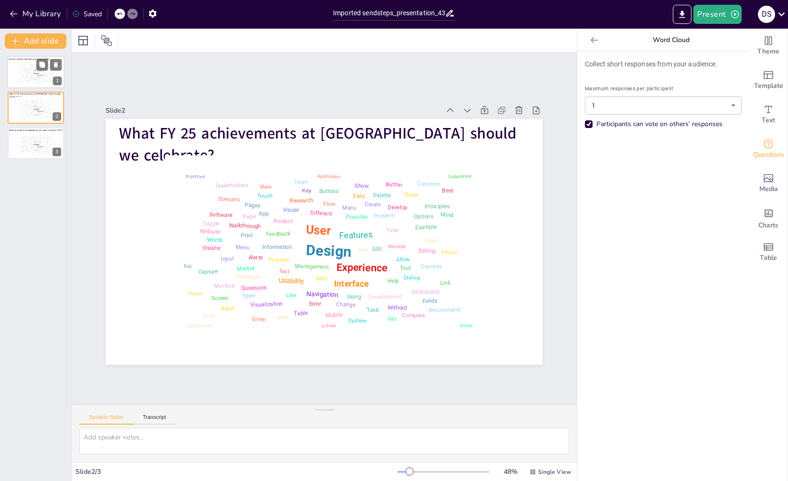
click at [35, 70] on div "User" at bounding box center [35, 71] width 4 height 2
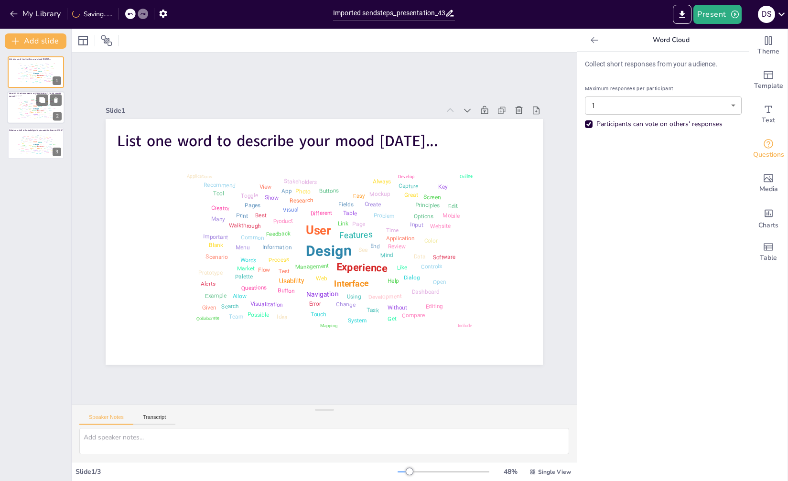
click at [33, 104] on div "Design User Experience Interface Features Navigation Usability Test Process Inf…" at bounding box center [35, 108] width 41 height 23
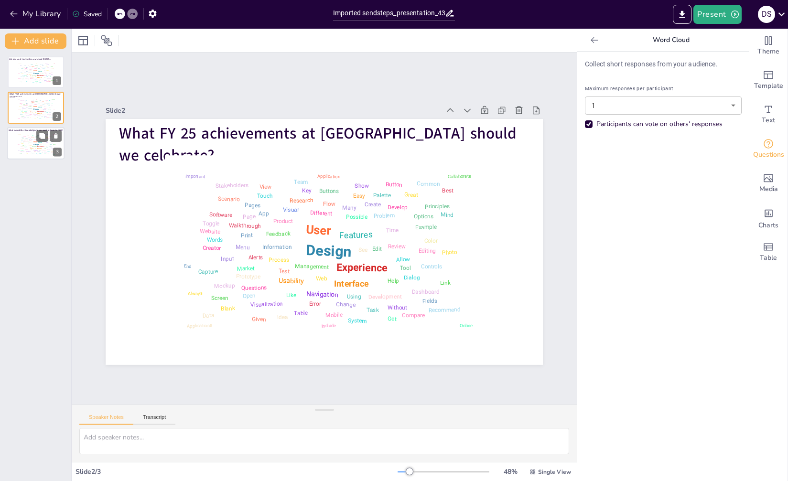
click at [35, 141] on div "User" at bounding box center [35, 142] width 4 height 2
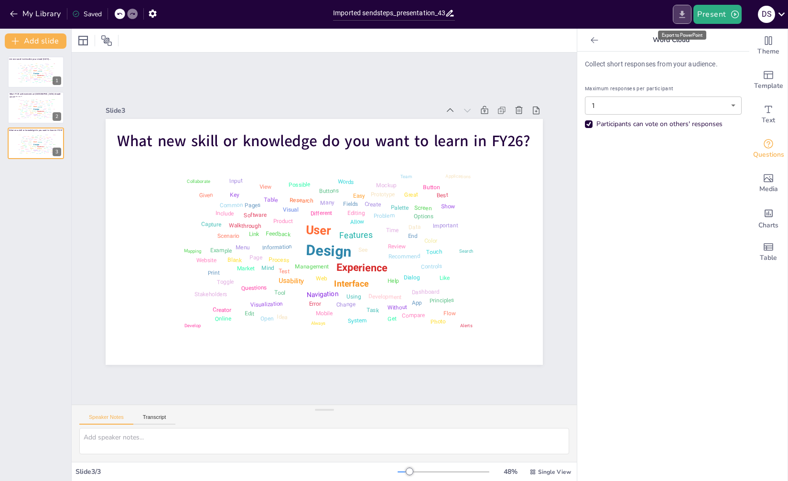
click at [680, 12] on icon "Export to PowerPoint" at bounding box center [682, 15] width 10 height 10
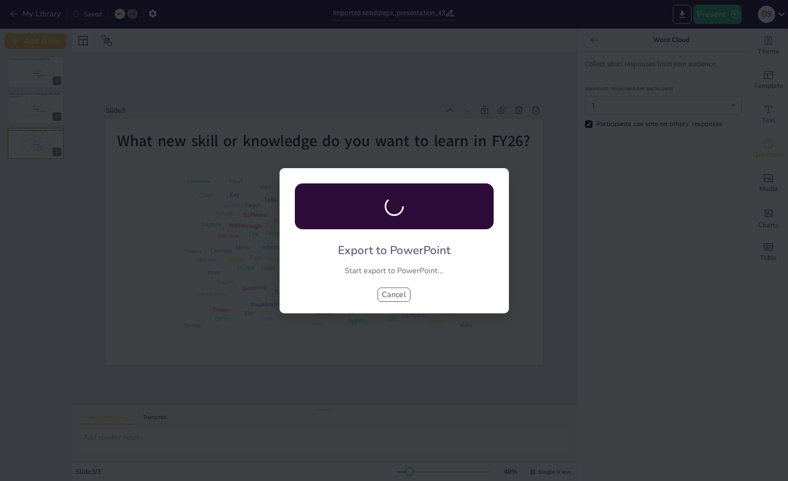
click at [393, 292] on button "Cancel" at bounding box center [393, 295] width 33 height 14
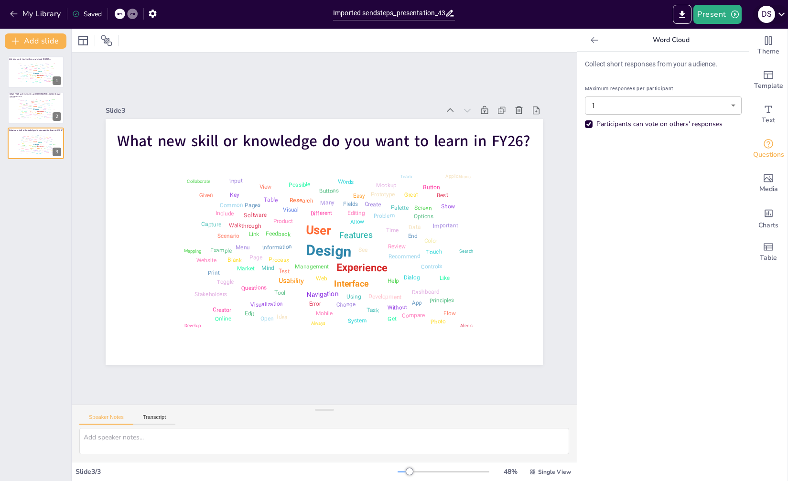
click at [783, 12] on icon at bounding box center [781, 14] width 13 height 13
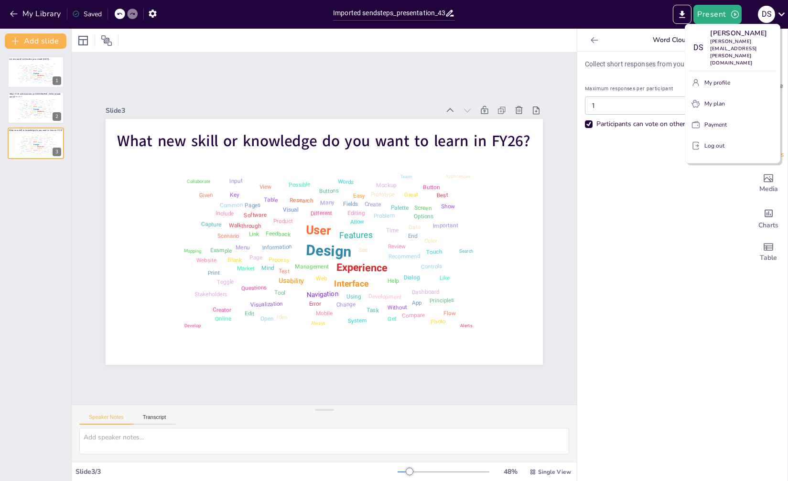
click at [783, 11] on div at bounding box center [394, 240] width 788 height 481
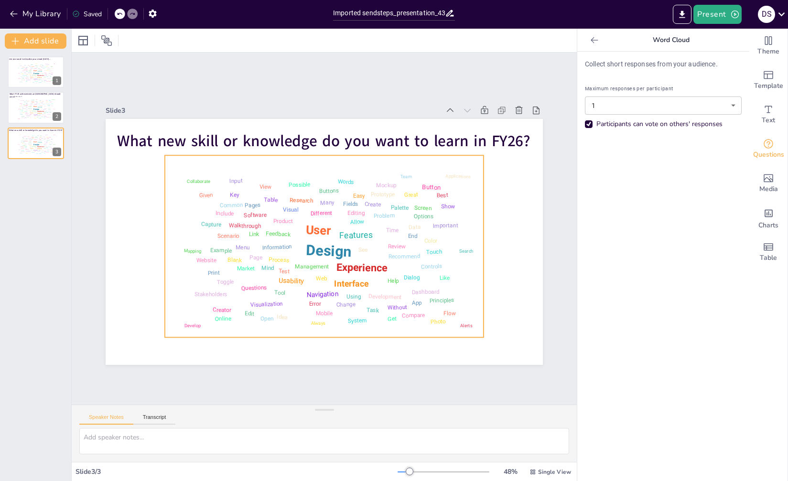
click at [231, 277] on div "Button" at bounding box center [221, 281] width 19 height 9
click at [376, 150] on icon at bounding box center [384, 158] width 16 height 16
click at [155, 82] on div "Slide 1 List one word to describe your mood today... Design User Experience Int…" at bounding box center [324, 228] width 527 height 604
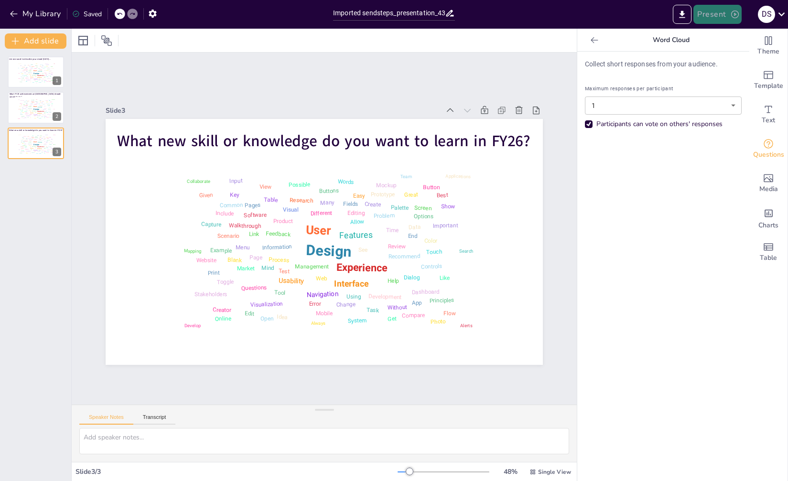
click at [735, 19] on icon "button" at bounding box center [735, 15] width 10 height 10
click at [721, 35] on li "Preview presentation" at bounding box center [731, 35] width 75 height 15
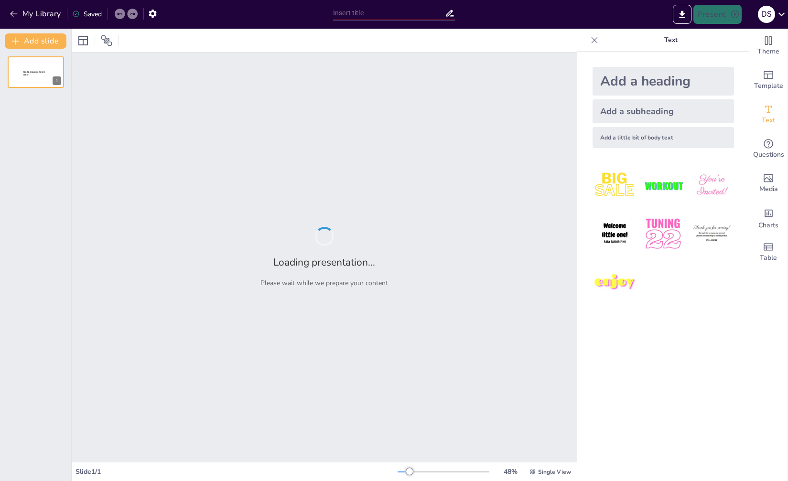
type input "Imported sendsteps_presentation_4320040.pptx"
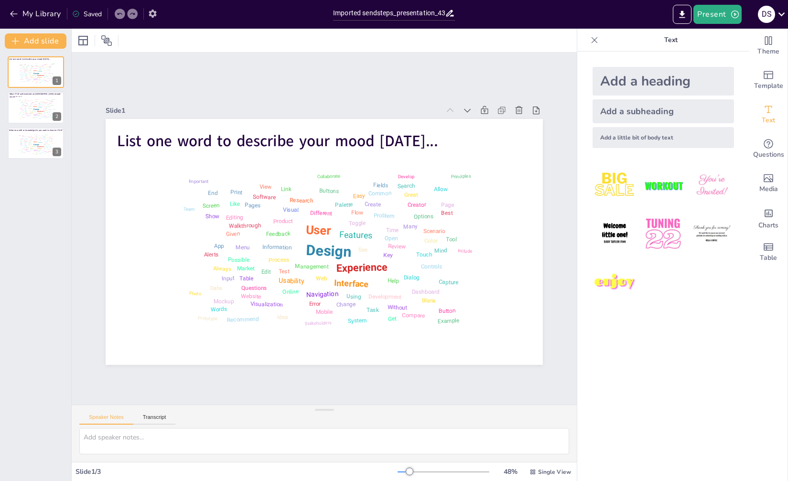
click at [158, 12] on button "button" at bounding box center [153, 13] width 18 height 17
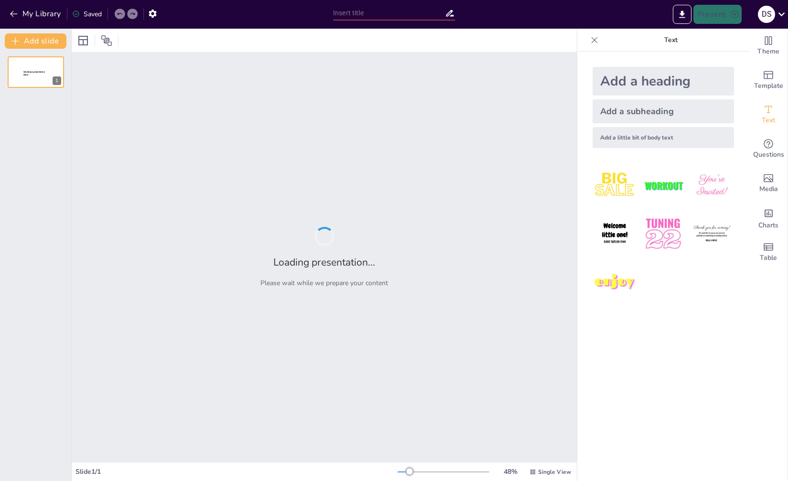
type input "Imported sendsteps_presentation_4320040.pptx"
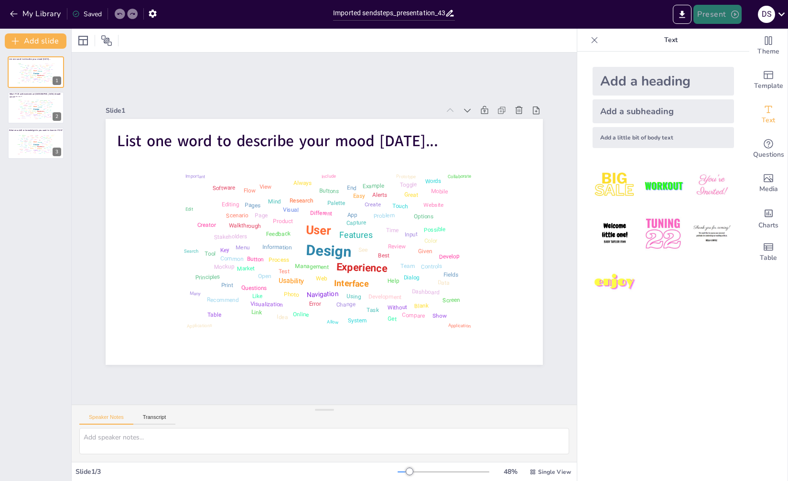
click at [732, 13] on icon "button" at bounding box center [735, 15] width 10 height 10
click at [11, 35] on div at bounding box center [394, 240] width 788 height 481
click at [13, 40] on icon "button" at bounding box center [16, 41] width 10 height 10
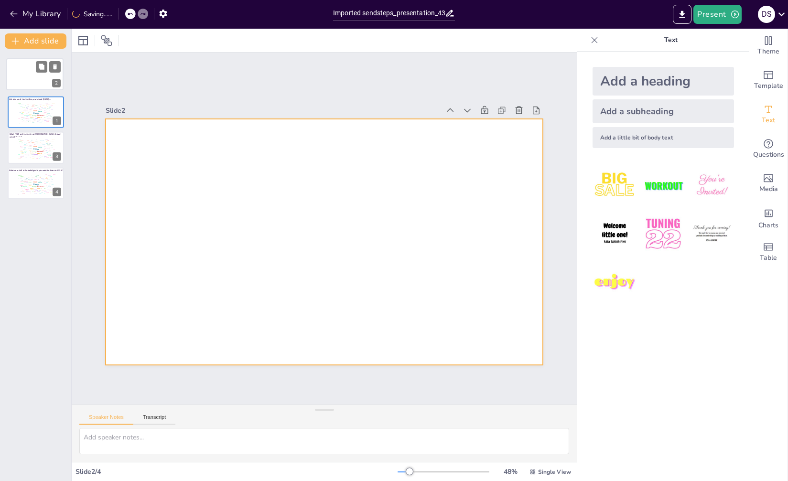
drag, startPoint x: 31, startPoint y: 110, endPoint x: 28, endPoint y: 68, distance: 42.1
click at [28, 68] on div at bounding box center [35, 74] width 56 height 32
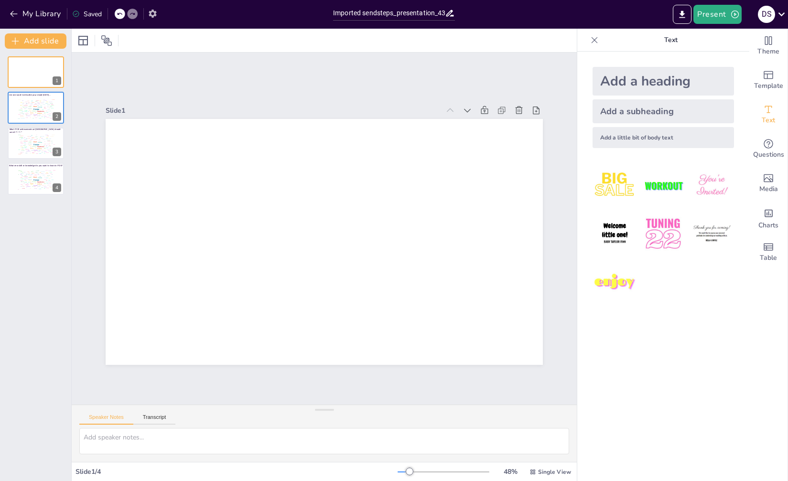
click at [150, 12] on icon "button" at bounding box center [153, 14] width 8 height 8
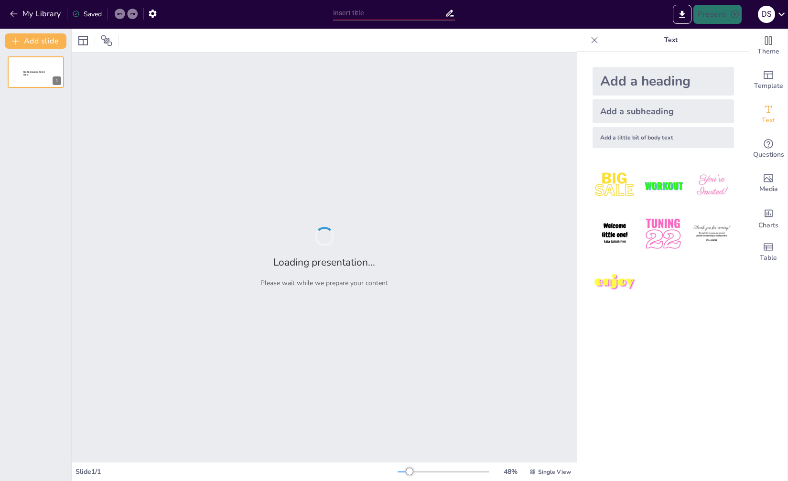
type input "Imported sendsteps_presentation_4320040.pptx"
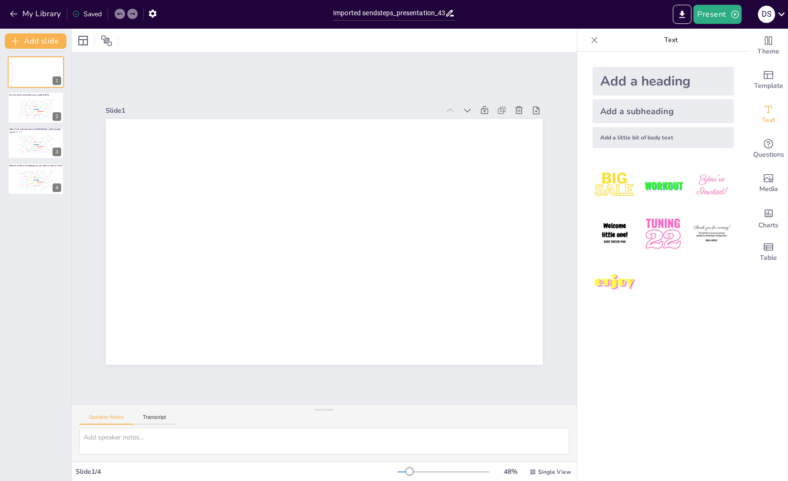
click at [238, 201] on div at bounding box center [335, 222] width 431 height 502
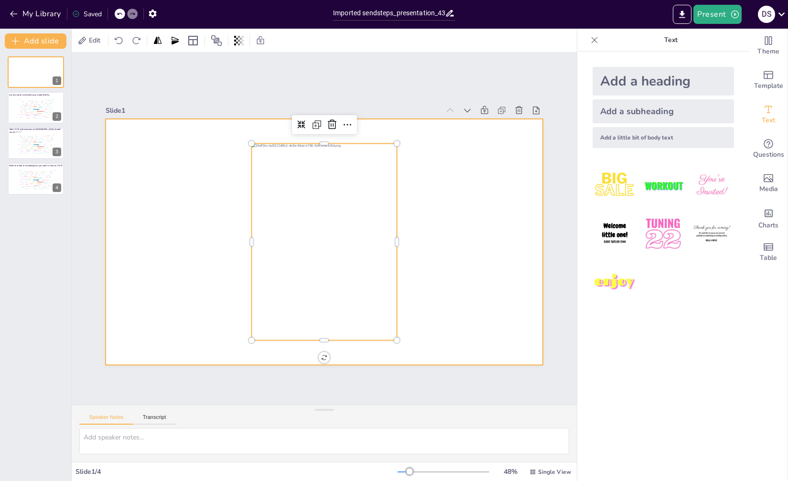
click at [475, 261] on div at bounding box center [315, 218] width 489 height 475
click at [365, 310] on div at bounding box center [314, 238] width 239 height 243
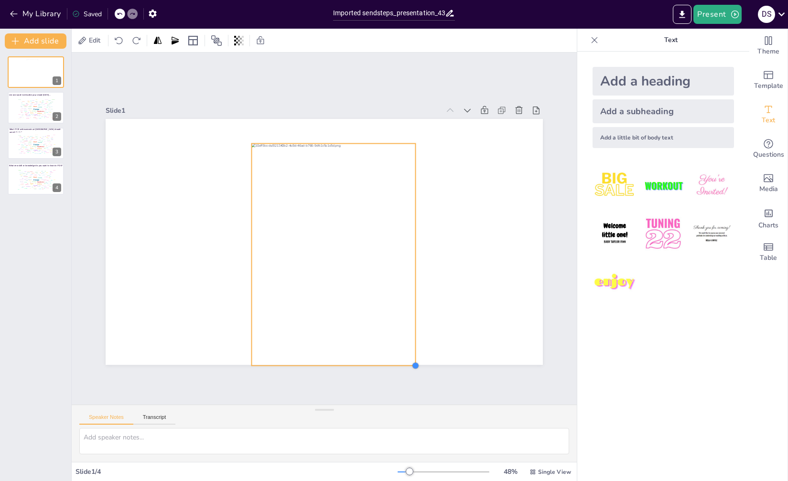
drag, startPoint x: 391, startPoint y: 336, endPoint x: 409, endPoint y: 348, distance: 22.1
click at [409, 348] on div at bounding box center [315, 238] width 489 height 475
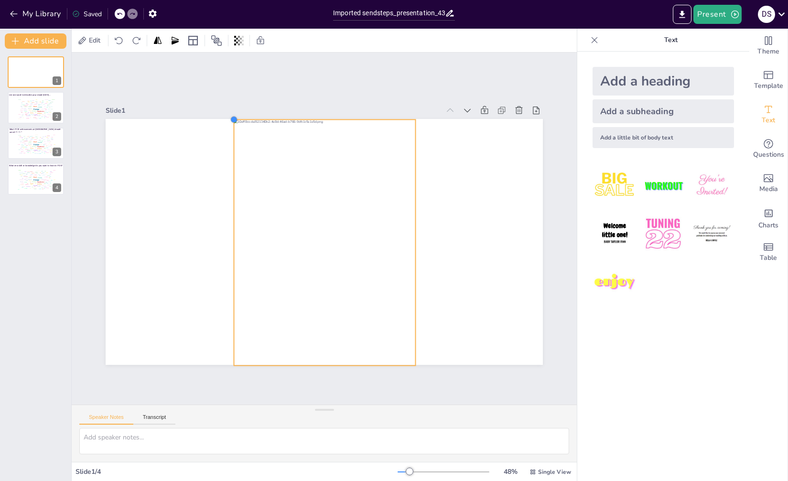
drag, startPoint x: 241, startPoint y: 139, endPoint x: 224, endPoint y: 123, distance: 23.7
click at [224, 123] on div at bounding box center [313, 237] width 456 height 498
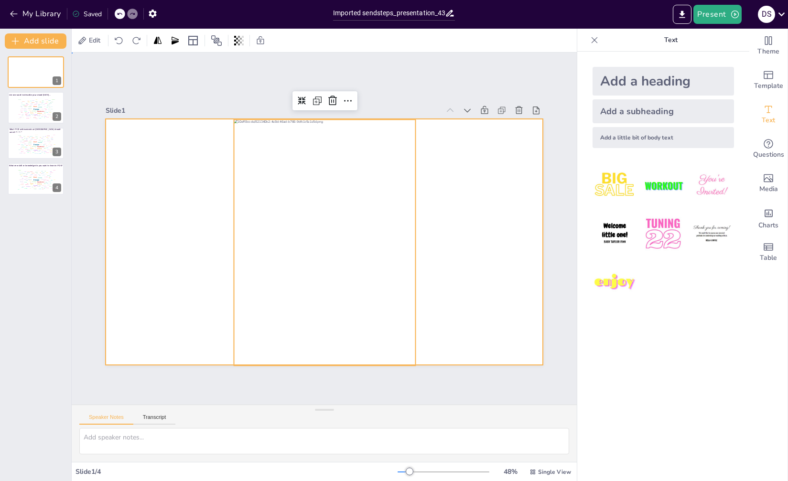
click at [434, 228] on div at bounding box center [311, 228] width 246 height 437
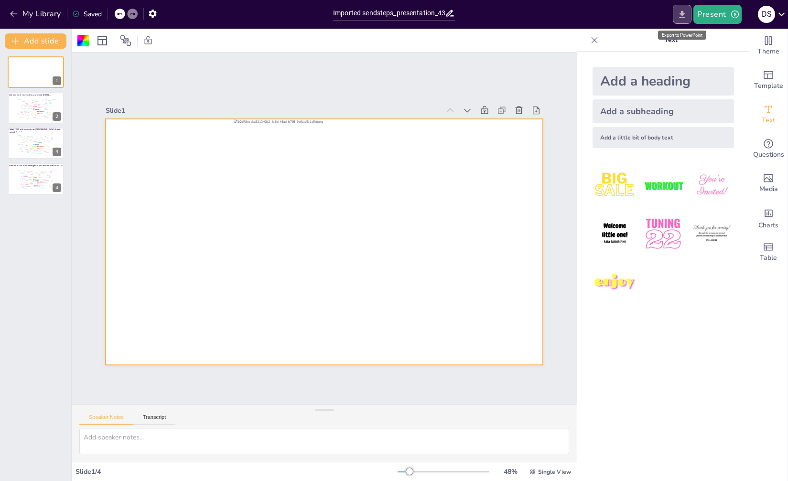
click at [680, 12] on icon "Export to PowerPoint" at bounding box center [682, 15] width 10 height 10
click at [783, 15] on icon at bounding box center [781, 14] width 13 height 13
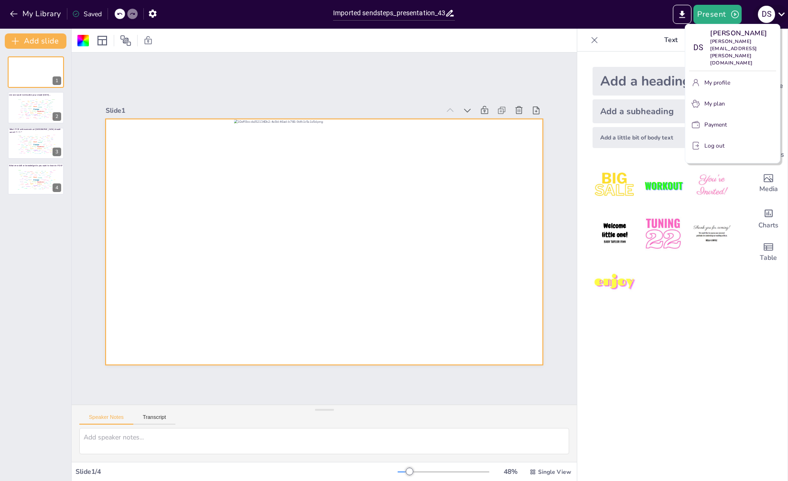
click at [783, 15] on div at bounding box center [394, 240] width 788 height 481
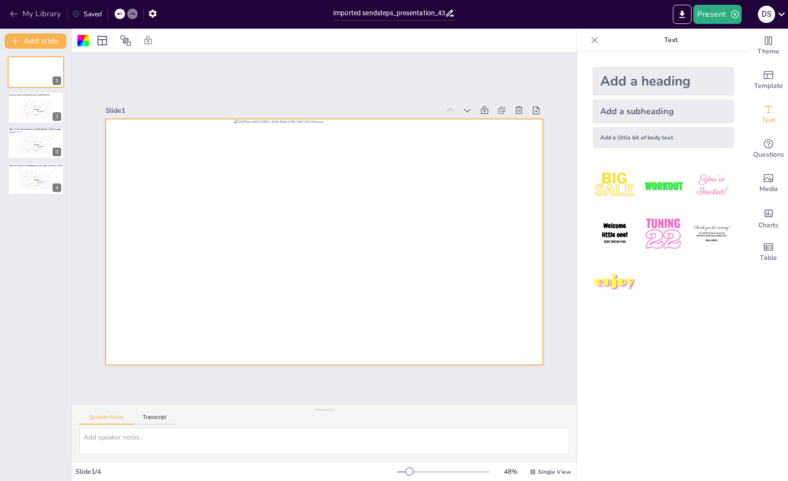
click at [11, 16] on icon "button" at bounding box center [14, 14] width 10 height 10
